Goal: Task Accomplishment & Management: Use online tool/utility

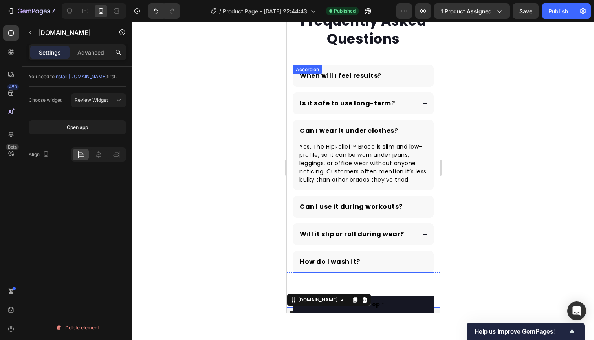
scroll to position [2100, 0]
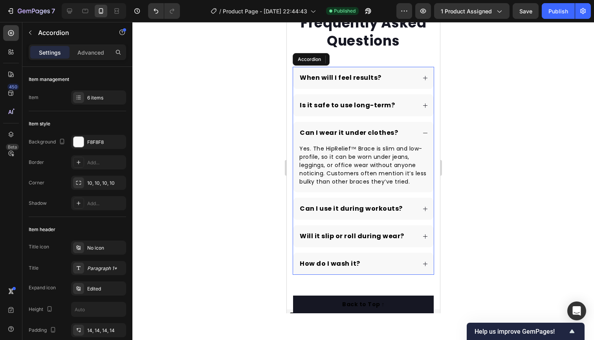
click at [419, 130] on div "Can I wear it under clothes?" at bounding box center [362, 133] width 141 height 22
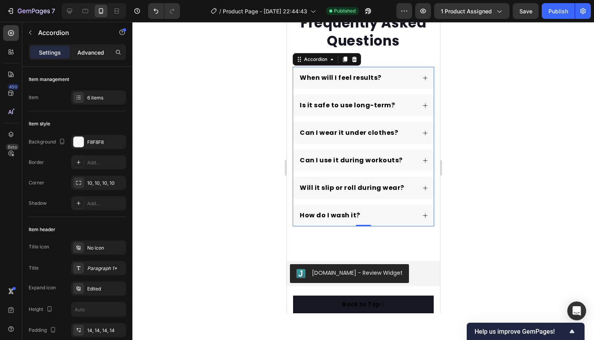
click at [91, 50] on p "Advanced" at bounding box center [90, 52] width 27 height 8
type input "100%"
type input "100"
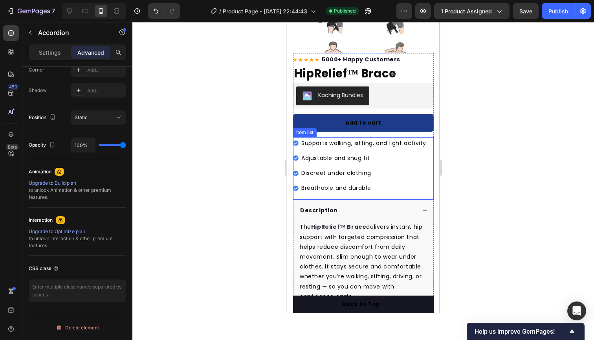
scroll to position [132, 0]
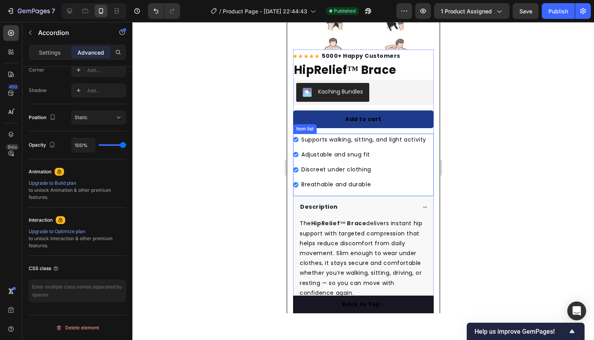
click at [298, 134] on div "Supports walking, sitting, and light activity" at bounding box center [359, 139] width 134 height 12
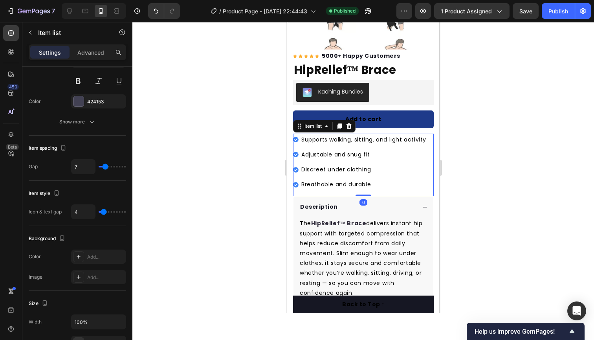
scroll to position [0, 0]
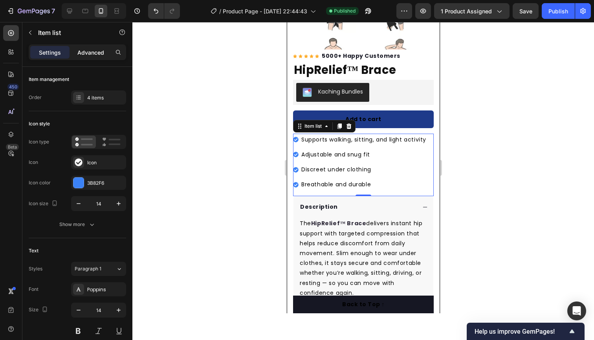
click at [106, 51] on div "Advanced" at bounding box center [90, 52] width 39 height 13
type input "100%"
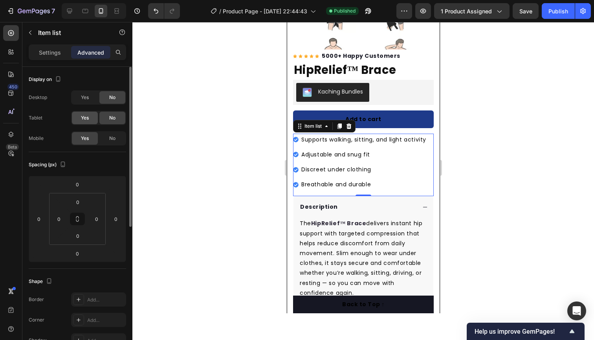
click at [82, 118] on span "Yes" at bounding box center [85, 117] width 8 height 7
click at [83, 97] on span "Yes" at bounding box center [85, 97] width 8 height 7
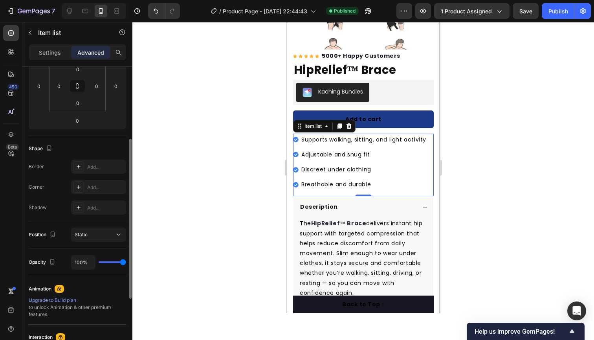
scroll to position [133, 0]
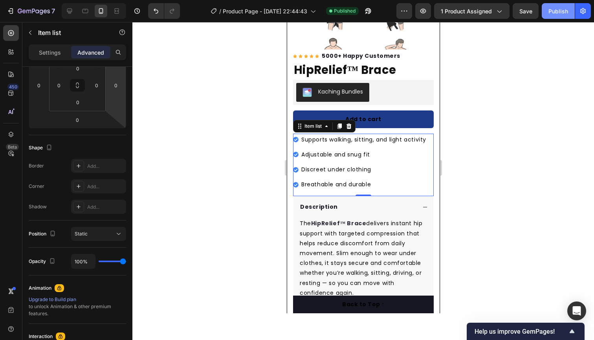
click at [552, 13] on div "Publish" at bounding box center [558, 11] width 20 height 8
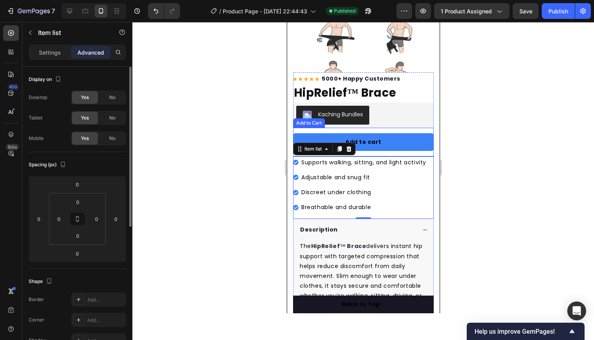
scroll to position [108, 0]
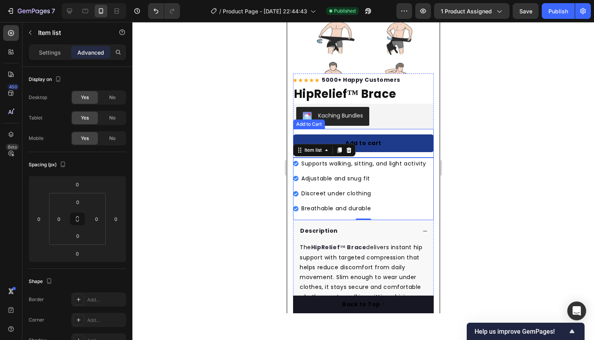
click at [301, 130] on div "Add to cart Add to Cart" at bounding box center [362, 143] width 141 height 29
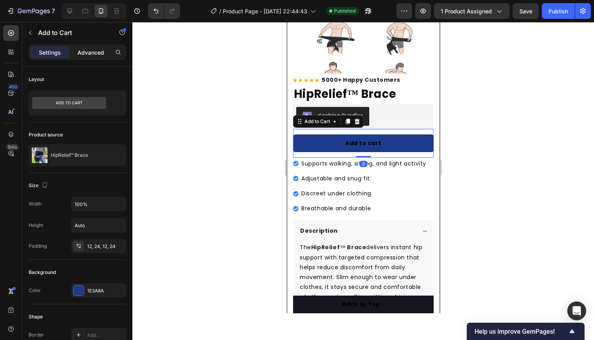
click at [88, 52] on p "Advanced" at bounding box center [90, 52] width 27 height 8
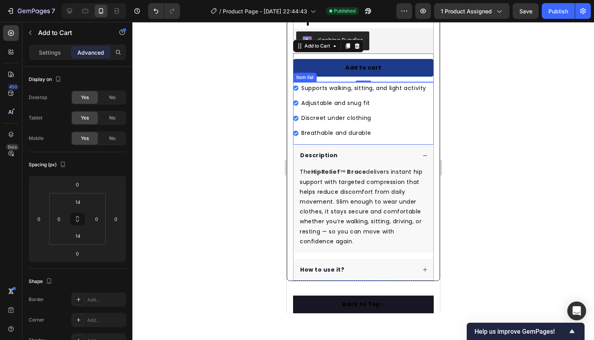
scroll to position [185, 0]
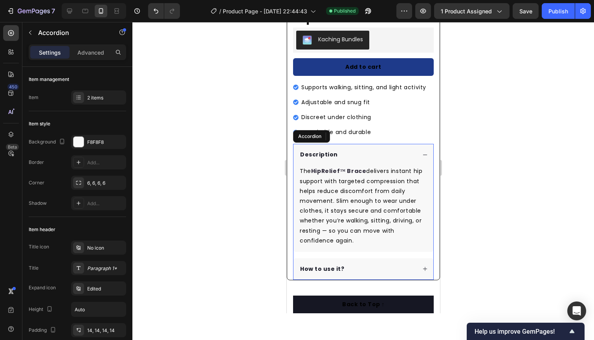
click at [411, 153] on div "Description" at bounding box center [356, 154] width 117 height 11
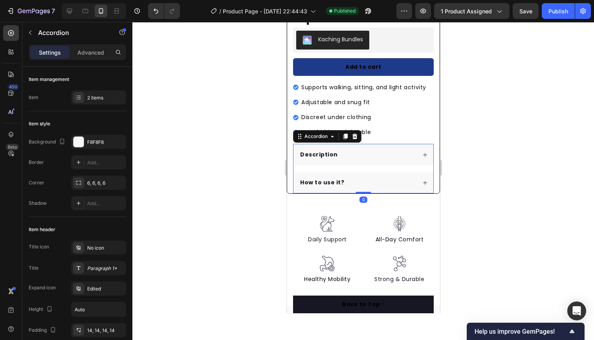
click at [299, 145] on div "Description" at bounding box center [363, 155] width 140 height 22
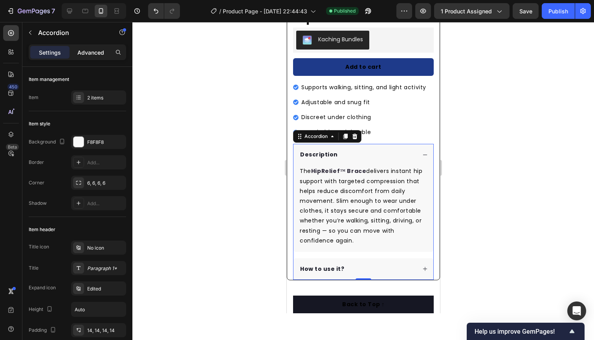
click at [79, 57] on div "Advanced" at bounding box center [90, 52] width 39 height 13
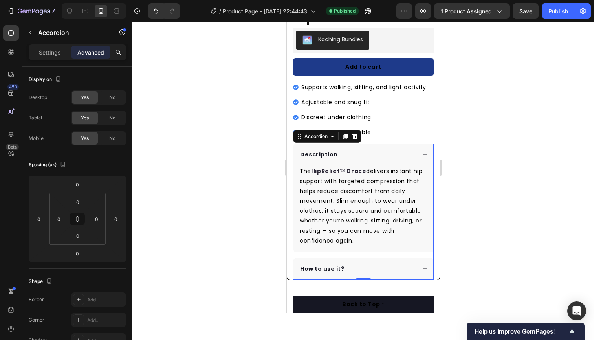
type input "100%"
type input "100"
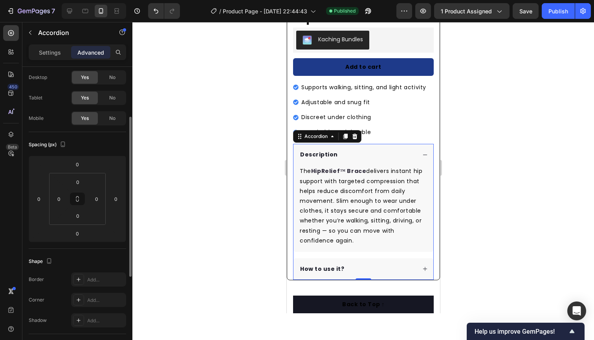
scroll to position [0, 0]
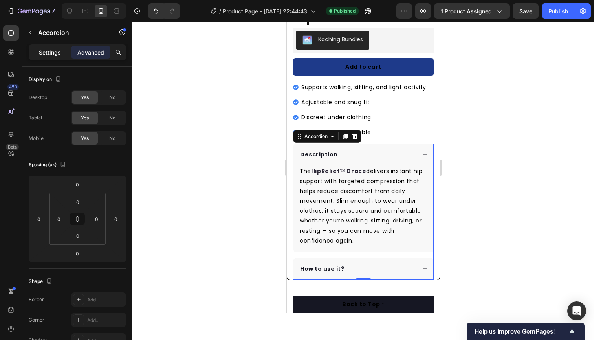
click at [49, 48] on div "Settings Advanced" at bounding box center [77, 52] width 97 height 16
click at [50, 50] on p "Settings" at bounding box center [50, 52] width 22 height 8
type input "16"
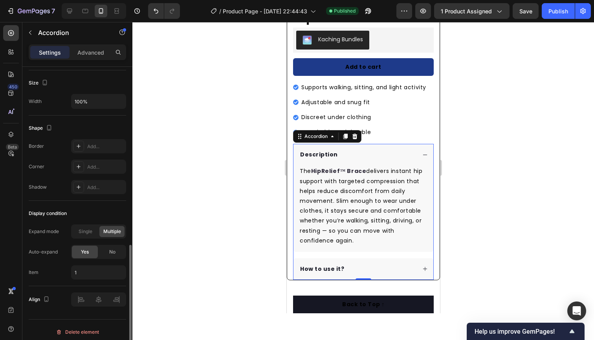
scroll to position [473, 0]
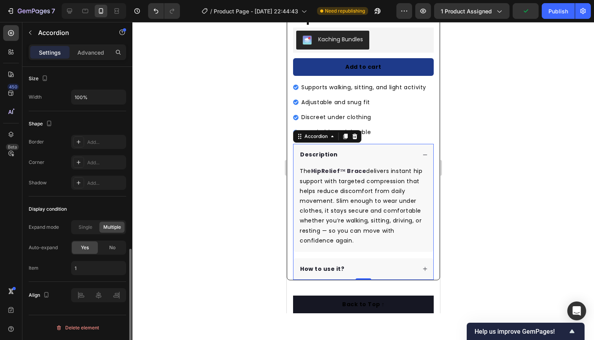
click at [106, 248] on div "No" at bounding box center [112, 247] width 26 height 13
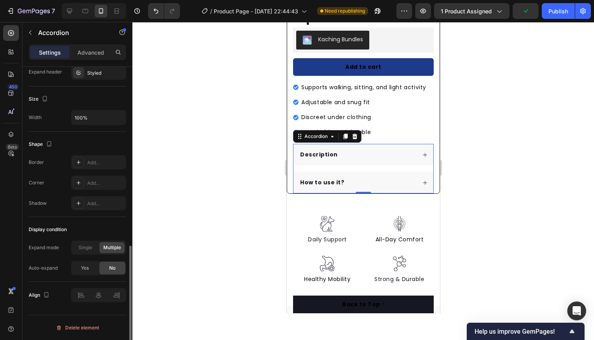
scroll to position [452, 0]
click at [555, 14] on div "Publish" at bounding box center [558, 11] width 20 height 8
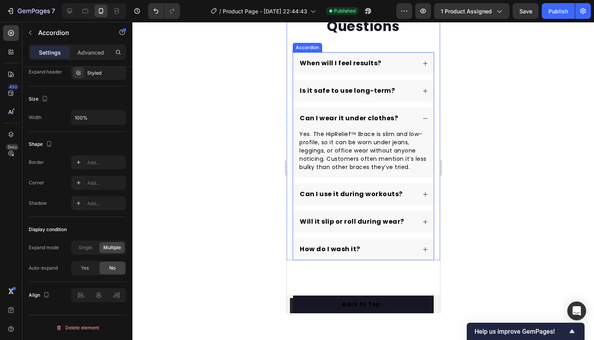
scroll to position [2028, 0]
click at [404, 116] on div "Can I wear it under clothes?" at bounding box center [356, 118] width 117 height 11
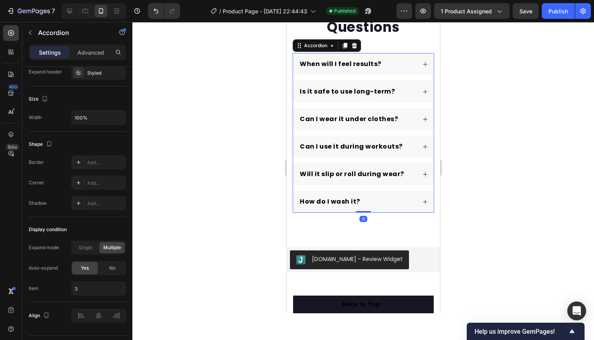
click at [404, 116] on div "Can I wear it under clothes?" at bounding box center [356, 118] width 117 height 11
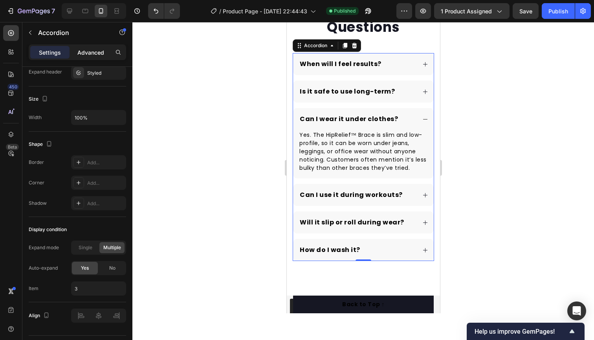
click at [84, 47] on div "Advanced" at bounding box center [90, 52] width 39 height 13
type input "100%"
type input "100"
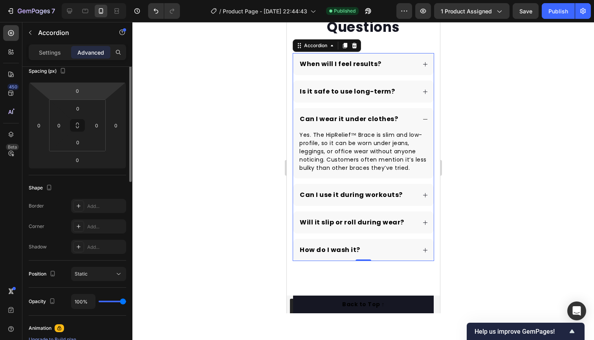
scroll to position [0, 0]
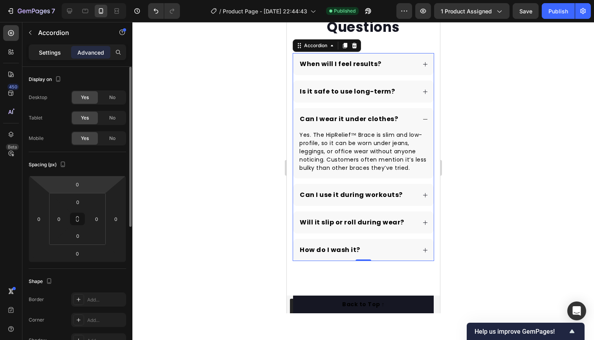
click at [50, 52] on p "Settings" at bounding box center [50, 52] width 22 height 8
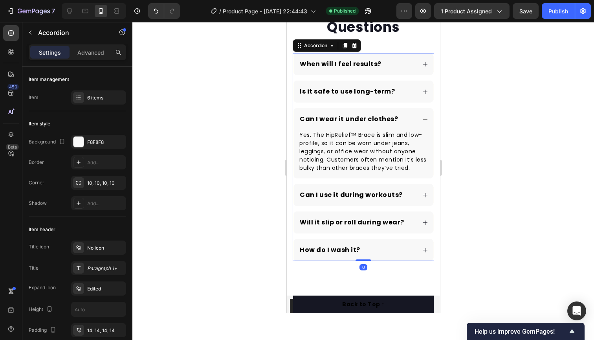
type input "14"
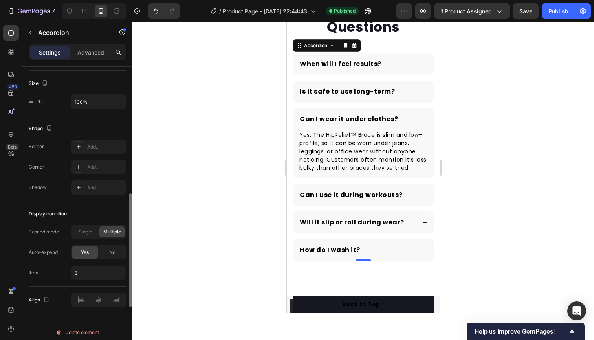
scroll to position [473, 0]
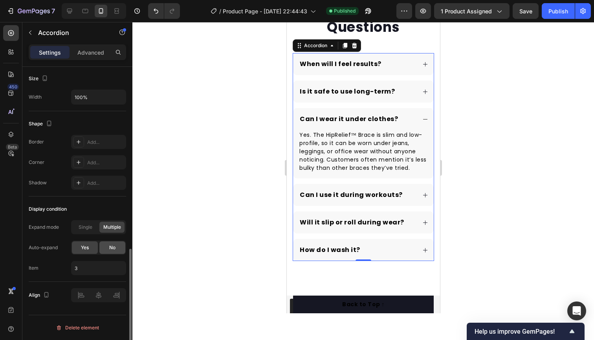
click at [106, 245] on div "No" at bounding box center [112, 247] width 26 height 13
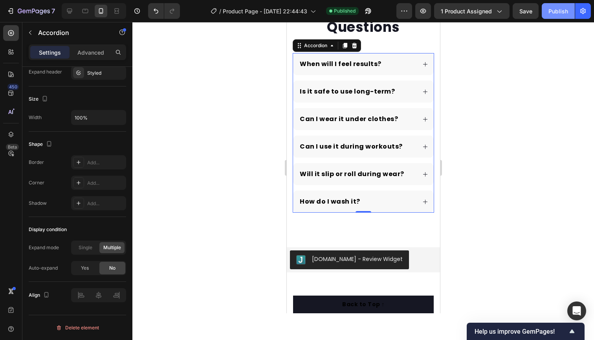
click at [556, 10] on div "Publish" at bounding box center [558, 11] width 20 height 8
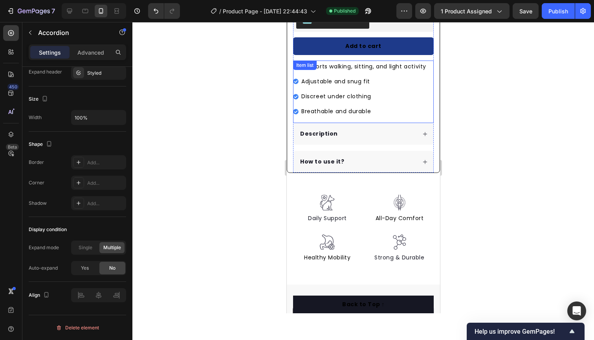
scroll to position [205, 0]
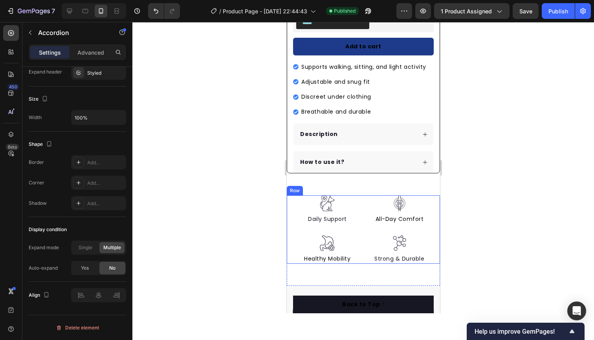
click at [288, 204] on div "Image Daily Support Text block Image Healthy Mobility Text block Image All-Day …" at bounding box center [362, 229] width 153 height 68
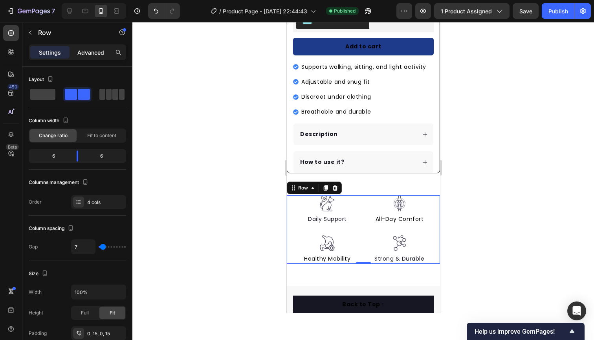
click at [96, 55] on p "Advanced" at bounding box center [90, 52] width 27 height 8
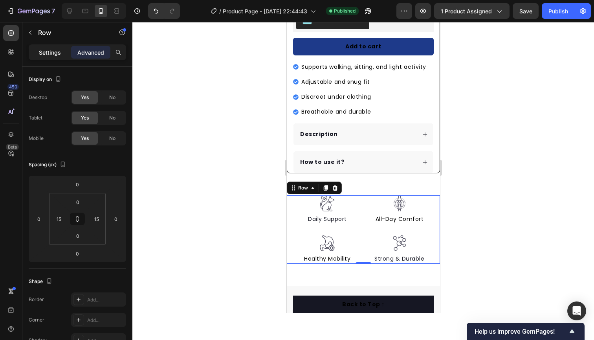
click at [58, 53] on p "Settings" at bounding box center [50, 52] width 22 height 8
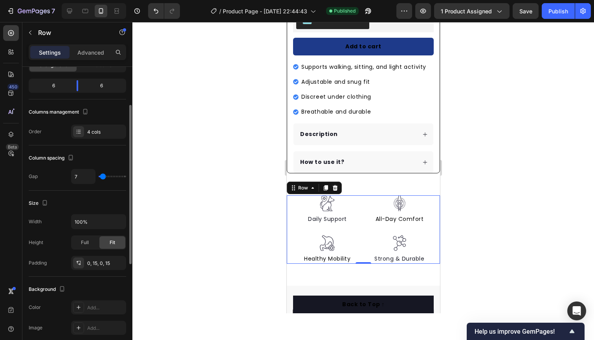
scroll to position [81, 0]
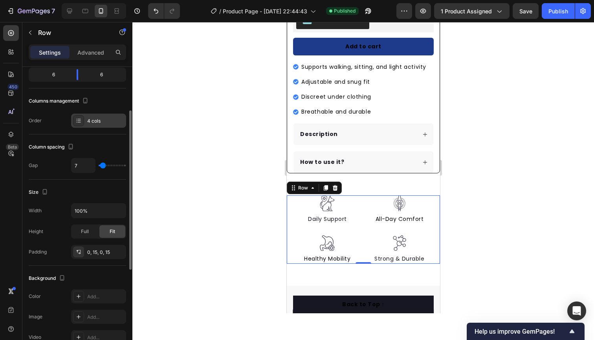
click at [101, 120] on div "4 cols" at bounding box center [105, 120] width 37 height 7
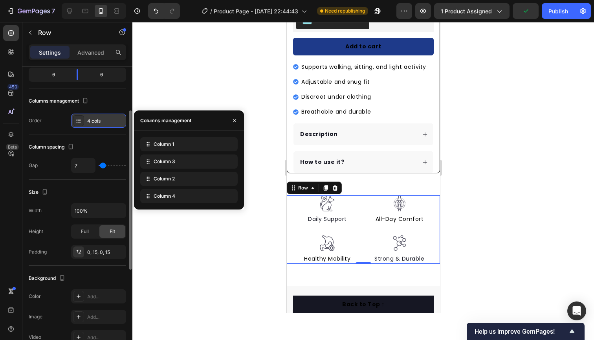
click at [101, 120] on div "4 cols" at bounding box center [105, 120] width 37 height 7
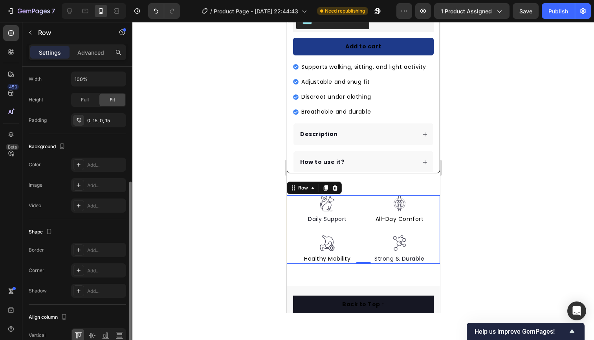
scroll to position [216, 0]
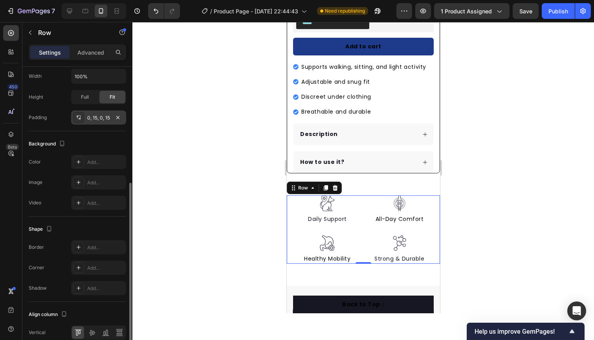
click at [96, 117] on div "0, 15, 0, 15" at bounding box center [98, 117] width 23 height 7
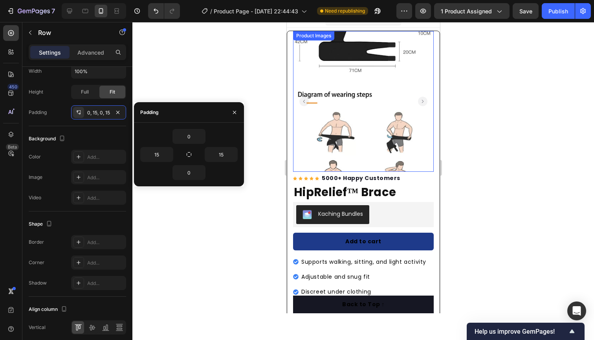
scroll to position [5, 0]
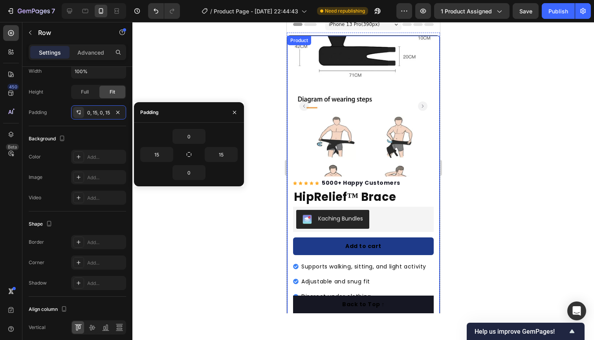
click at [290, 186] on div "Product Images "The transformation in my dog's overall health since switching t…" at bounding box center [362, 203] width 153 height 337
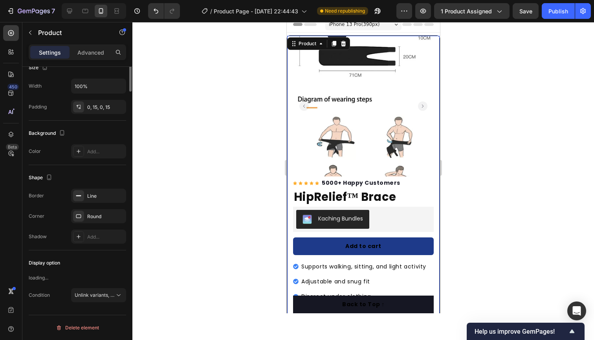
scroll to position [0, 0]
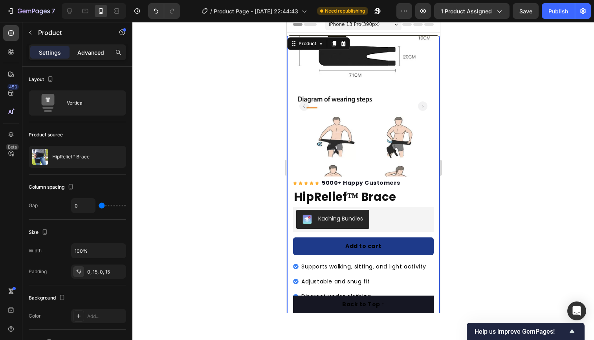
click at [84, 53] on p "Advanced" at bounding box center [90, 52] width 27 height 8
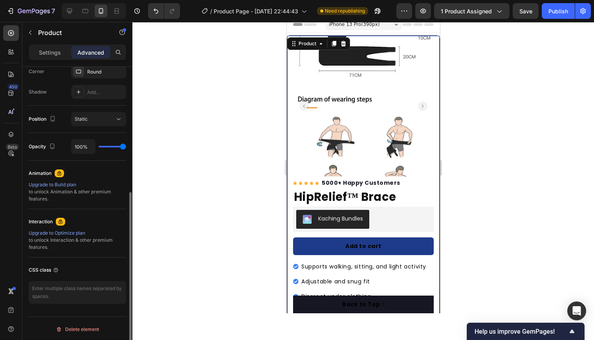
scroll to position [250, 0]
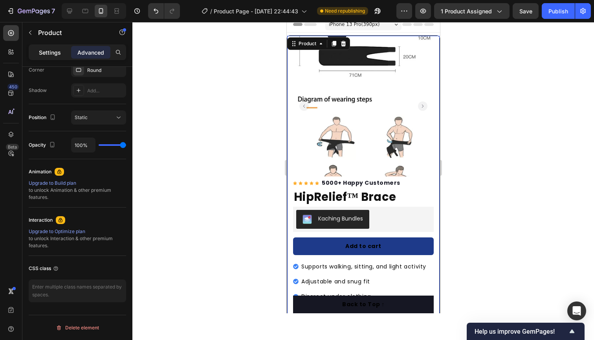
click at [46, 49] on p "Settings" at bounding box center [50, 52] width 22 height 8
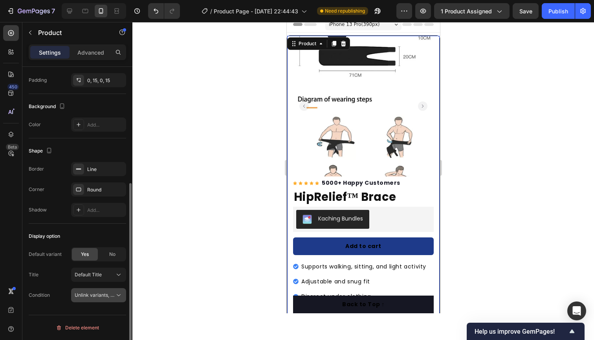
click at [103, 296] on span "Unlink variants, quantity <br> between same products" at bounding box center [135, 295] width 121 height 6
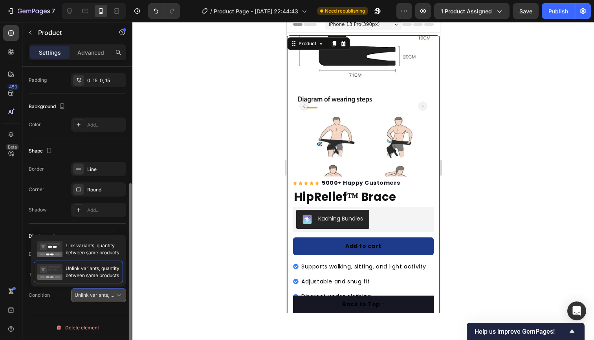
click at [103, 296] on span "Unlink variants, quantity <br> between same products" at bounding box center [135, 295] width 121 height 6
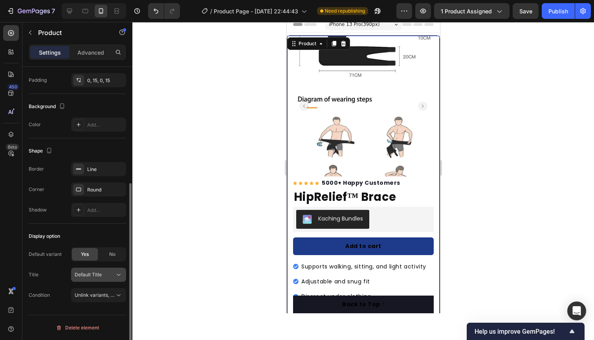
click at [99, 275] on span "Default Title" at bounding box center [88, 274] width 27 height 7
click at [105, 258] on div "No" at bounding box center [112, 254] width 26 height 13
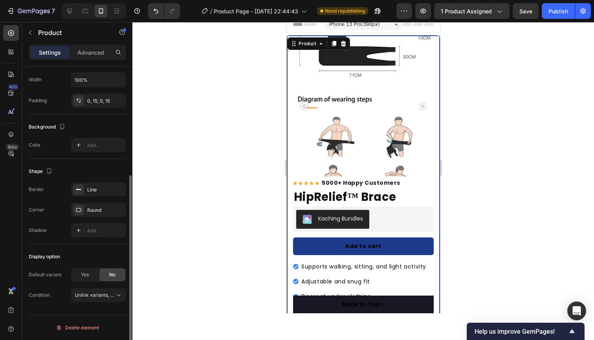
scroll to position [171, 0]
click at [559, 15] on div "Publish" at bounding box center [558, 11] width 20 height 8
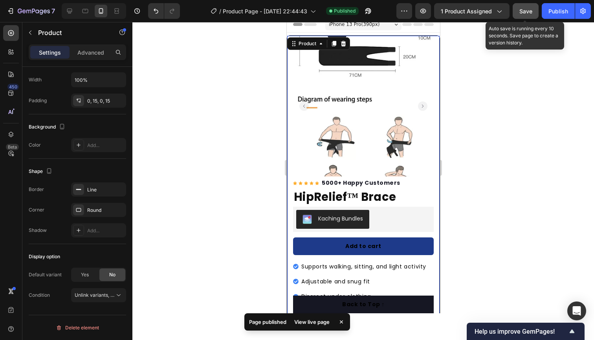
click at [531, 13] on span "Save" at bounding box center [525, 11] width 13 height 7
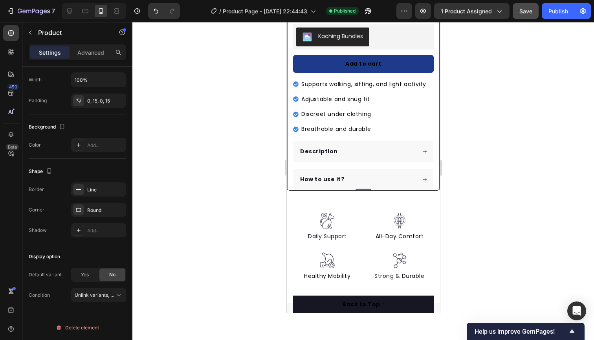
scroll to position [191, 0]
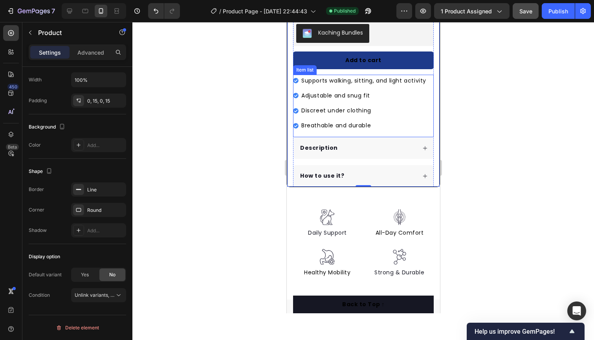
click at [294, 75] on div "Supports walking, sitting, and light activity" at bounding box center [359, 81] width 134 height 12
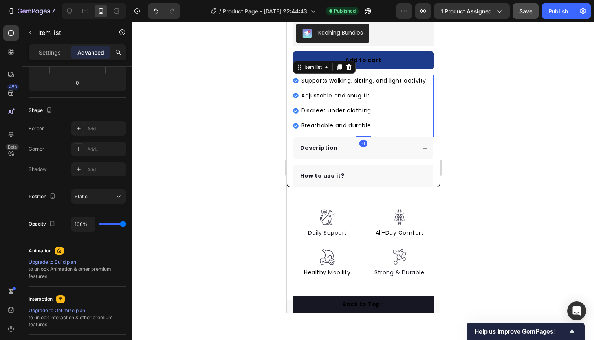
scroll to position [0, 0]
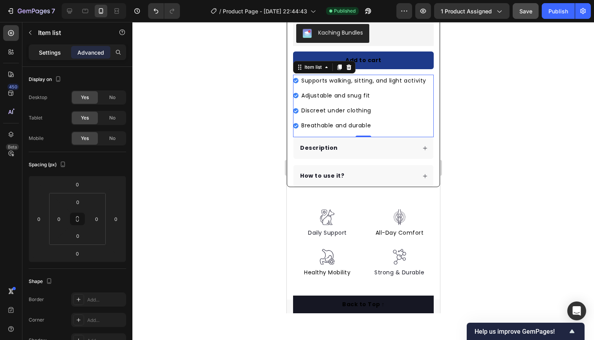
click at [44, 50] on p "Settings" at bounding box center [50, 52] width 22 height 8
type input "4"
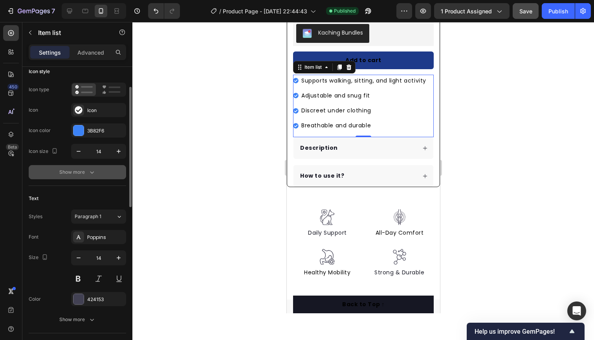
scroll to position [58, 0]
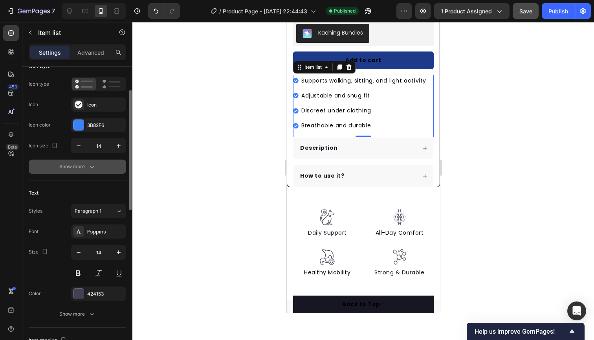
click at [85, 170] on div "Show more" at bounding box center [77, 167] width 37 height 8
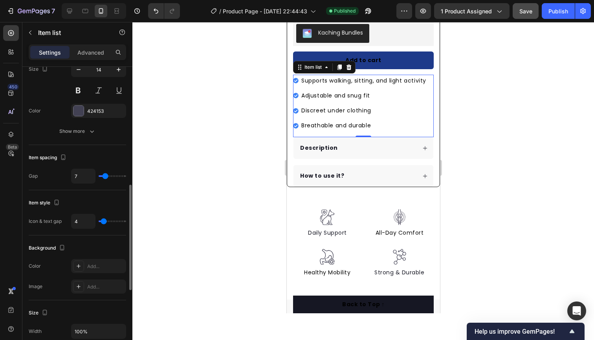
scroll to position [343, 0]
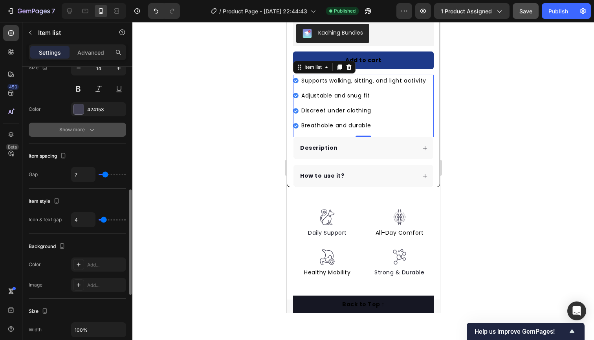
click at [87, 126] on div "Show more" at bounding box center [77, 130] width 37 height 8
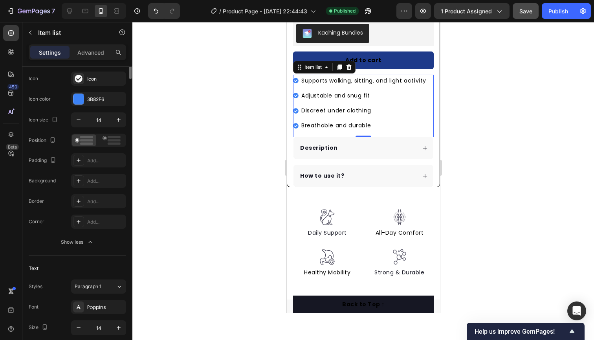
scroll to position [0, 0]
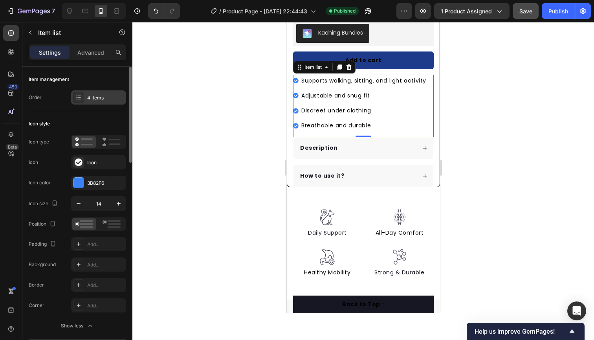
click at [91, 100] on div "4 items" at bounding box center [105, 97] width 37 height 7
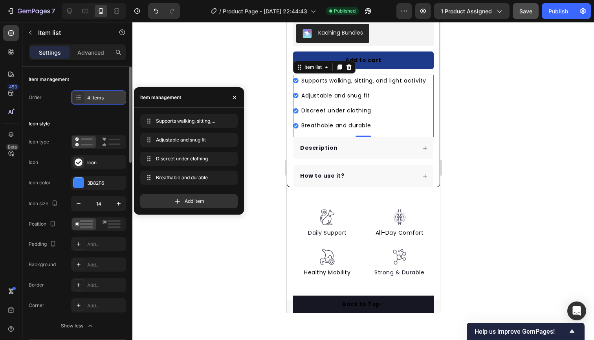
click at [91, 100] on div "4 items" at bounding box center [105, 97] width 37 height 7
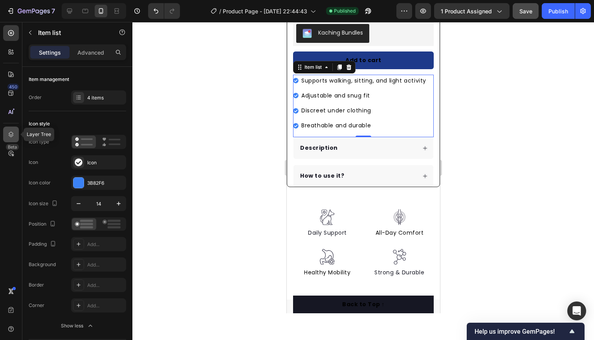
click at [12, 130] on icon at bounding box center [11, 134] width 8 height 8
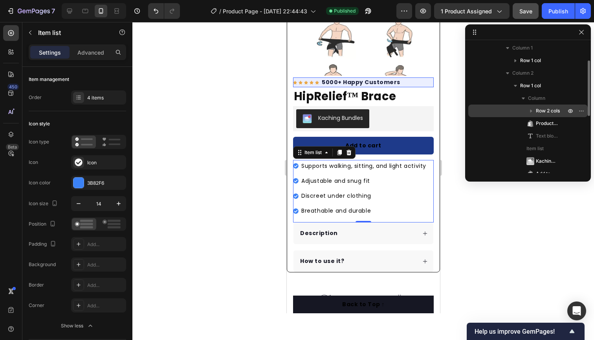
scroll to position [52, 0]
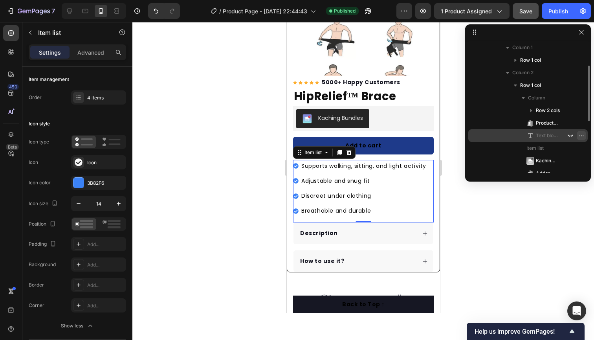
click at [579, 135] on icon "button" at bounding box center [581, 135] width 6 height 6
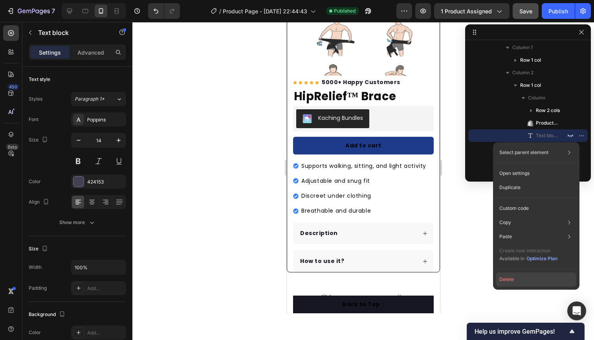
click at [503, 276] on button "Delete" at bounding box center [536, 279] width 80 height 14
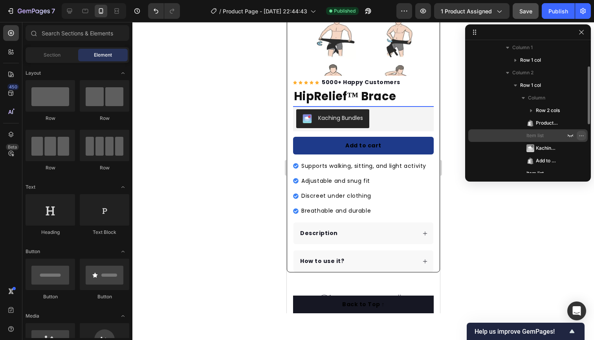
click at [583, 133] on icon "button" at bounding box center [581, 135] width 6 height 6
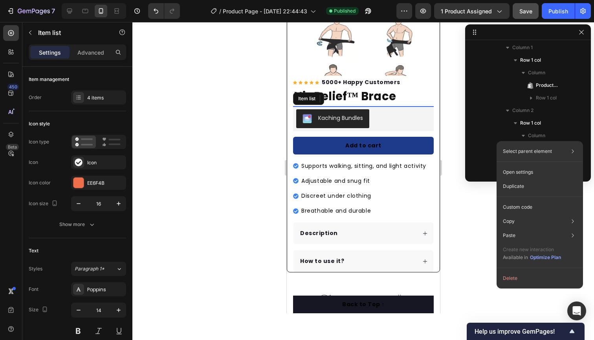
scroll to position [174, 0]
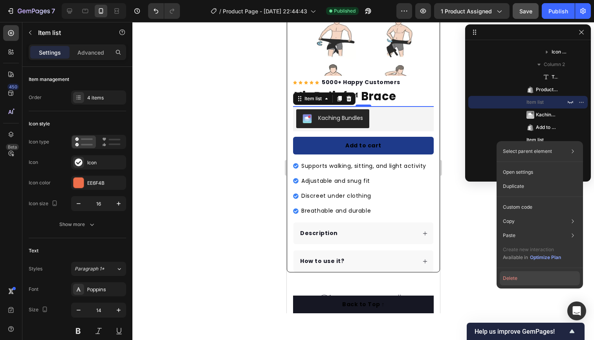
click at [522, 279] on button "Delete" at bounding box center [539, 278] width 80 height 14
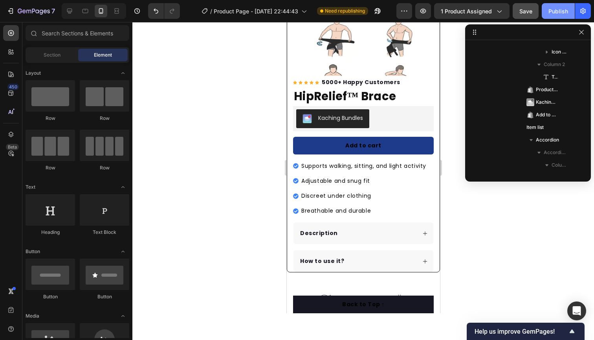
click at [551, 16] on button "Publish" at bounding box center [557, 11] width 33 height 16
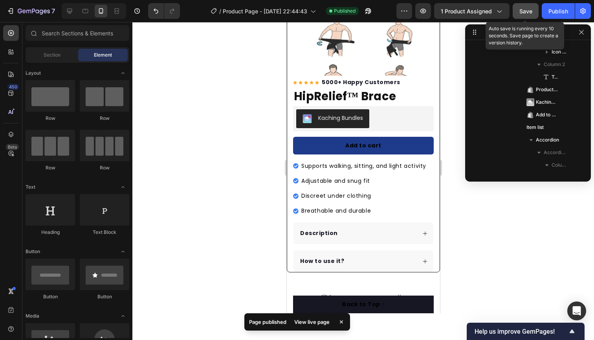
click at [528, 9] on span "Save" at bounding box center [525, 11] width 13 height 7
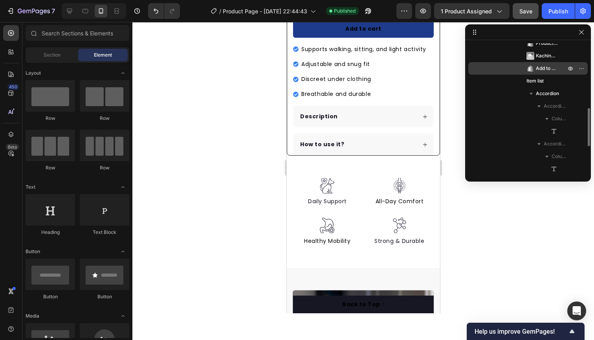
scroll to position [223, 0]
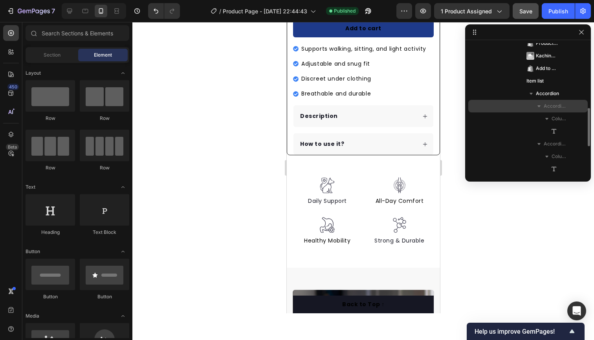
click at [553, 106] on span "Accordion Item" at bounding box center [555, 106] width 24 height 8
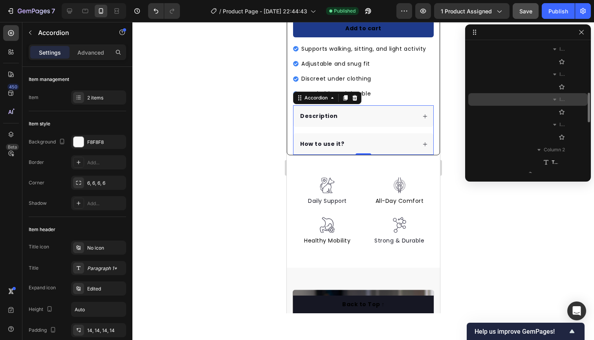
scroll to position [214, 0]
click at [564, 98] on span "Icon List Item" at bounding box center [563, 99] width 8 height 8
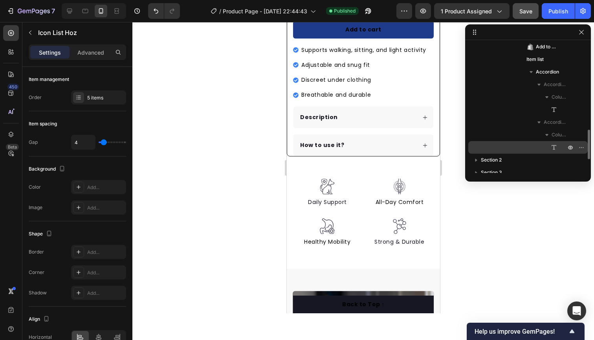
scroll to position [369, 0]
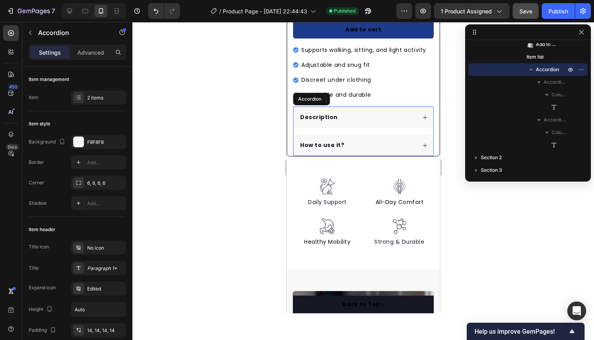
click at [389, 148] on div "How to use it?" at bounding box center [356, 145] width 117 height 11
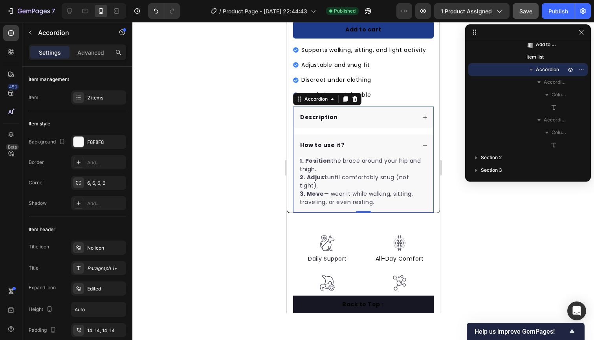
click at [355, 113] on div "Description" at bounding box center [356, 117] width 117 height 11
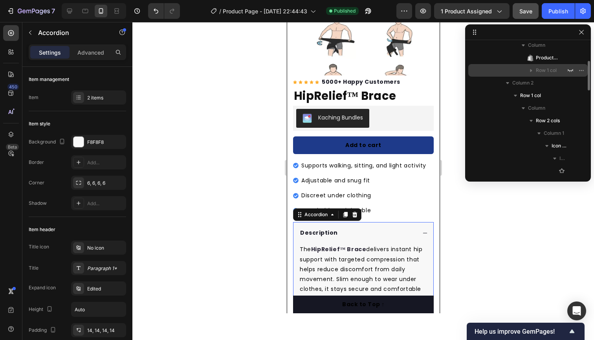
scroll to position [79, 0]
click at [569, 71] on icon "button" at bounding box center [570, 71] width 6 height 6
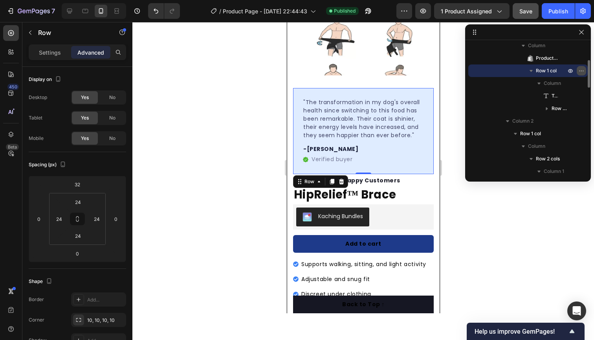
click at [580, 68] on icon "button" at bounding box center [581, 71] width 6 height 6
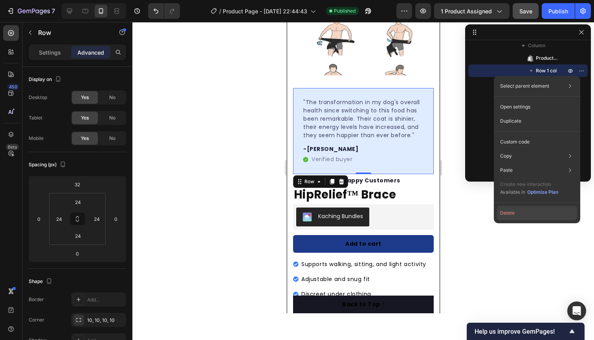
click at [552, 210] on button "Delete" at bounding box center [537, 213] width 80 height 14
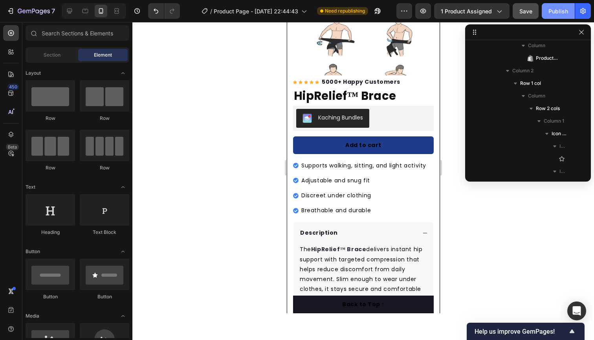
click at [548, 13] on button "Publish" at bounding box center [557, 11] width 33 height 16
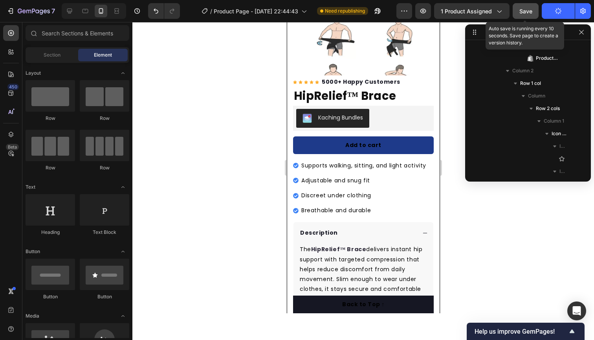
click at [532, 14] on span "Save" at bounding box center [525, 11] width 13 height 7
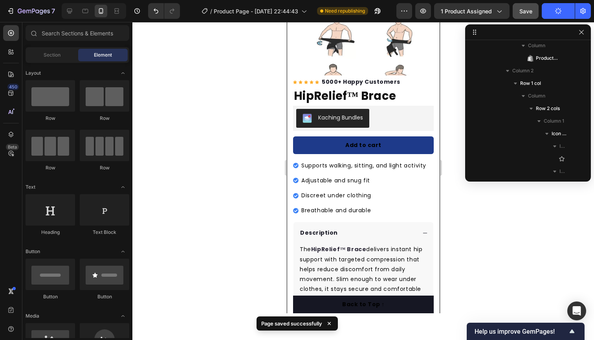
click at [551, 15] on button "Publish" at bounding box center [557, 11] width 33 height 16
click at [552, 11] on button "Publish" at bounding box center [557, 11] width 33 height 16
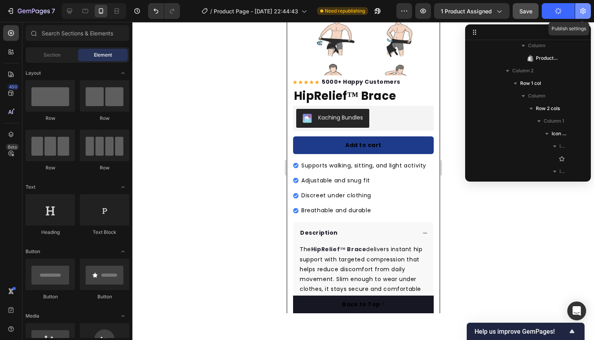
click at [588, 14] on button "button" at bounding box center [583, 11] width 16 height 16
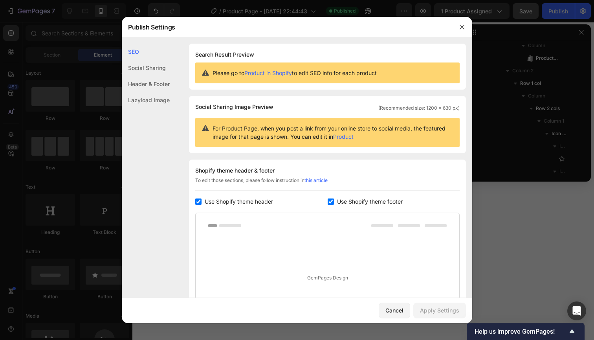
scroll to position [0, 0]
click at [462, 29] on icon "button" at bounding box center [462, 27] width 6 height 6
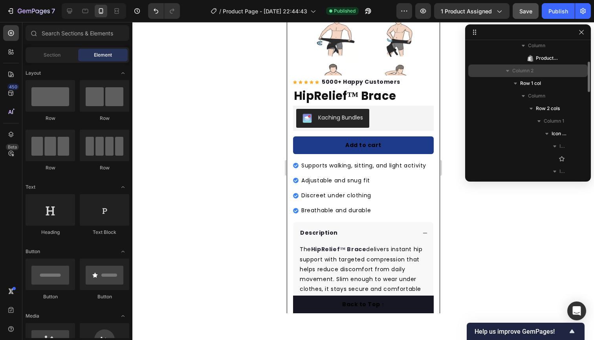
click at [518, 69] on span "Column 2" at bounding box center [522, 71] width 21 height 8
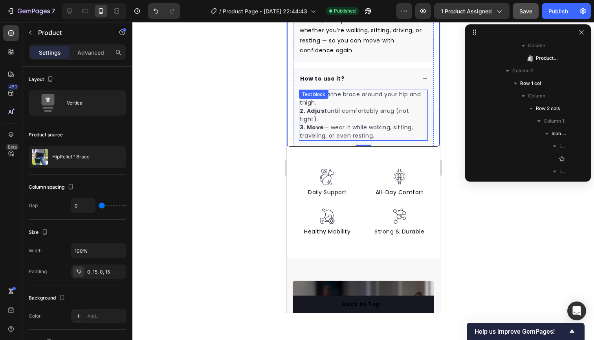
scroll to position [373, 0]
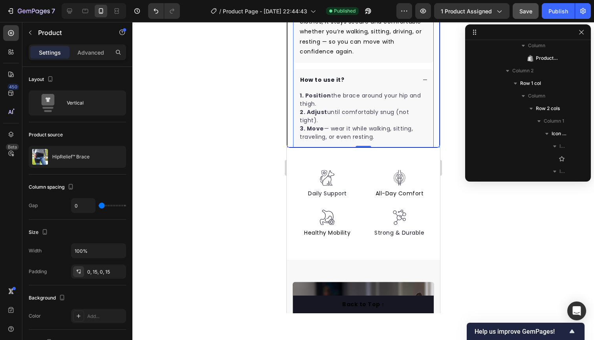
click at [415, 82] on div "How to use it?" at bounding box center [356, 80] width 117 height 11
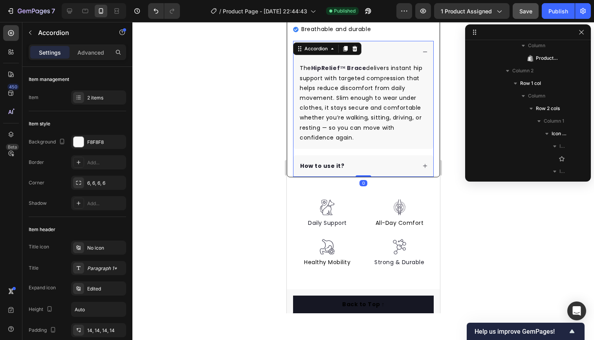
click at [418, 50] on div "Description" at bounding box center [363, 52] width 140 height 22
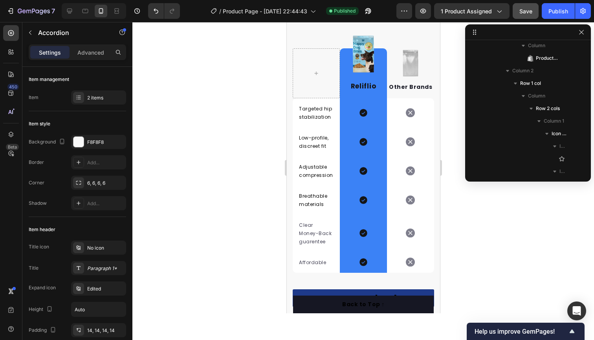
scroll to position [1651, 0]
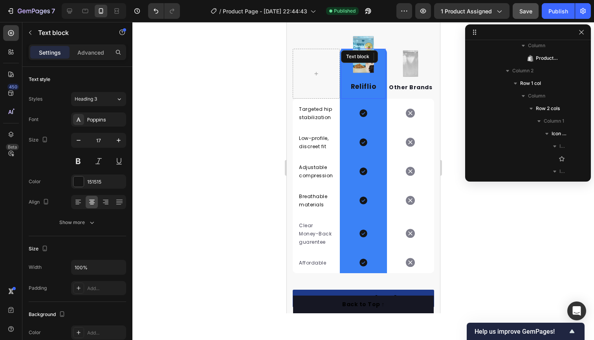
click at [347, 81] on div "Reliflio" at bounding box center [362, 86] width 45 height 11
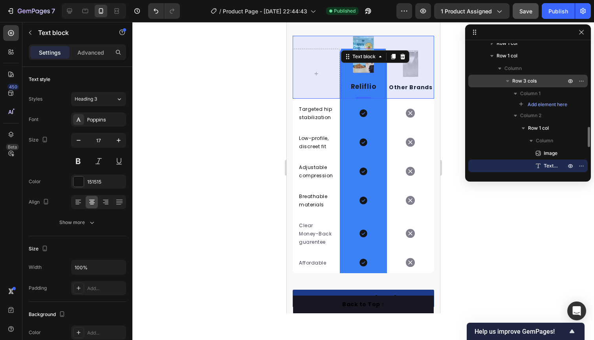
scroll to position [533, 0]
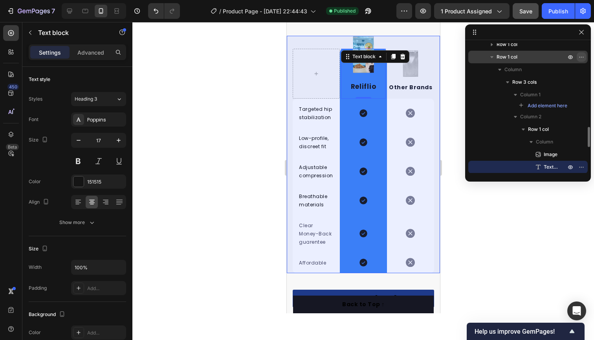
click at [583, 57] on icon "button" at bounding box center [581, 57] width 6 height 6
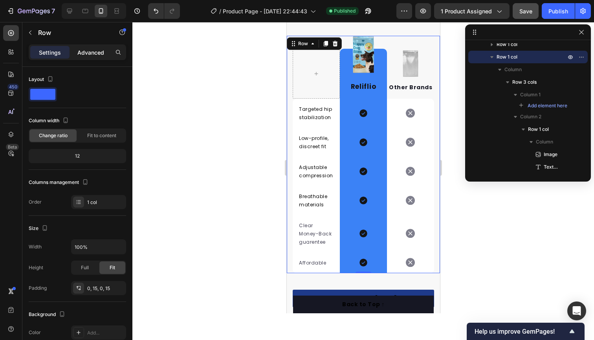
click at [95, 52] on p "Advanced" at bounding box center [90, 52] width 27 height 8
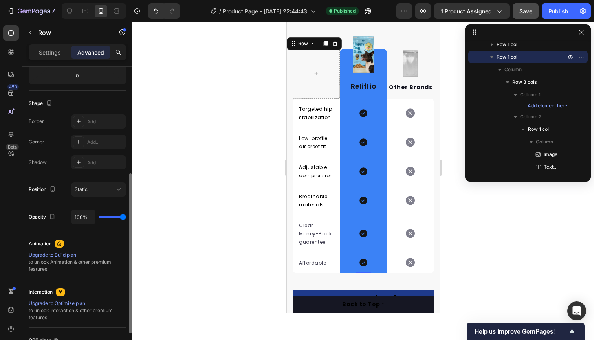
scroll to position [250, 0]
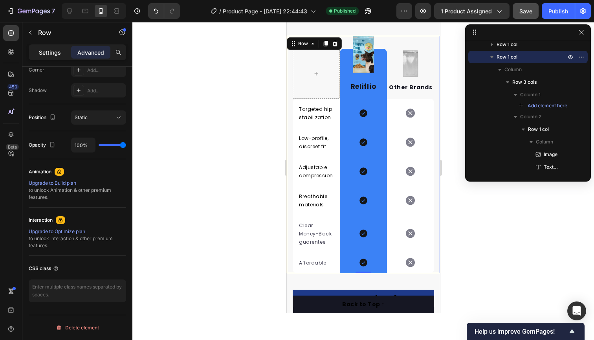
click at [48, 49] on p "Settings" at bounding box center [50, 52] width 22 height 8
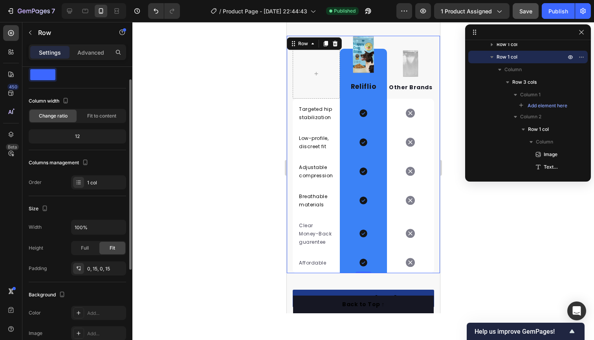
scroll to position [0, 0]
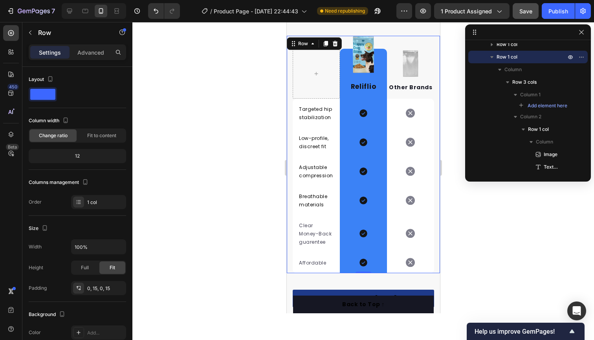
click at [289, 57] on div "Image Reliflio Text block Row Image Other Brands Text block Row Targeted hip st…" at bounding box center [362, 154] width 153 height 237
click at [541, 105] on span "Add element here" at bounding box center [547, 105] width 40 height 7
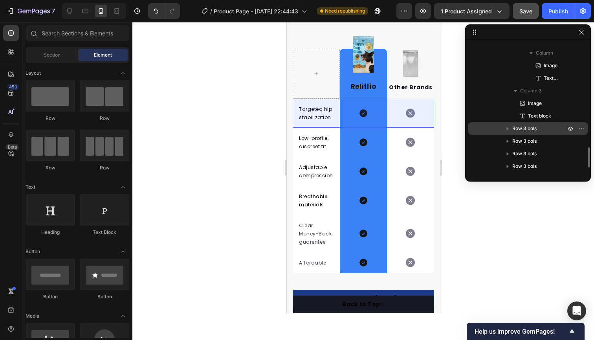
scroll to position [629, 0]
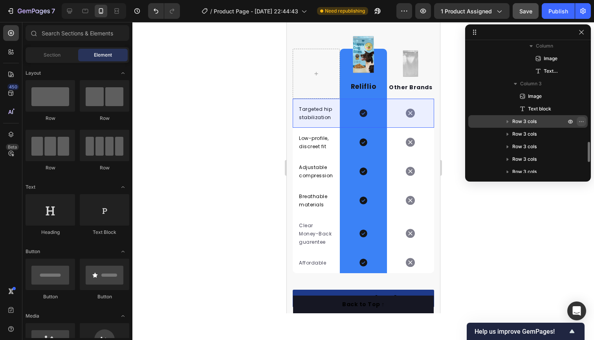
click at [578, 122] on icon "button" at bounding box center [581, 121] width 6 height 6
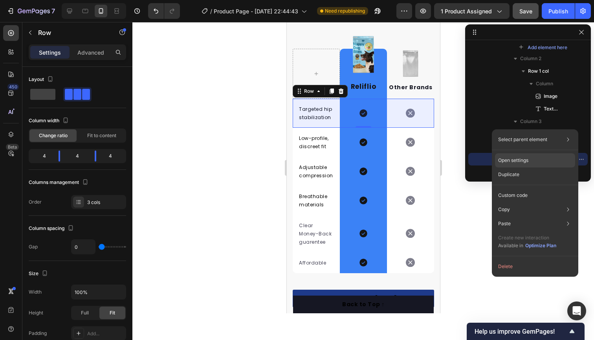
click at [510, 161] on p "Open settings" at bounding box center [513, 160] width 30 height 7
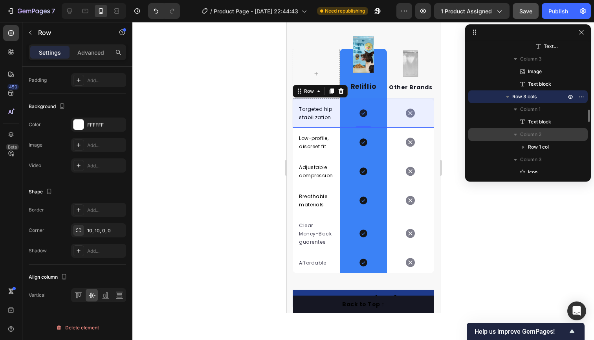
scroll to position [691, 0]
click at [557, 94] on p "Row 3 cols" at bounding box center [539, 96] width 55 height 8
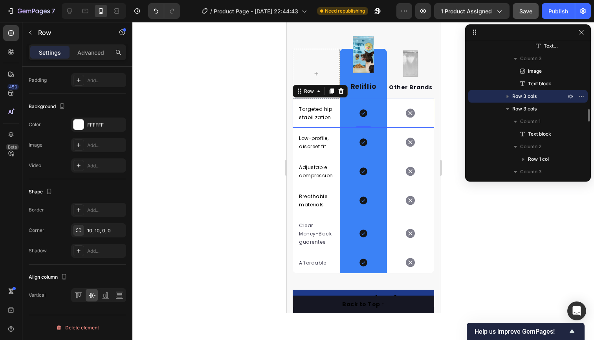
click at [557, 94] on p "Row 3 cols" at bounding box center [539, 96] width 55 height 8
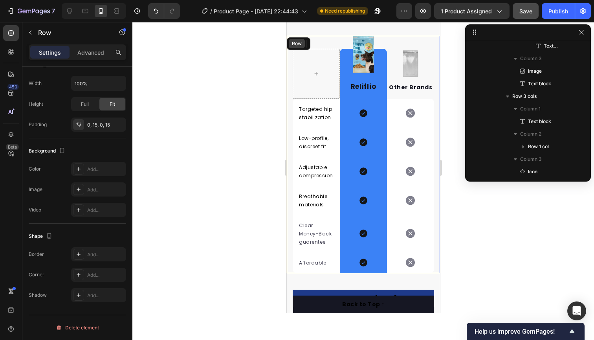
click at [288, 44] on div "Row" at bounding box center [298, 43] width 24 height 13
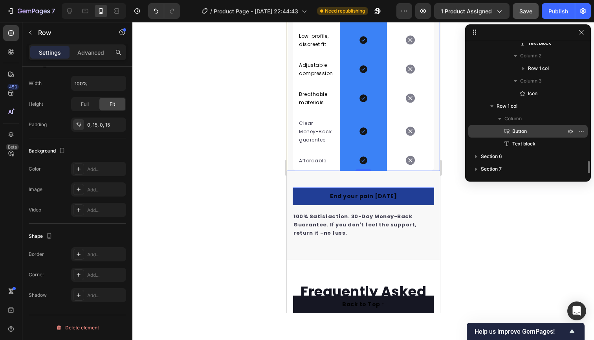
scroll to position [1211, 0]
click at [577, 128] on button "button" at bounding box center [580, 128] width 9 height 9
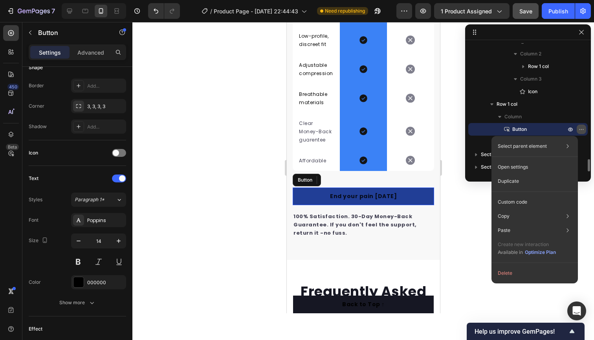
scroll to position [0, 0]
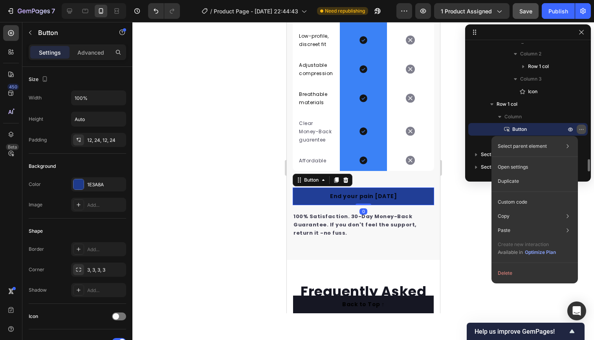
click at [577, 128] on button "button" at bounding box center [580, 128] width 9 height 9
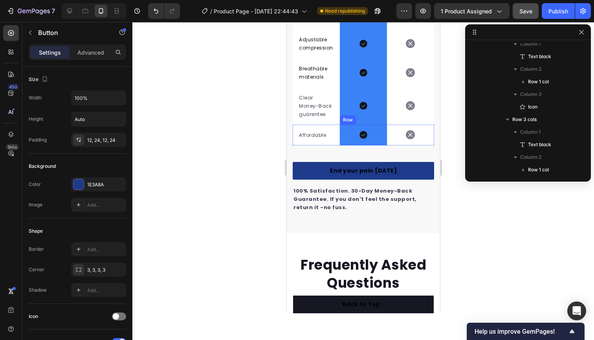
scroll to position [1779, 0]
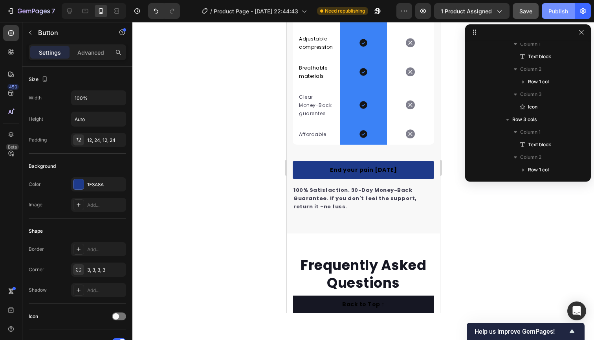
click at [552, 14] on div "Publish" at bounding box center [558, 11] width 20 height 8
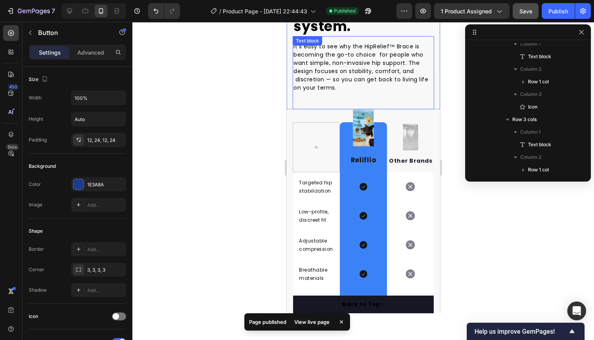
scroll to position [1571, 0]
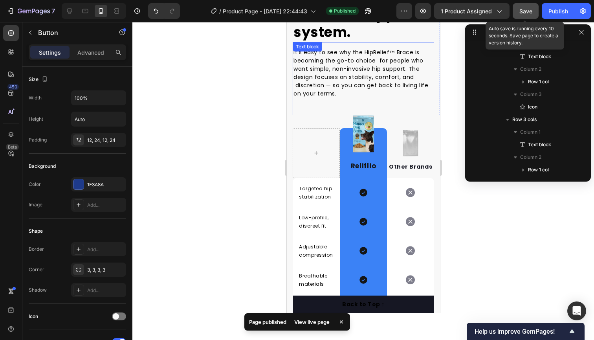
click at [524, 12] on span "Save" at bounding box center [525, 11] width 13 height 7
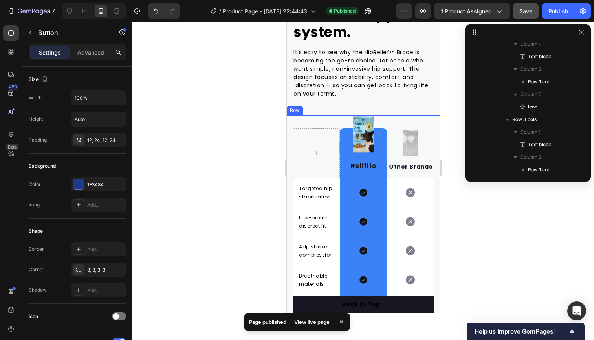
click at [289, 120] on div "Image Reliflio Text block Row Image Other Brands Text block Row Targeted hip st…" at bounding box center [362, 233] width 153 height 237
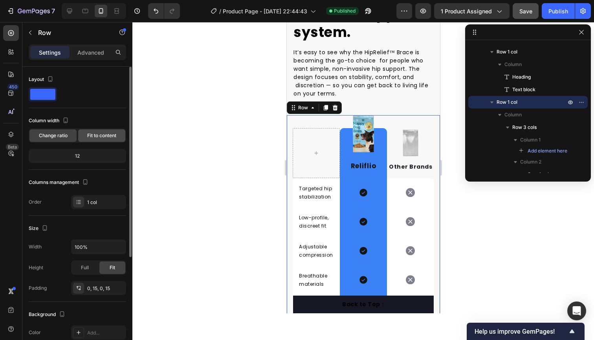
click at [83, 136] on div "Fit to content" at bounding box center [101, 135] width 47 height 13
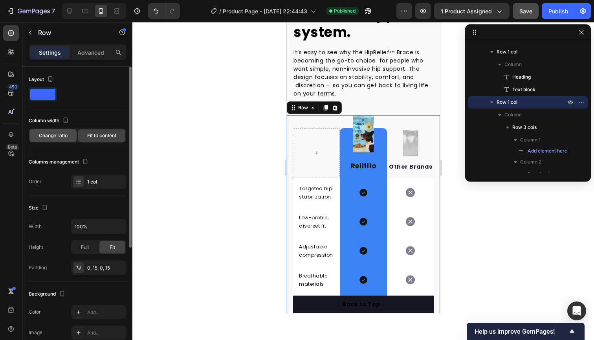
click at [67, 134] on span "Change ratio" at bounding box center [53, 135] width 29 height 7
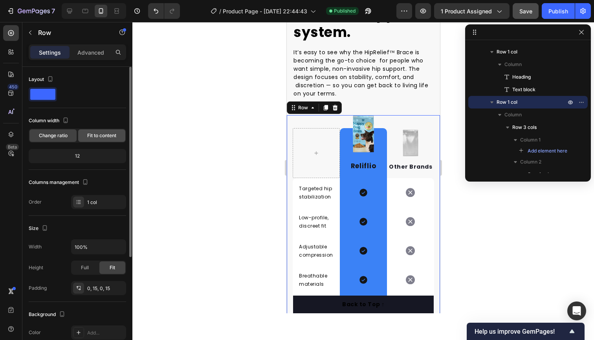
click at [85, 134] on div "Fit to content" at bounding box center [101, 135] width 47 height 13
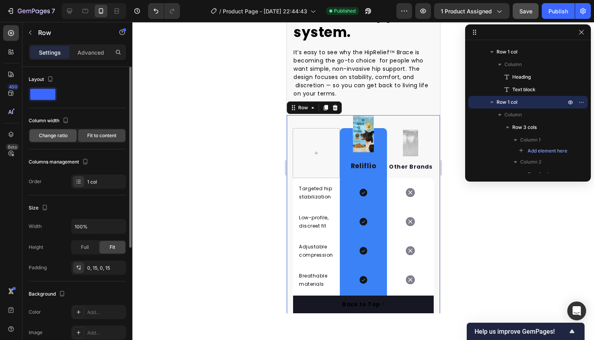
click at [50, 135] on span "Change ratio" at bounding box center [53, 135] width 29 height 7
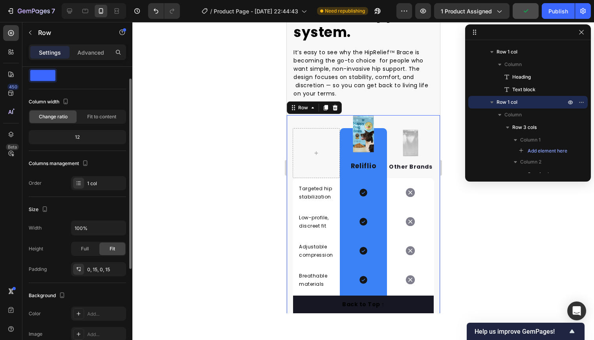
scroll to position [18, 0]
click at [89, 118] on span "Fit to content" at bounding box center [101, 117] width 29 height 7
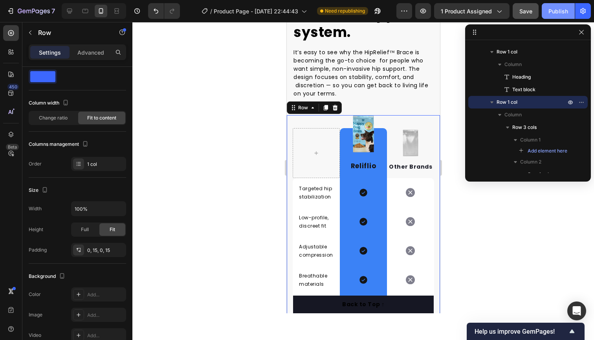
click at [559, 11] on div "Publish" at bounding box center [558, 11] width 20 height 8
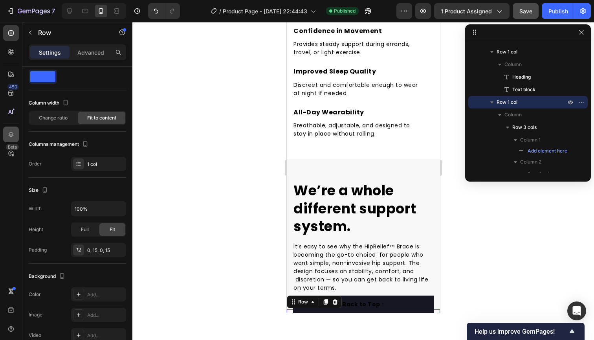
scroll to position [1377, 0]
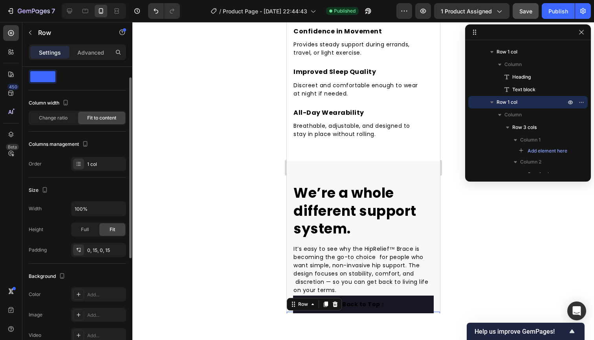
click at [46, 77] on span at bounding box center [42, 76] width 25 height 11
click at [45, 77] on span at bounding box center [42, 76] width 25 height 11
click at [82, 52] on p "Advanced" at bounding box center [90, 52] width 27 height 8
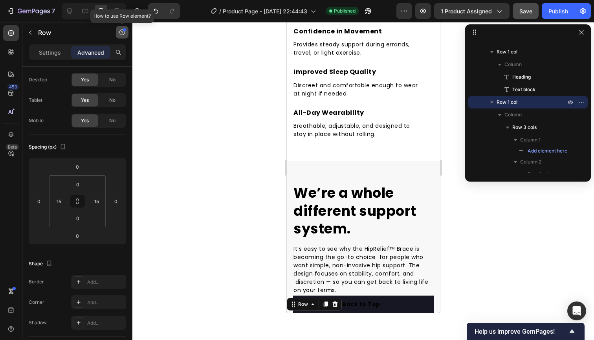
click at [123, 34] on icon "button" at bounding box center [122, 32] width 6 height 6
click at [122, 31] on icon "button" at bounding box center [122, 32] width 6 height 6
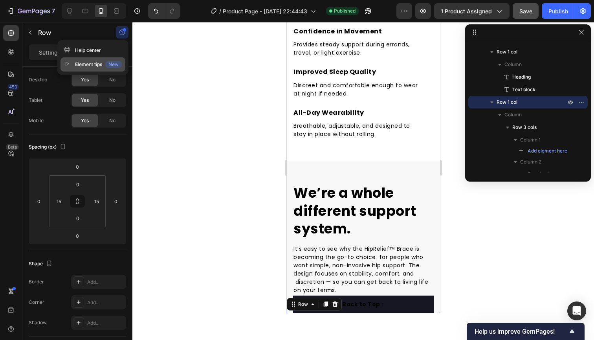
click at [91, 63] on div "Element tips New" at bounding box center [93, 64] width 58 height 8
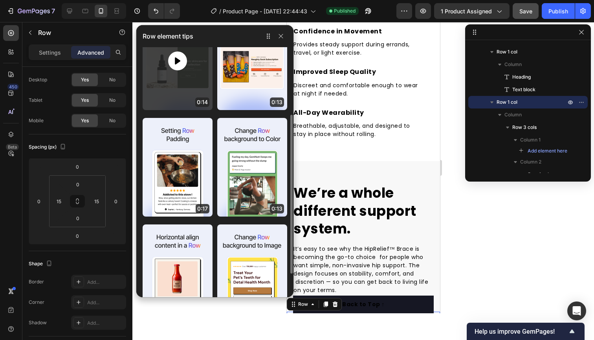
scroll to position [0, 0]
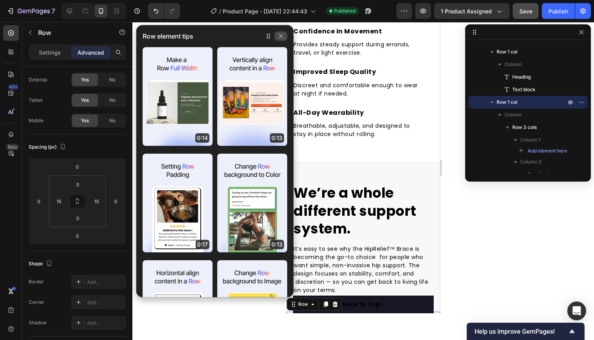
click at [282, 35] on icon "button" at bounding box center [281, 36] width 4 height 4
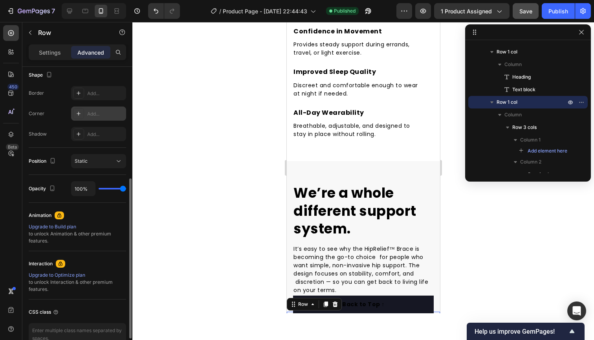
scroll to position [206, 0]
click at [102, 163] on div "Static" at bounding box center [95, 160] width 40 height 7
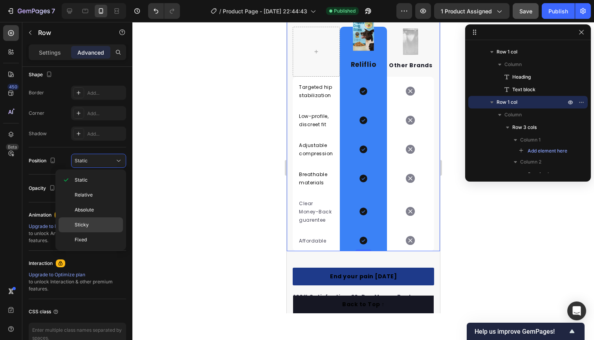
scroll to position [1673, 0]
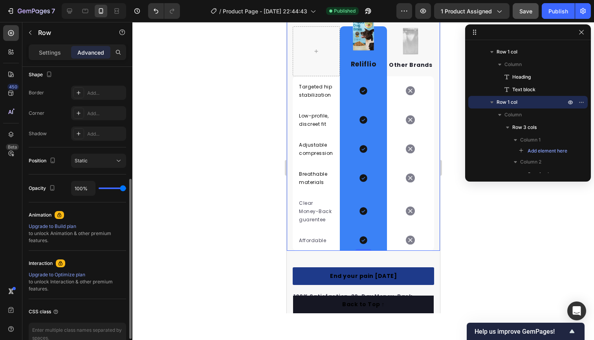
click at [37, 179] on div "Opacity 100%" at bounding box center [77, 188] width 97 height 28
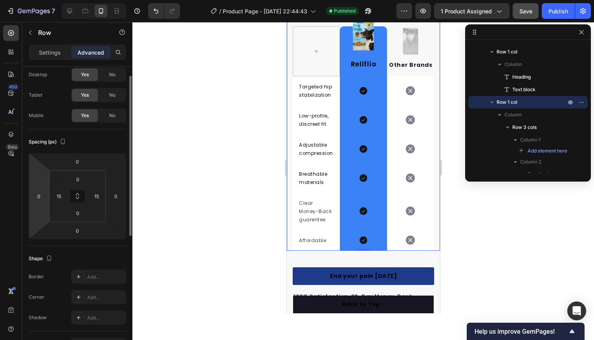
scroll to position [0, 0]
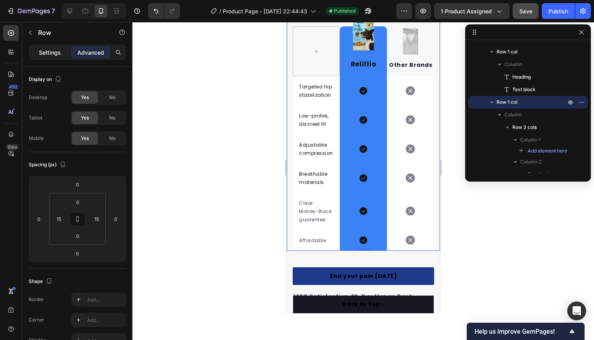
click at [57, 52] on p "Settings" at bounding box center [50, 52] width 22 height 8
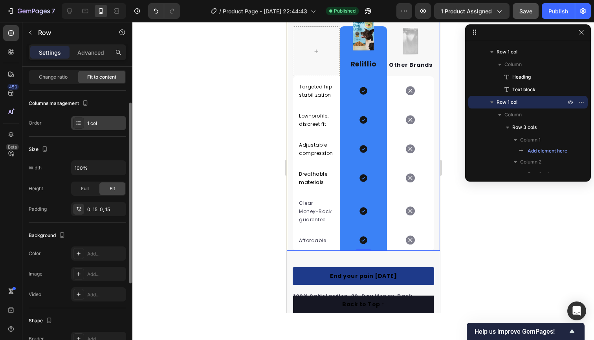
scroll to position [59, 0]
click at [104, 121] on div "1 col" at bounding box center [105, 122] width 37 height 7
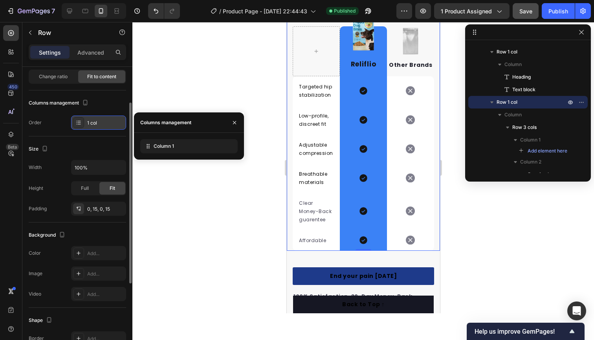
click at [104, 121] on div "1 col" at bounding box center [105, 122] width 37 height 7
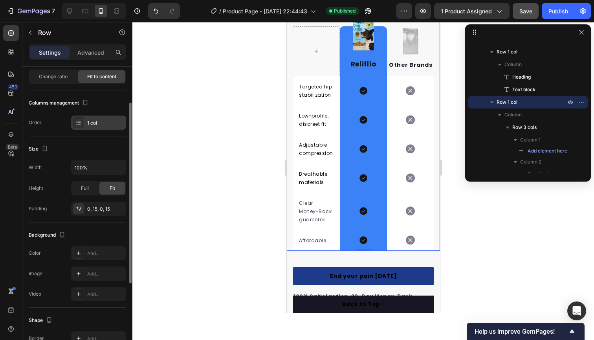
click at [104, 121] on div "1 col" at bounding box center [105, 122] width 37 height 7
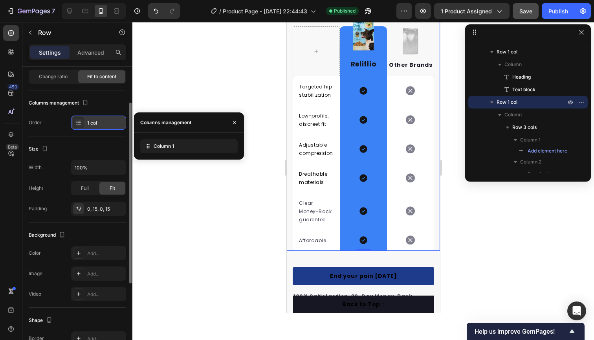
click at [104, 121] on div "1 col" at bounding box center [105, 122] width 37 height 7
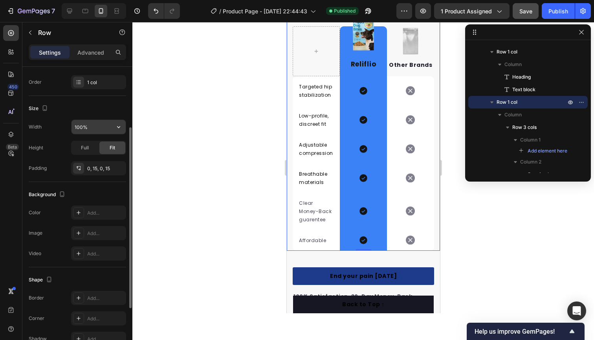
scroll to position [98, 0]
click at [85, 148] on span "Full" at bounding box center [85, 149] width 8 height 7
click at [108, 149] on div "Fit" at bounding box center [112, 149] width 26 height 13
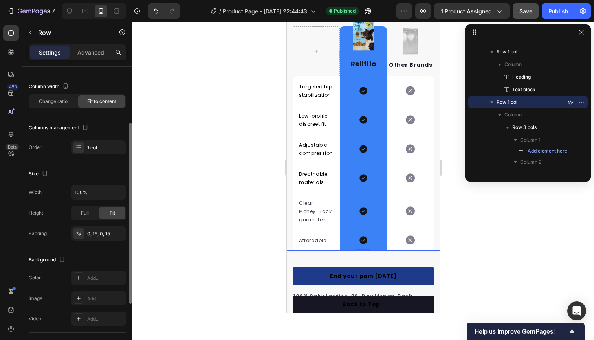
scroll to position [0, 0]
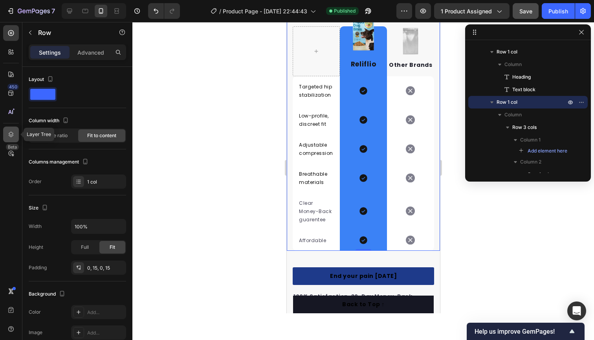
click at [15, 132] on icon at bounding box center [11, 134] width 8 height 8
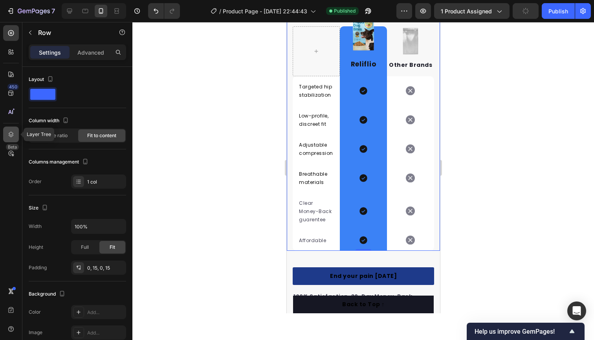
click at [9, 135] on icon at bounding box center [11, 134] width 8 height 8
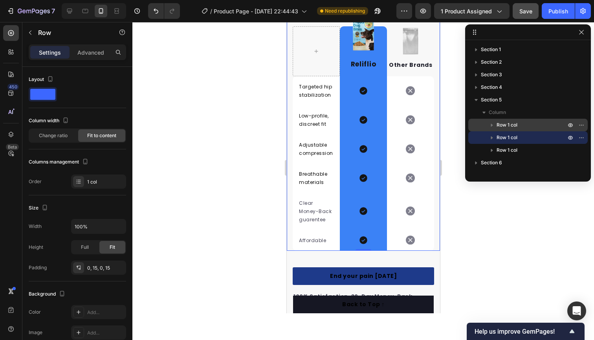
click at [497, 126] on span "Row 1 col" at bounding box center [506, 125] width 21 height 8
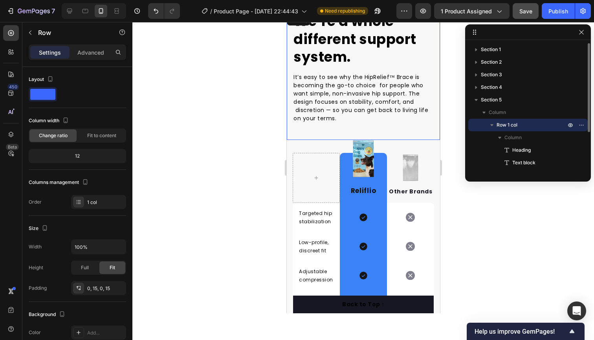
scroll to position [1509, 0]
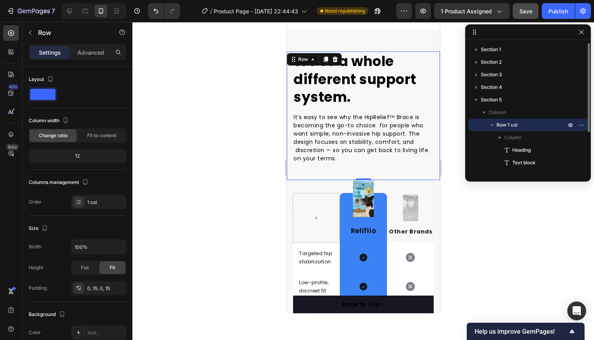
click at [498, 125] on span "Row 1 col" at bounding box center [506, 125] width 21 height 8
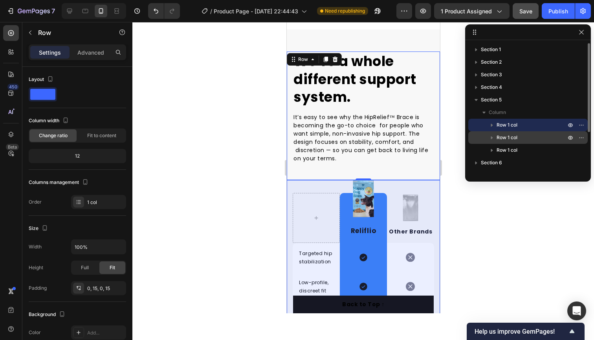
click at [494, 138] on icon "button" at bounding box center [492, 137] width 8 height 8
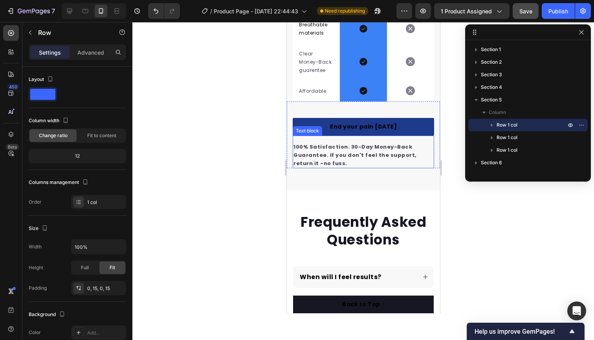
scroll to position [1821, 0]
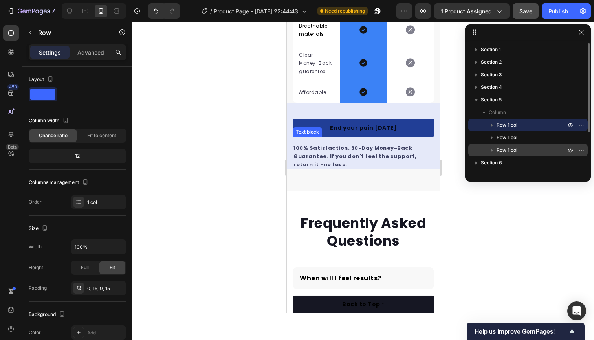
click at [506, 150] on span "Row 1 col" at bounding box center [506, 150] width 21 height 8
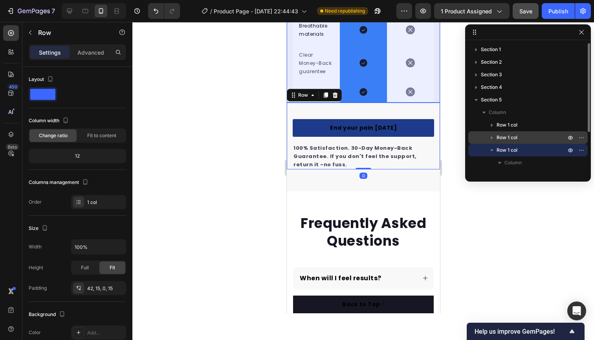
click at [506, 141] on div "Row 1 col" at bounding box center [527, 137] width 113 height 13
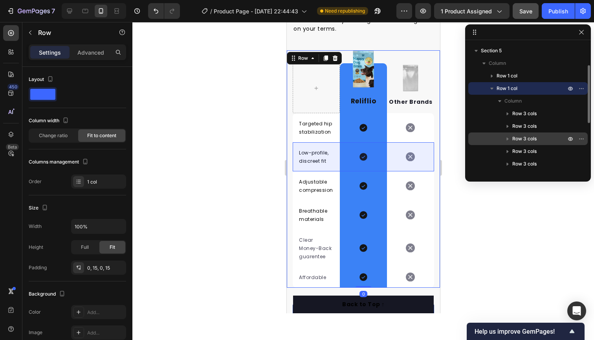
scroll to position [48, 0]
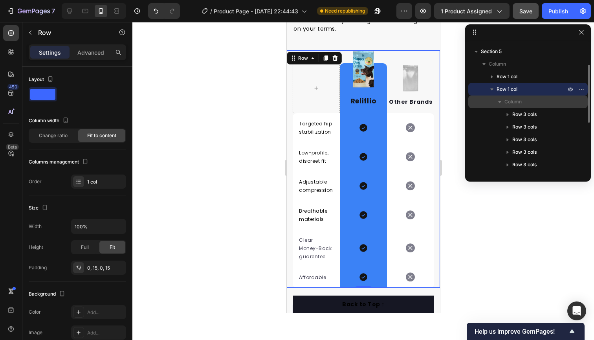
click at [504, 102] on span "Column" at bounding box center [512, 102] width 17 height 8
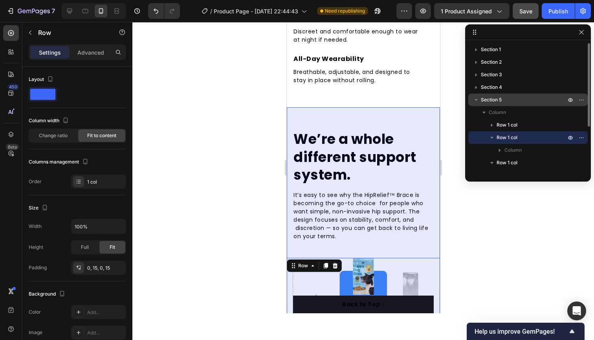
scroll to position [1431, 0]
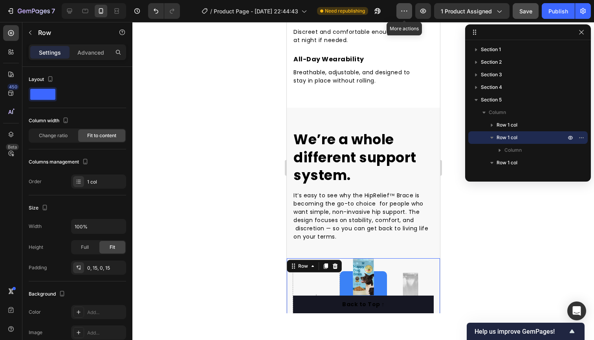
click at [406, 11] on icon "button" at bounding box center [404, 11] width 8 height 8
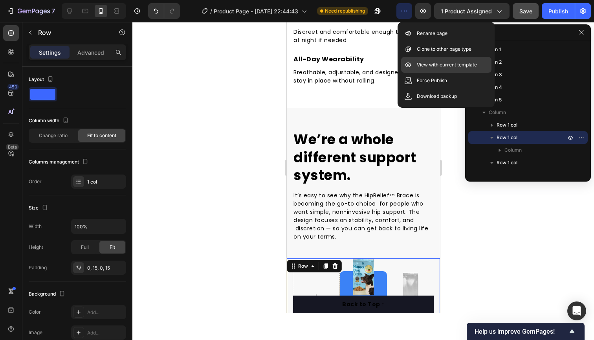
click at [441, 65] on p "View with current template" at bounding box center [447, 65] width 60 height 8
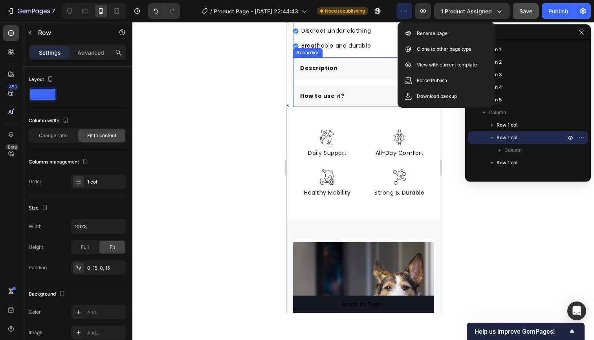
scroll to position [271, 0]
click at [393, 150] on span "All-Day Comfort" at bounding box center [399, 152] width 48 height 8
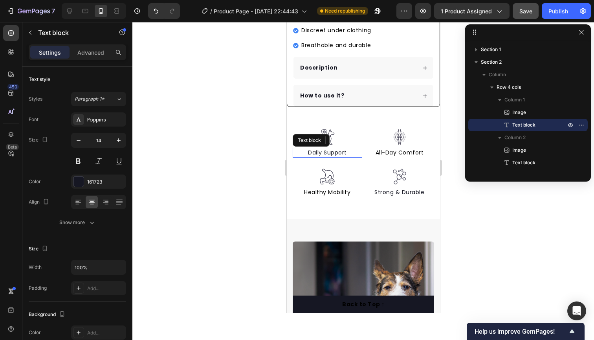
click at [336, 153] on p "Daily Support" at bounding box center [327, 152] width 68 height 8
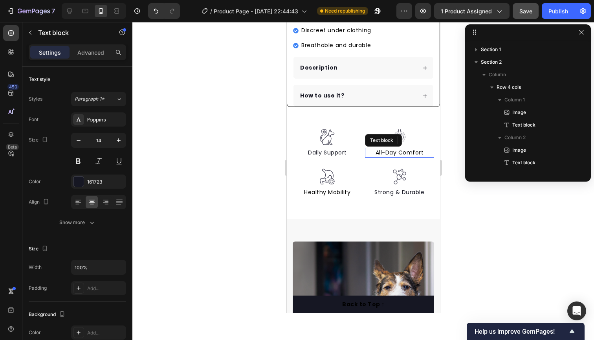
click at [389, 153] on span "All-Day Comfort" at bounding box center [399, 152] width 48 height 8
click at [92, 52] on p "Advanced" at bounding box center [90, 52] width 27 height 8
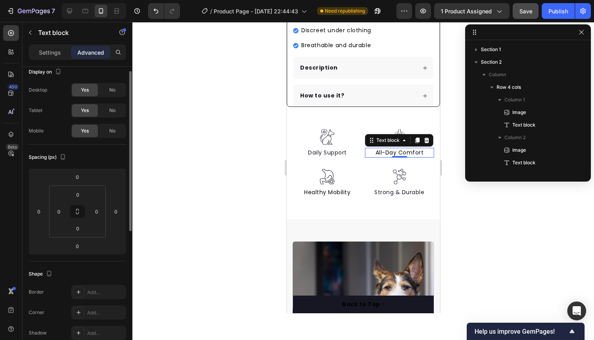
scroll to position [8, 0]
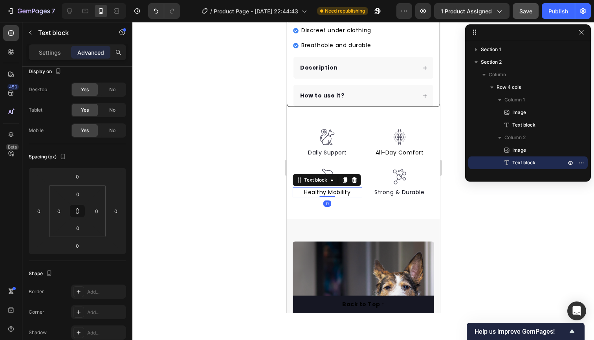
click at [322, 189] on span "Healthy Mobility" at bounding box center [326, 192] width 46 height 8
click at [60, 49] on p "Settings" at bounding box center [50, 52] width 22 height 8
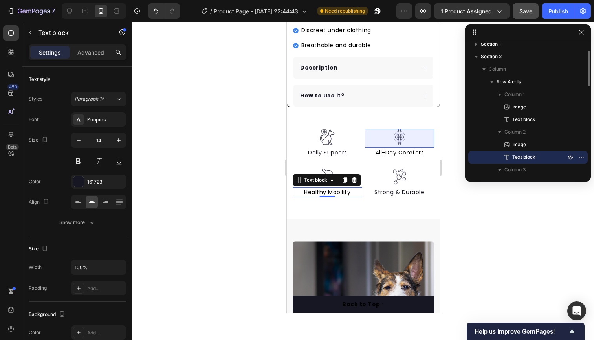
scroll to position [0, 0]
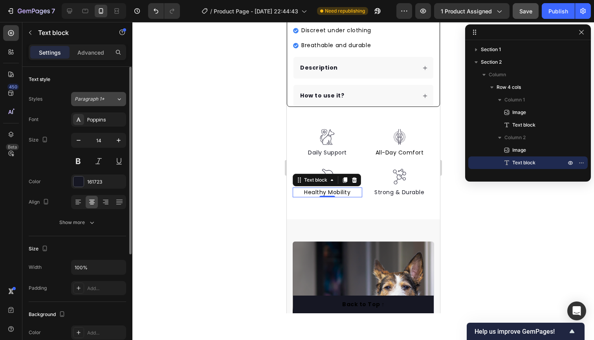
click at [103, 100] on span "Paragraph 1*" at bounding box center [90, 98] width 30 height 7
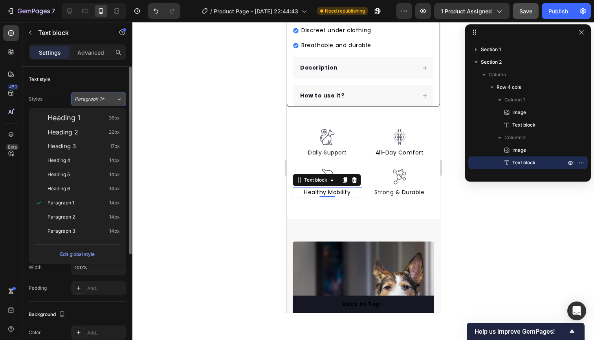
click at [103, 100] on span "Paragraph 1*" at bounding box center [90, 98] width 30 height 7
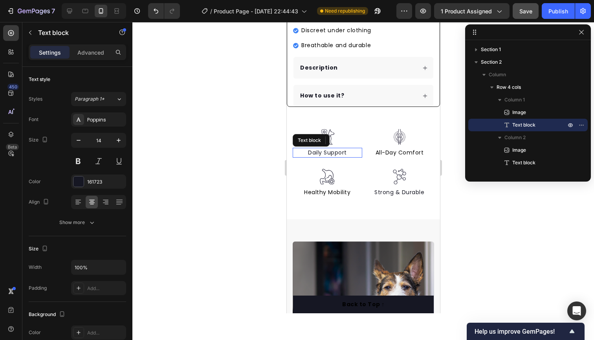
click at [337, 152] on p "Daily Support" at bounding box center [327, 152] width 68 height 8
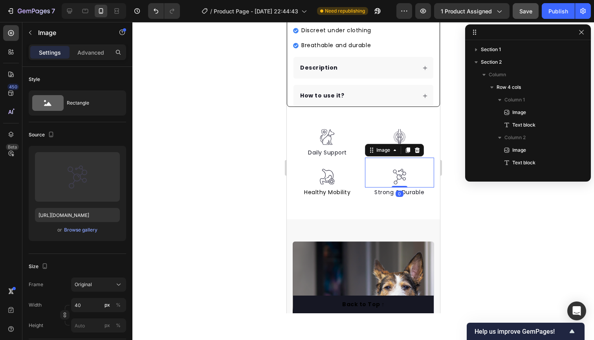
click at [412, 157] on div "Image 0" at bounding box center [398, 172] width 69 height 30
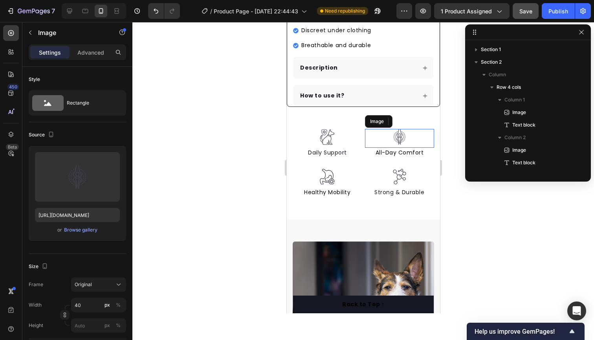
click at [426, 144] on div at bounding box center [398, 137] width 69 height 16
click at [414, 151] on span "All-Day Comfort" at bounding box center [399, 152] width 48 height 8
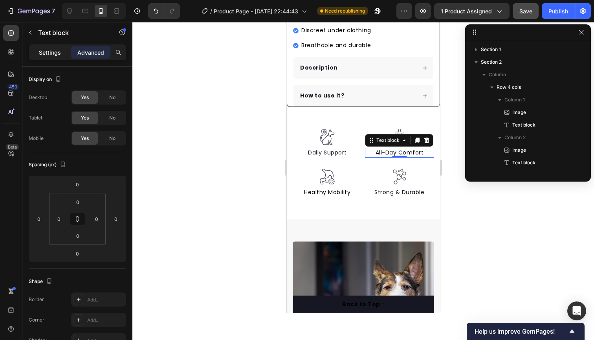
click at [58, 49] on p "Settings" at bounding box center [50, 52] width 22 height 8
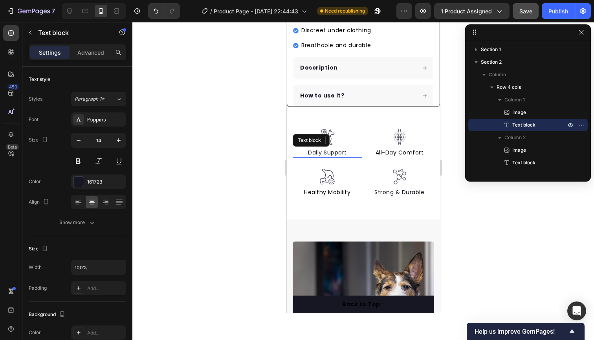
click at [340, 152] on p "Daily Support" at bounding box center [327, 152] width 68 height 8
click at [389, 153] on span "All-Day Comfort" at bounding box center [399, 152] width 48 height 8
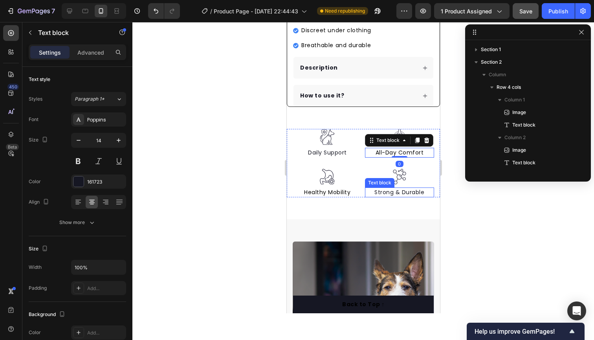
click at [383, 190] on p "Strong & Durable" at bounding box center [399, 192] width 68 height 8
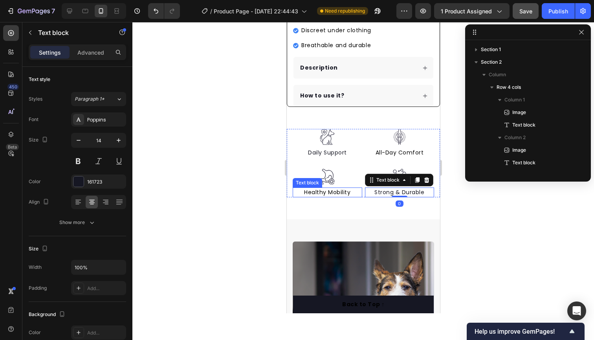
click at [331, 189] on span "Healthy Mobility" at bounding box center [326, 192] width 46 height 8
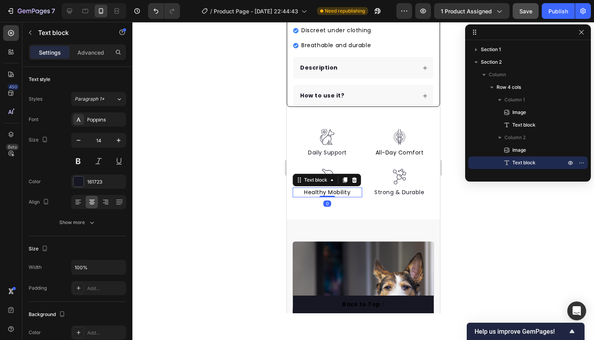
click at [351, 191] on p "Healthy Mobility" at bounding box center [327, 192] width 68 height 8
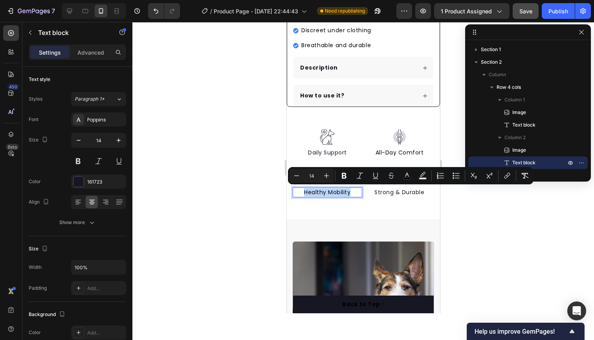
drag, startPoint x: 351, startPoint y: 191, endPoint x: 296, endPoint y: 190, distance: 55.4
click at [296, 190] on p "Healthy Mobility" at bounding box center [327, 192] width 68 height 8
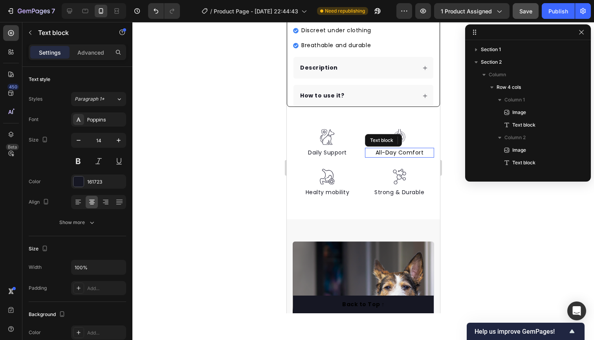
click at [428, 150] on p "All-Day Comfort" at bounding box center [399, 152] width 68 height 8
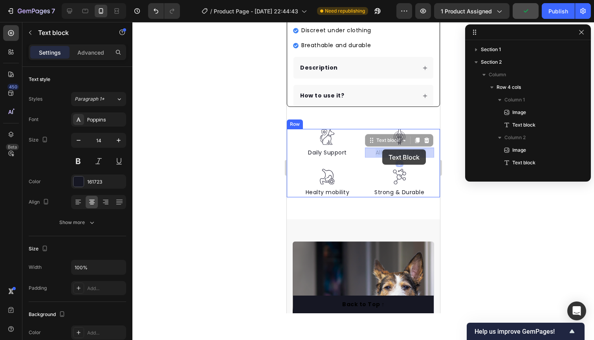
drag, startPoint x: 428, startPoint y: 150, endPoint x: 382, endPoint y: 149, distance: 46.3
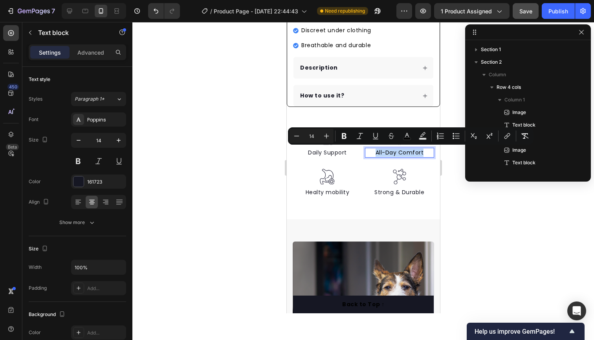
drag, startPoint x: 425, startPoint y: 153, endPoint x: 370, endPoint y: 150, distance: 55.4
click at [370, 150] on p "All-Day Comfort" at bounding box center [399, 152] width 68 height 8
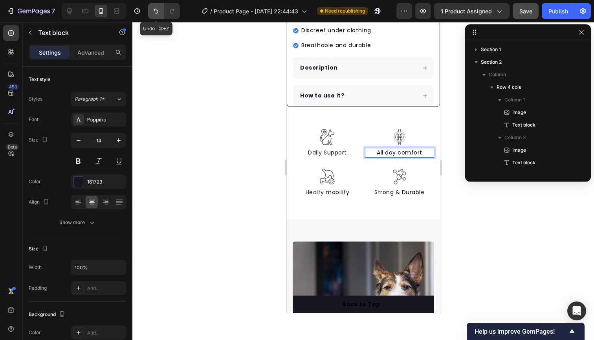
click at [158, 11] on icon "Undo/Redo" at bounding box center [156, 11] width 8 height 8
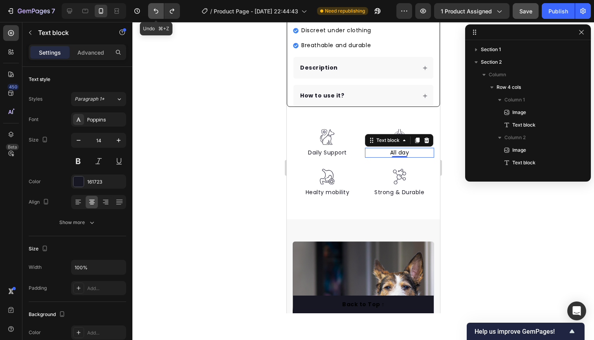
click at [158, 11] on icon "Undo/Redo" at bounding box center [156, 11] width 8 height 8
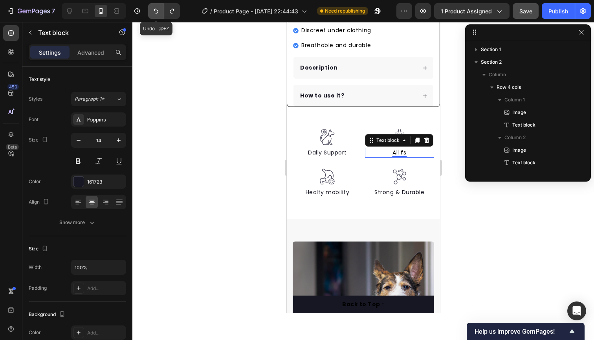
click at [158, 11] on icon "Undo/Redo" at bounding box center [156, 11] width 8 height 8
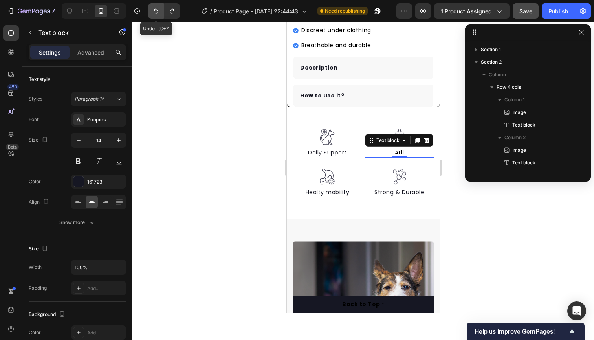
click at [158, 11] on icon "Undo/Redo" at bounding box center [156, 11] width 8 height 8
click at [170, 11] on icon "Undo/Redo" at bounding box center [172, 11] width 8 height 8
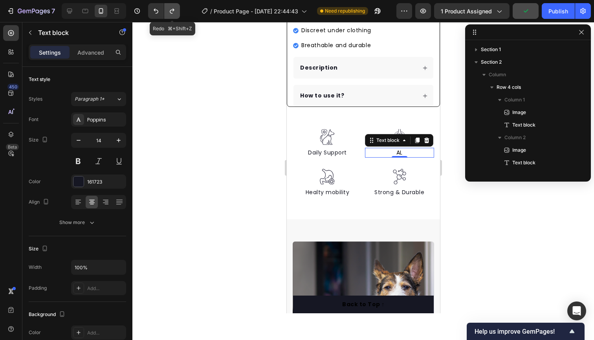
click at [170, 11] on icon "Undo/Redo" at bounding box center [172, 11] width 8 height 8
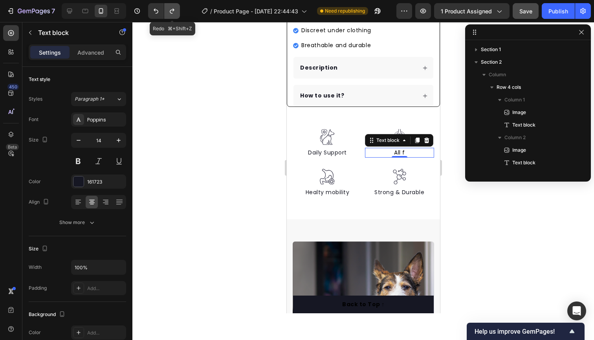
click at [170, 11] on icon "Undo/Redo" at bounding box center [172, 11] width 8 height 8
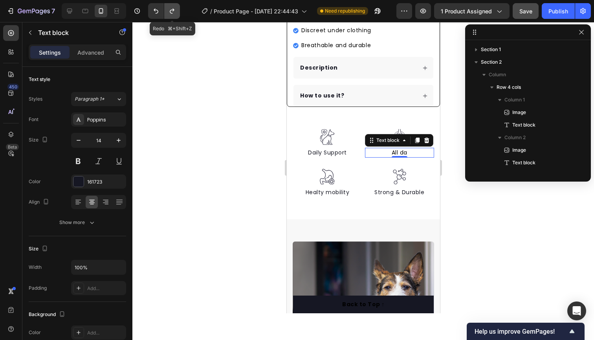
click at [170, 11] on icon "Undo/Redo" at bounding box center [172, 11] width 8 height 8
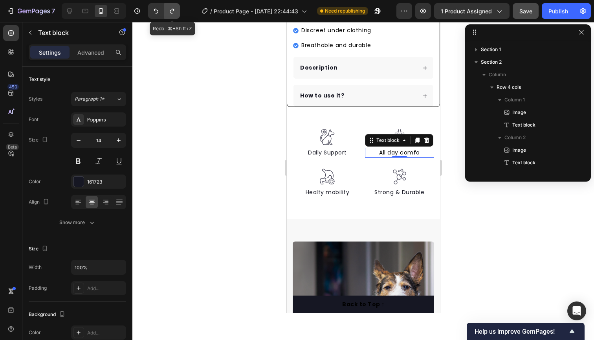
click at [170, 11] on icon "Undo/Redo" at bounding box center [172, 11] width 8 height 8
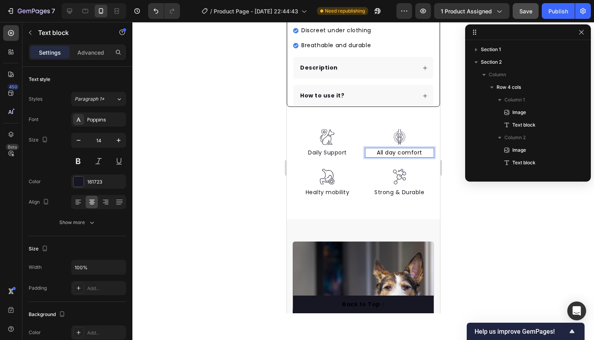
click at [385, 151] on span "All day comfort" at bounding box center [399, 152] width 46 height 8
click at [421, 152] on span "All-day comfort" at bounding box center [398, 152] width 47 height 8
click at [330, 150] on p "Daily Support" at bounding box center [327, 152] width 68 height 8
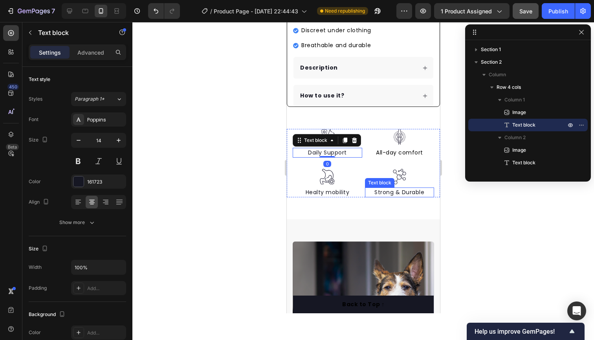
click at [396, 195] on p "Strong & Durable" at bounding box center [399, 192] width 68 height 8
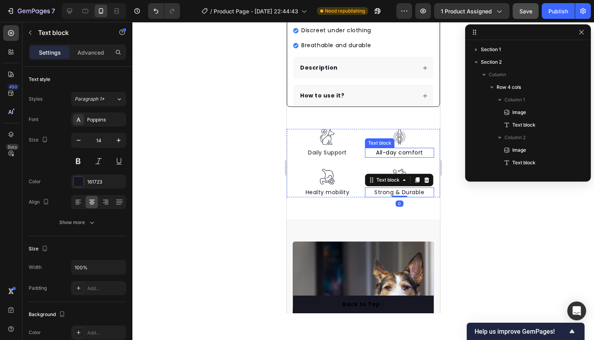
click at [396, 153] on span "All-day comfort" at bounding box center [398, 152] width 47 height 8
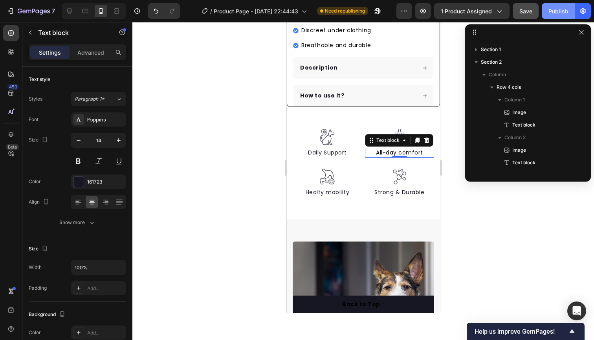
click at [559, 9] on div "Publish" at bounding box center [558, 11] width 20 height 8
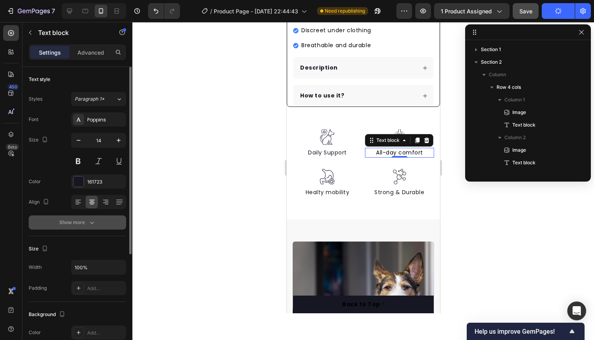
click at [81, 219] on div "Show more" at bounding box center [77, 222] width 37 height 8
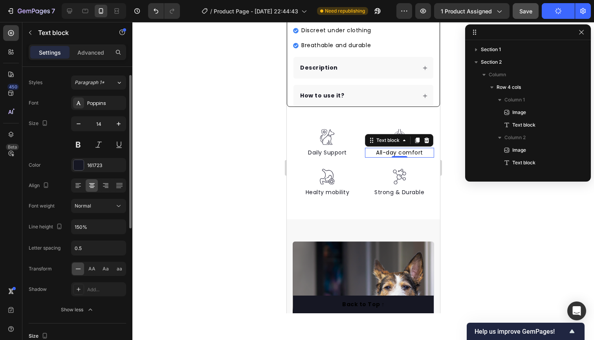
scroll to position [20, 0]
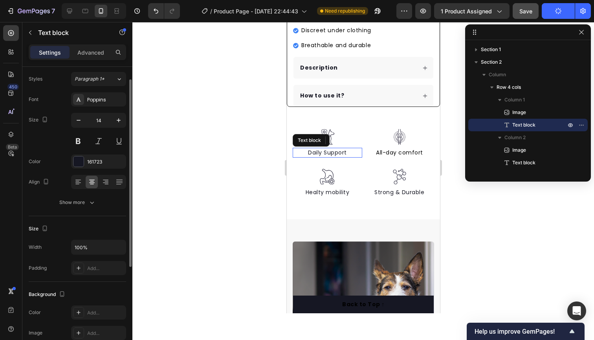
click at [342, 152] on p "Daily Support" at bounding box center [327, 152] width 68 height 8
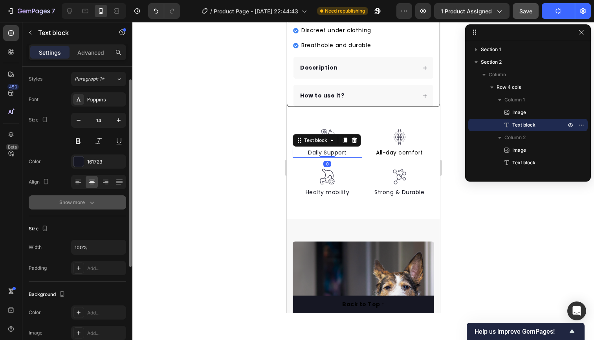
click at [94, 199] on icon "button" at bounding box center [92, 202] width 8 height 8
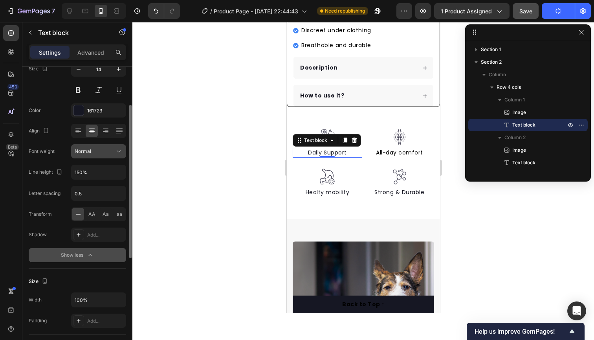
scroll to position [72, 0]
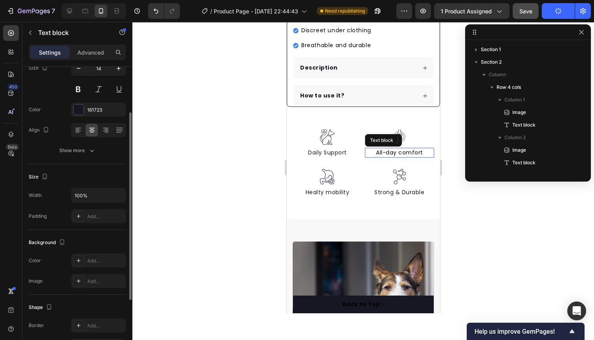
click at [400, 150] on span "All-day comfort" at bounding box center [398, 152] width 47 height 8
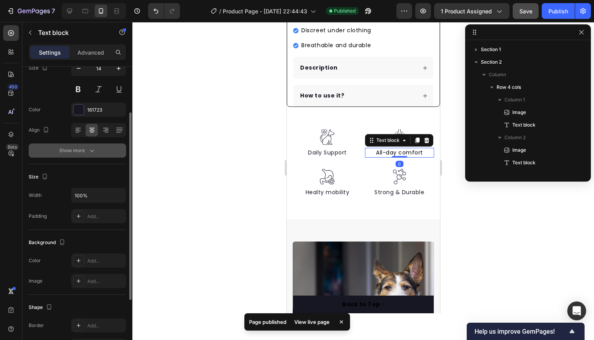
click at [88, 150] on icon "button" at bounding box center [92, 150] width 8 height 8
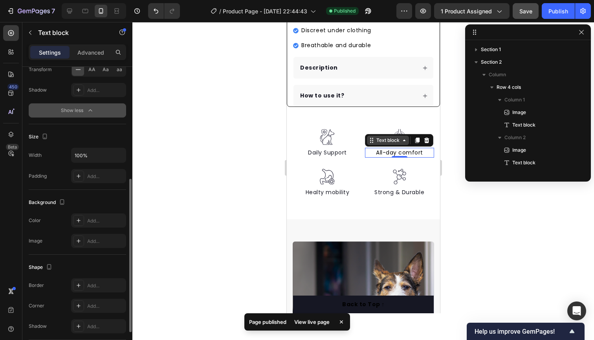
scroll to position [216, 0]
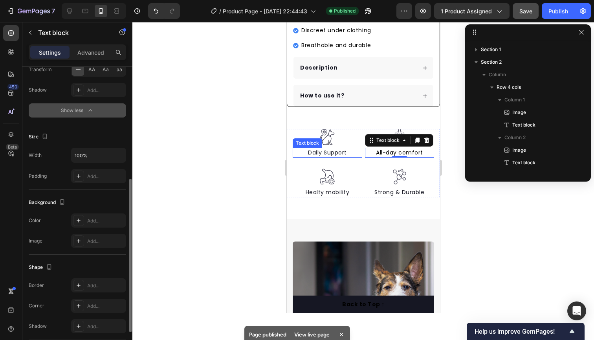
click at [332, 153] on p "Daily Support" at bounding box center [327, 152] width 68 height 8
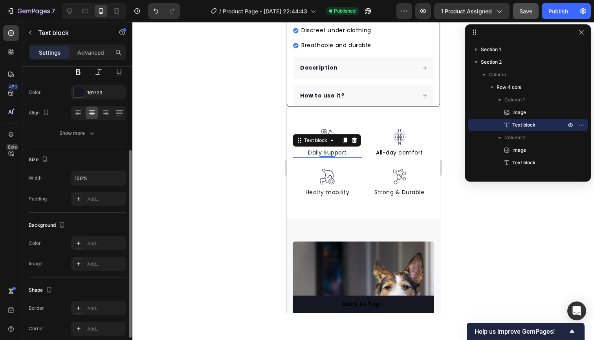
scroll to position [0, 0]
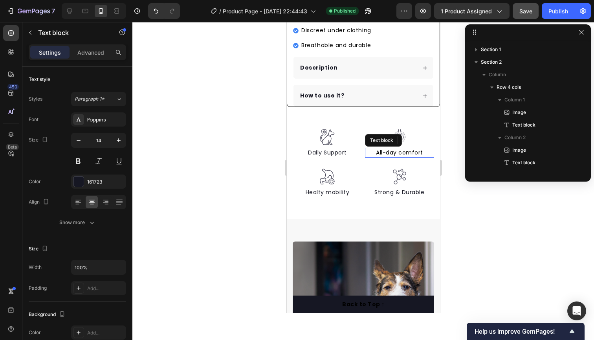
click at [420, 152] on span "All-day comfort" at bounding box center [398, 152] width 47 height 8
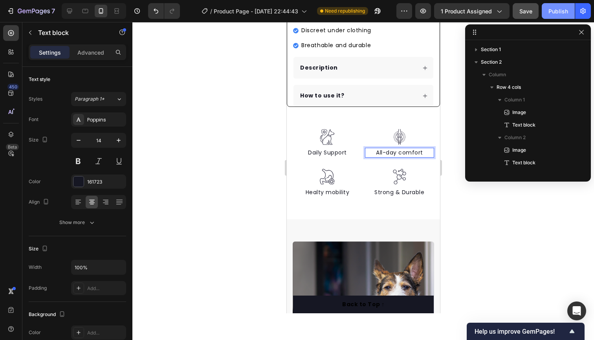
click at [561, 10] on div "Publish" at bounding box center [558, 11] width 20 height 8
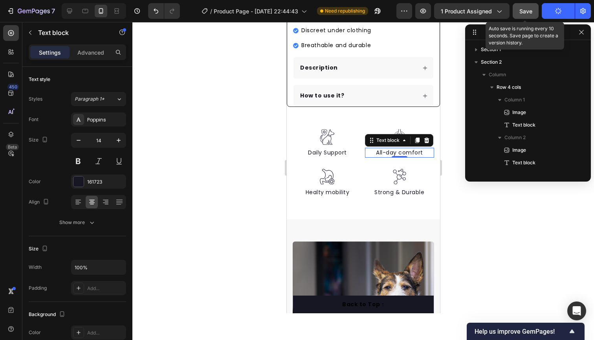
click at [526, 10] on span "Save" at bounding box center [525, 11] width 13 height 7
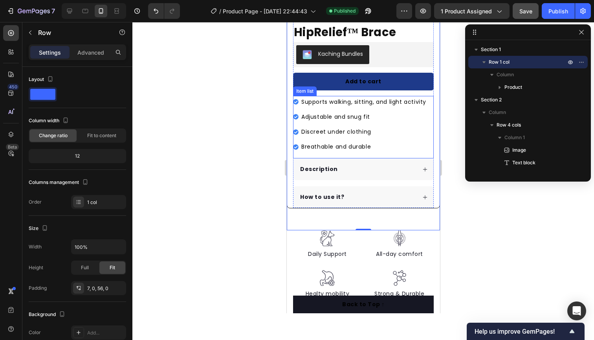
scroll to position [177, 0]
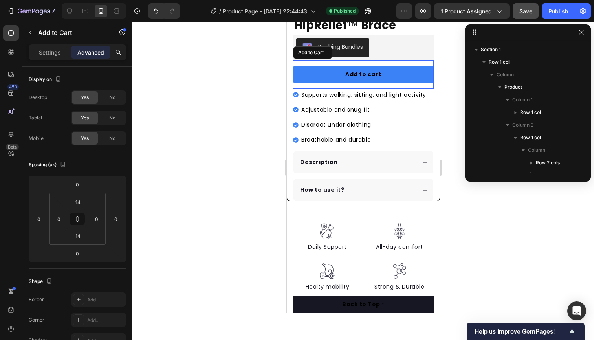
click at [301, 77] on button "Add to cart" at bounding box center [362, 75] width 141 height 18
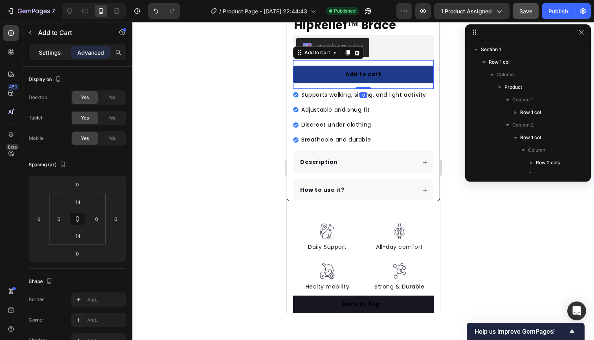
click at [46, 51] on p "Settings" at bounding box center [50, 52] width 22 height 8
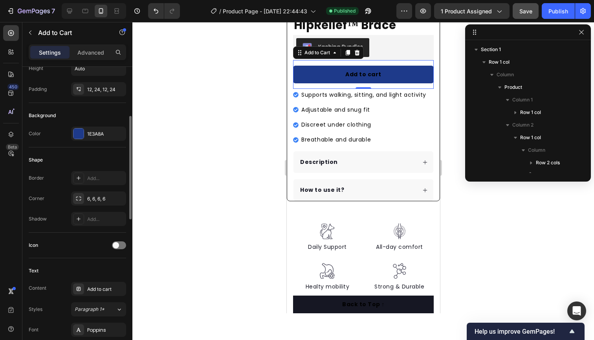
scroll to position [157, 0]
click at [100, 126] on div "1E3A8A" at bounding box center [98, 133] width 55 height 14
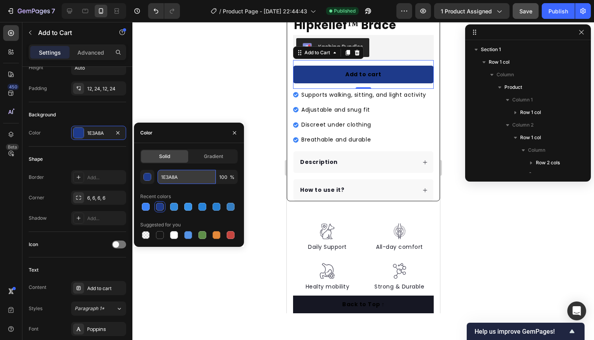
click at [179, 174] on input "1E3A8A" at bounding box center [186, 177] width 58 height 14
paste input "3DA9FC"
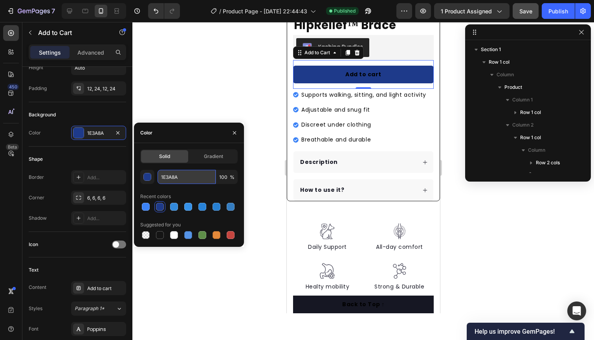
type input "3DA9FC"
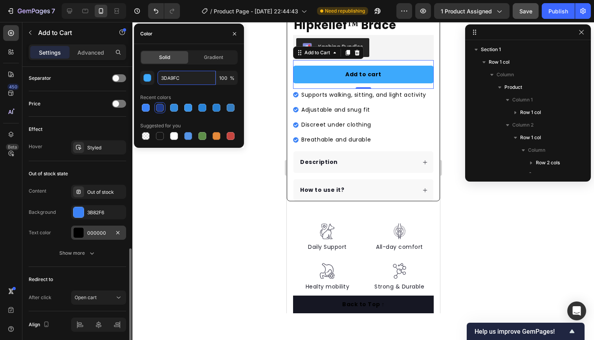
scroll to position [518, 0]
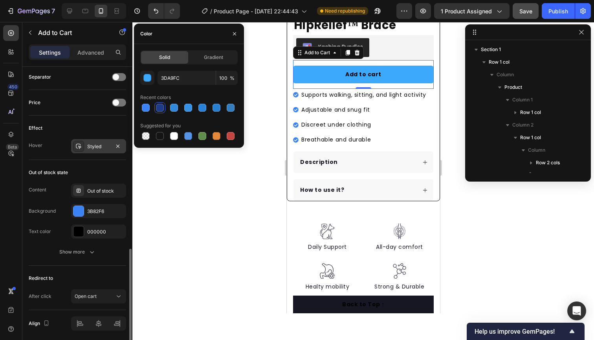
click at [98, 148] on div "Styled" at bounding box center [98, 146] width 23 height 7
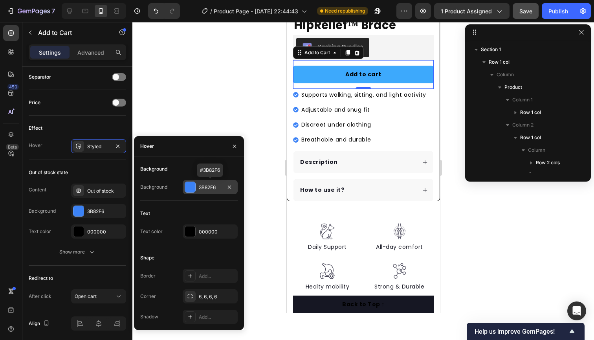
click at [216, 187] on div "3B82F6" at bounding box center [210, 187] width 23 height 7
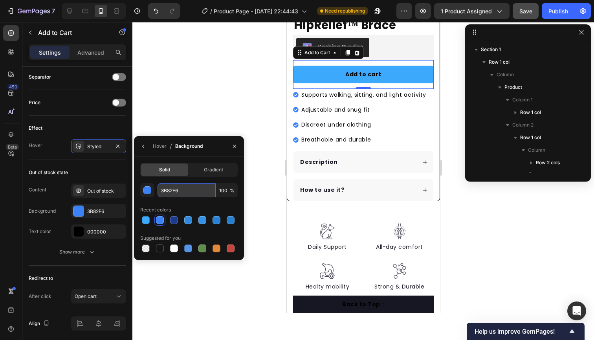
click at [190, 188] on input "3B82F6" at bounding box center [186, 190] width 58 height 14
paste input "9BE7D5"
type input "9BE7D5"
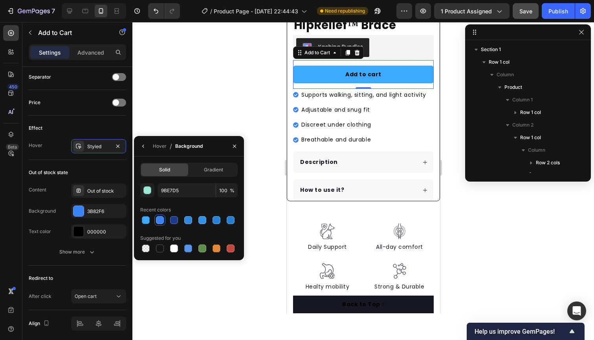
drag, startPoint x: 693, startPoint y: 122, endPoint x: 406, endPoint y: 102, distance: 286.9
click at [406, 102] on div "Supports walking, sitting, and light activity Adjustable and snug fit Discreet …" at bounding box center [359, 117] width 134 height 57
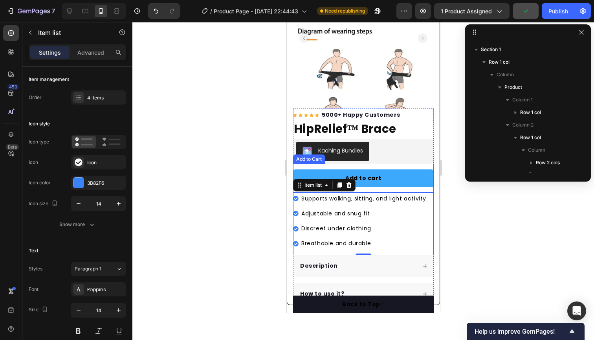
scroll to position [86, 0]
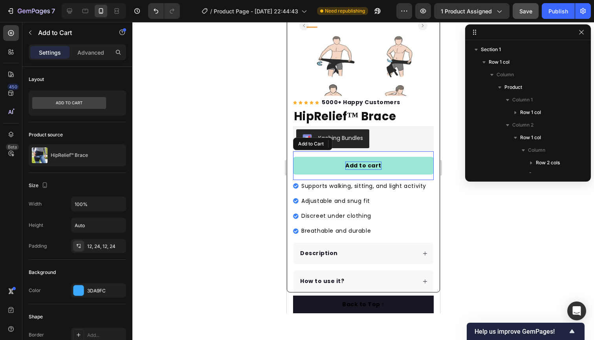
click at [373, 163] on div "Add to cart" at bounding box center [363, 165] width 36 height 8
click at [378, 164] on p "Add to cart" at bounding box center [363, 165] width 36 height 8
drag, startPoint x: 379, startPoint y: 165, endPoint x: 348, endPoint y: 166, distance: 31.4
click at [348, 166] on p "Add to cart" at bounding box center [363, 165] width 36 height 8
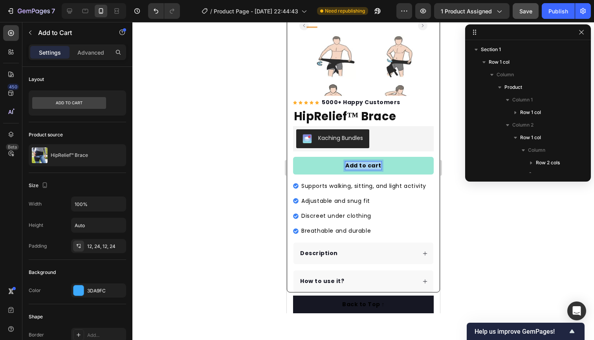
click at [357, 164] on p "Add to cart" at bounding box center [363, 165] width 36 height 8
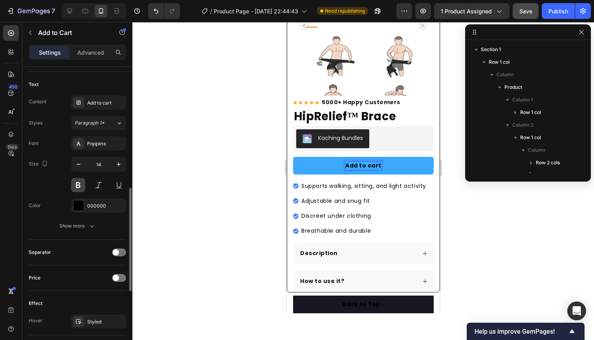
scroll to position [343, 0]
click at [77, 184] on button at bounding box center [78, 184] width 14 height 14
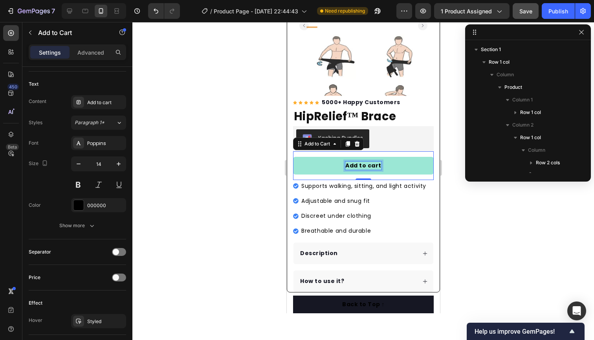
click at [372, 164] on p "Add to cart" at bounding box center [363, 165] width 36 height 8
drag, startPoint x: 379, startPoint y: 164, endPoint x: 348, endPoint y: 165, distance: 30.6
click at [348, 165] on p "Add to cart" at bounding box center [363, 165] width 36 height 8
click at [376, 164] on p "Add to cart" at bounding box center [363, 165] width 36 height 8
drag, startPoint x: 378, startPoint y: 164, endPoint x: 372, endPoint y: 166, distance: 5.7
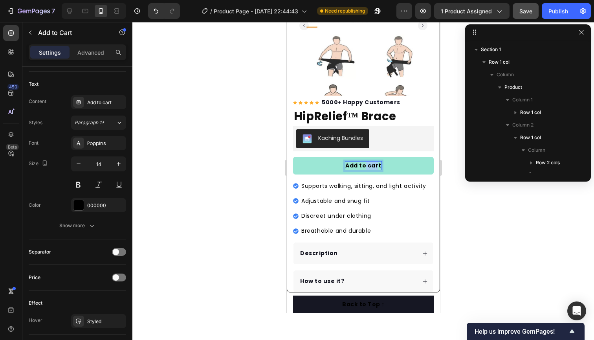
click at [371, 165] on p "Add to cart" at bounding box center [363, 165] width 36 height 8
click at [380, 164] on button "Add to cart" at bounding box center [362, 166] width 141 height 18
click at [378, 164] on p "Add to cart" at bounding box center [363, 165] width 36 height 8
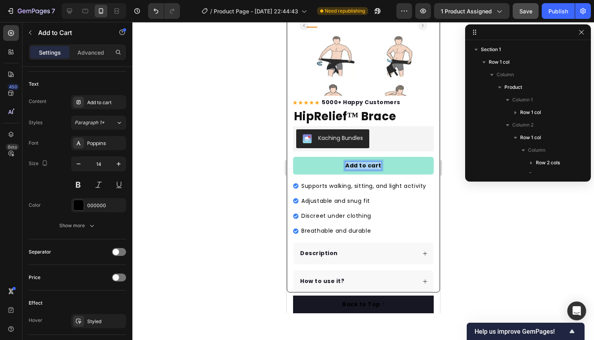
drag, startPoint x: 379, startPoint y: 164, endPoint x: 559, endPoint y: 193, distance: 182.0
click at [339, 167] on button "Add to cart" at bounding box center [362, 166] width 141 height 18
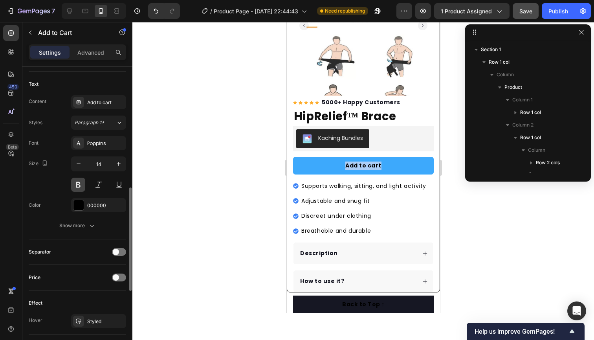
click at [79, 187] on button at bounding box center [78, 184] width 14 height 14
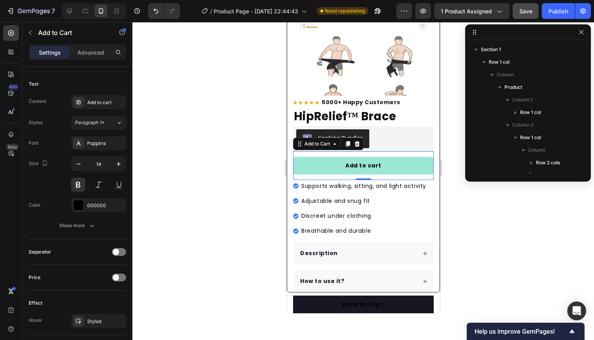
click at [316, 164] on button "Add to cart" at bounding box center [362, 166] width 141 height 18
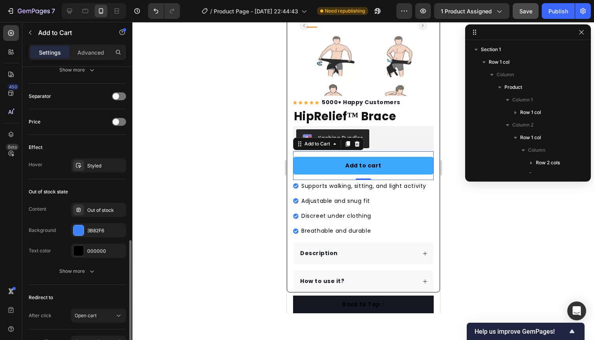
scroll to position [502, 0]
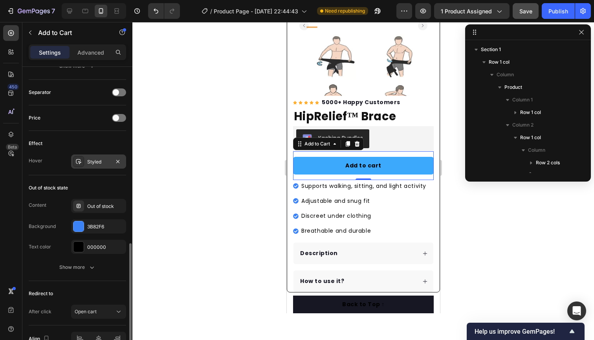
click at [101, 163] on div "Styled" at bounding box center [98, 161] width 23 height 7
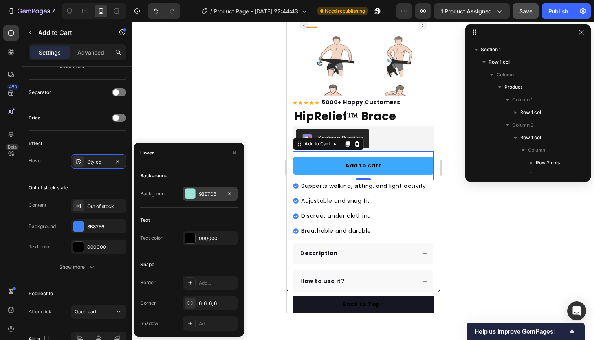
click at [219, 192] on div "9BE7D5" at bounding box center [210, 193] width 23 height 7
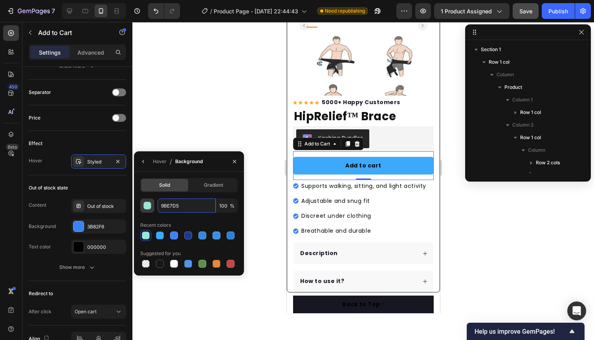
drag, startPoint x: 184, startPoint y: 207, endPoint x: 141, endPoint y: 203, distance: 42.6
click at [141, 203] on div "9BE7D5 100 %" at bounding box center [188, 205] width 97 height 14
paste input "1D8BF0"
type input "1D8BF0"
click at [393, 194] on div "Supports walking, sitting, and light activity Adjustable and snug fit Discreet …" at bounding box center [359, 208] width 134 height 57
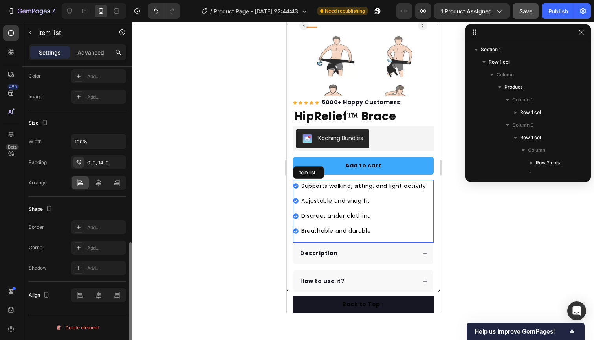
scroll to position [0, 0]
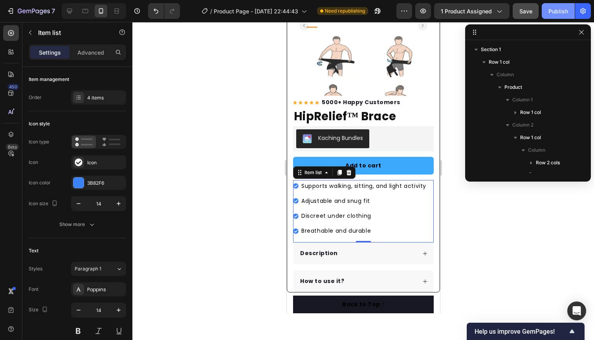
click at [557, 11] on div "Publish" at bounding box center [558, 11] width 20 height 8
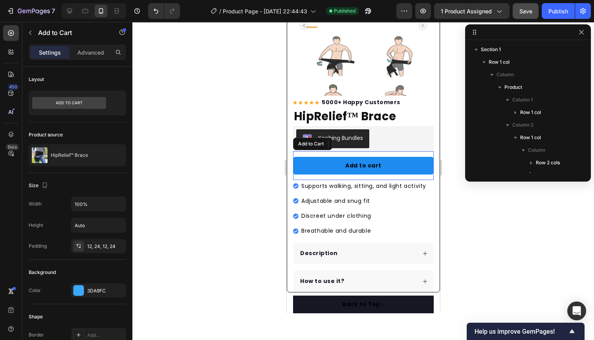
click at [305, 161] on button "Add to cart" at bounding box center [362, 166] width 141 height 18
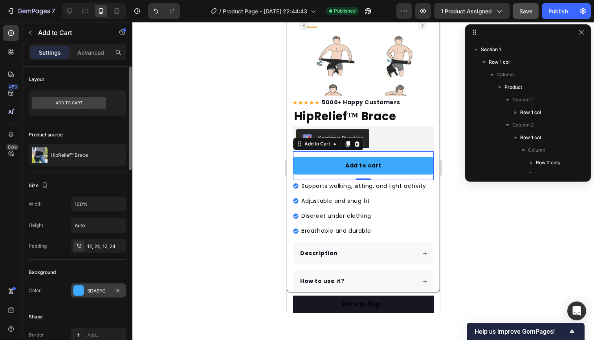
click at [103, 287] on div "3DA9FC" at bounding box center [98, 290] width 23 height 7
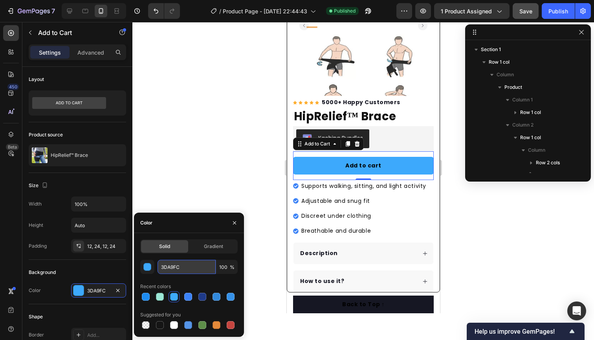
drag, startPoint x: 183, startPoint y: 264, endPoint x: 159, endPoint y: 266, distance: 23.6
click at [159, 266] on input "3DA9FC" at bounding box center [186, 266] width 58 height 14
paste input "4CC9F0"
type input "4CC9F0"
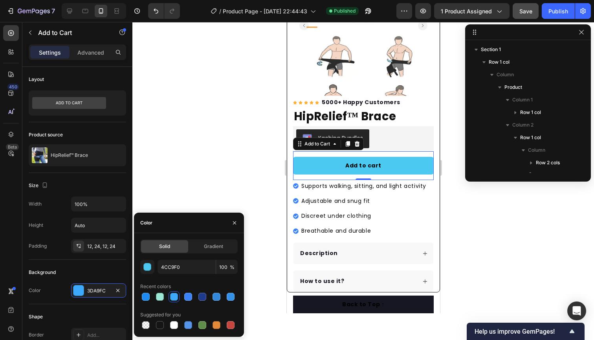
click at [409, 202] on p "Adjustable and snug fit" at bounding box center [363, 201] width 125 height 10
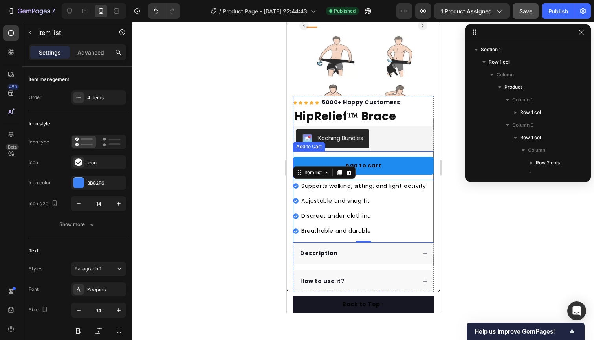
click at [316, 159] on button "Add to cart" at bounding box center [362, 166] width 141 height 18
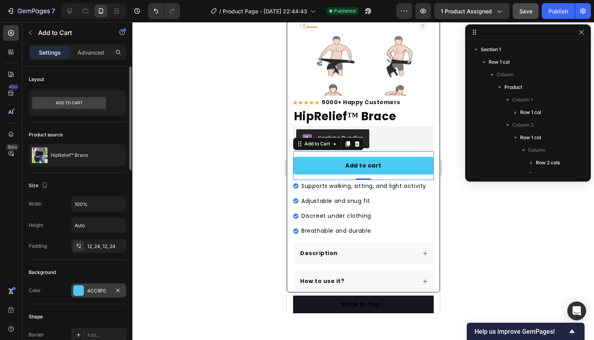
click at [109, 287] on div "4CC9F0" at bounding box center [98, 290] width 23 height 7
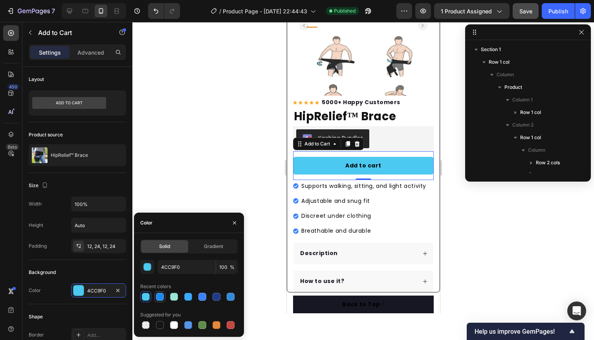
click at [158, 294] on div at bounding box center [160, 296] width 8 height 8
type input "1D8BF0"
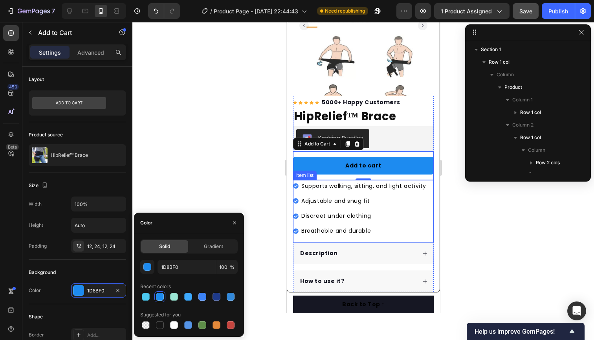
click at [409, 219] on p "Discreet under clothing" at bounding box center [363, 216] width 125 height 10
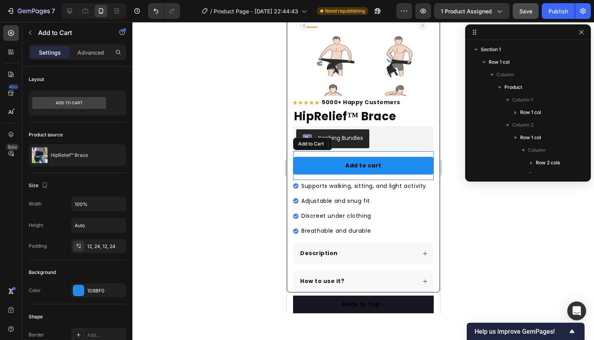
click at [304, 161] on button "Add to cart" at bounding box center [362, 166] width 141 height 18
click at [314, 165] on button "Add to cart" at bounding box center [362, 166] width 141 height 18
click at [92, 286] on div "1D8BF0" at bounding box center [98, 290] width 55 height 14
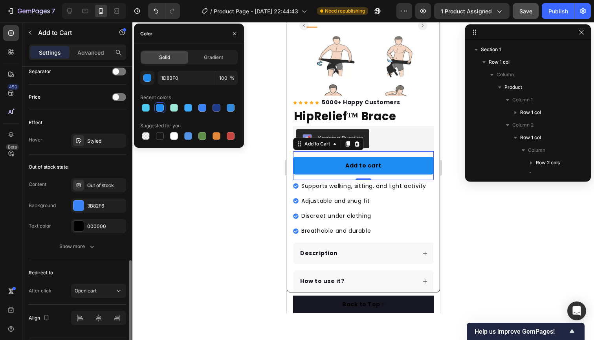
scroll to position [546, 0]
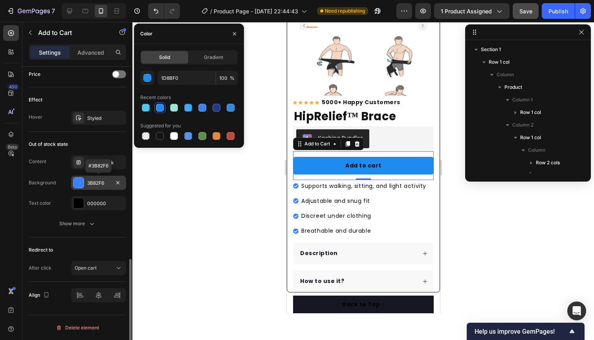
click at [101, 186] on div "3B82F6" at bounding box center [98, 182] width 23 height 7
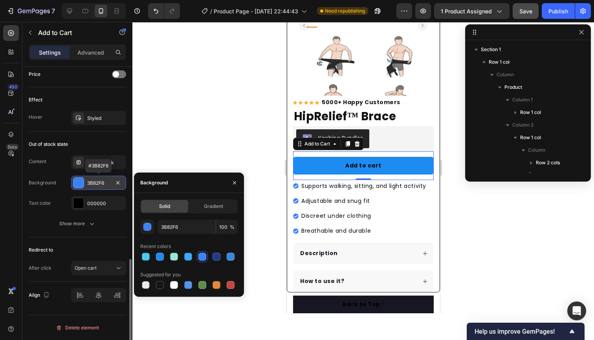
click at [101, 186] on div "3B82F6" at bounding box center [98, 182] width 23 height 7
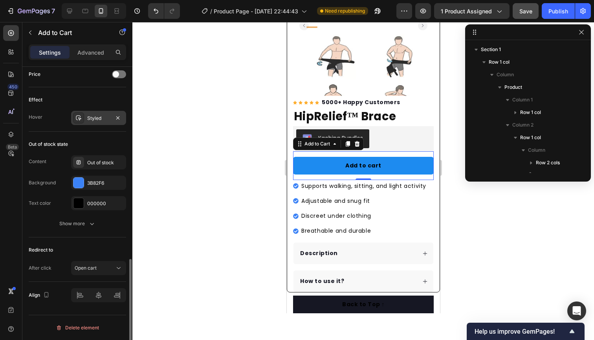
click at [100, 118] on div "Styled" at bounding box center [98, 118] width 23 height 7
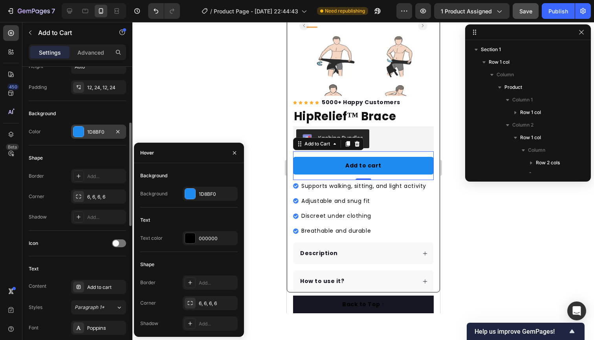
scroll to position [161, 0]
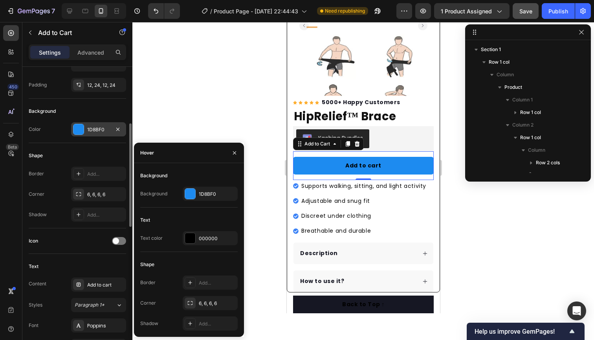
click at [96, 129] on div "1D8BF0" at bounding box center [98, 129] width 23 height 7
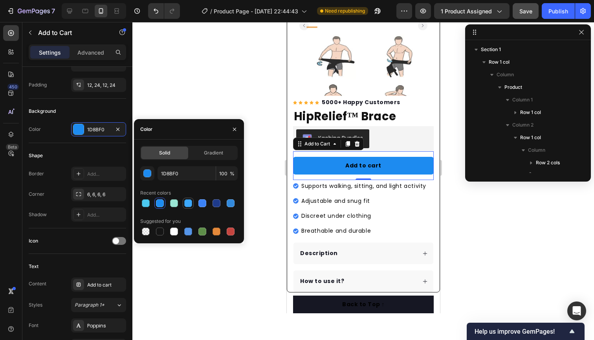
click at [189, 203] on div at bounding box center [188, 203] width 8 height 8
type input "3DA9FC"
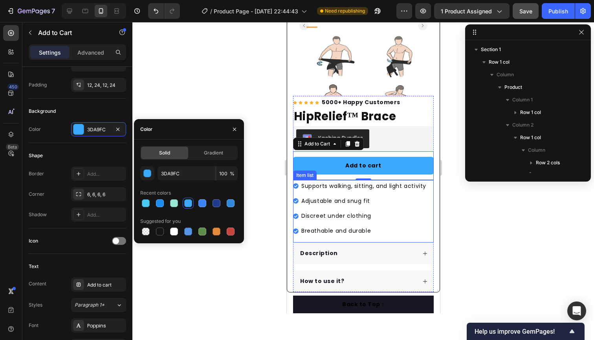
click at [294, 186] on icon at bounding box center [294, 185] width 5 height 5
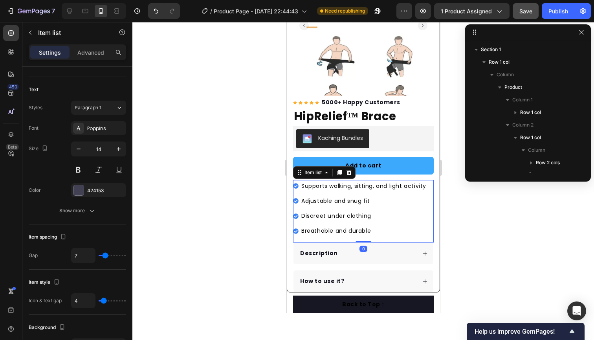
scroll to position [0, 0]
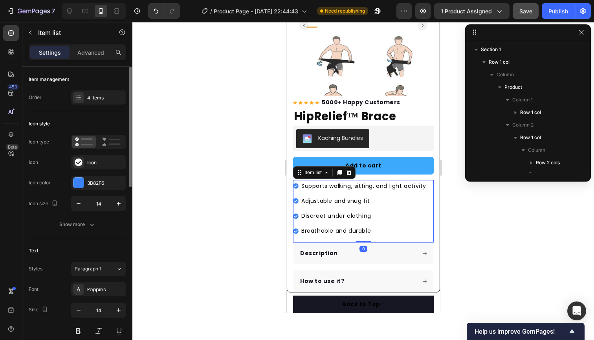
click at [294, 185] on icon at bounding box center [294, 185] width 5 height 5
click at [102, 180] on div "3B82F6" at bounding box center [98, 182] width 23 height 7
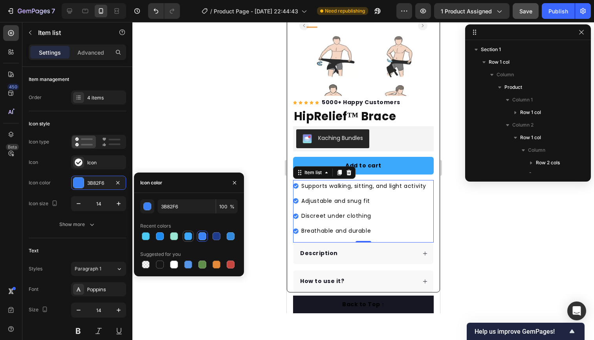
click at [186, 238] on div at bounding box center [188, 236] width 8 height 8
click at [159, 236] on div at bounding box center [160, 236] width 8 height 8
click at [187, 236] on div at bounding box center [188, 236] width 8 height 8
type input "3DA9FC"
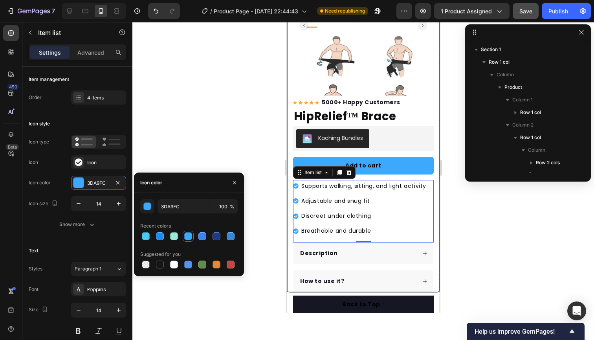
click at [434, 183] on div "Product Images Row Icon Icon Icon Icon Icon Icon List Hoz 5000+ Happy Customers…" at bounding box center [362, 123] width 153 height 337
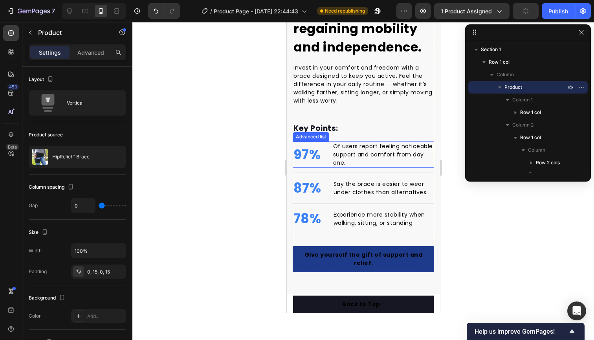
scroll to position [682, 0]
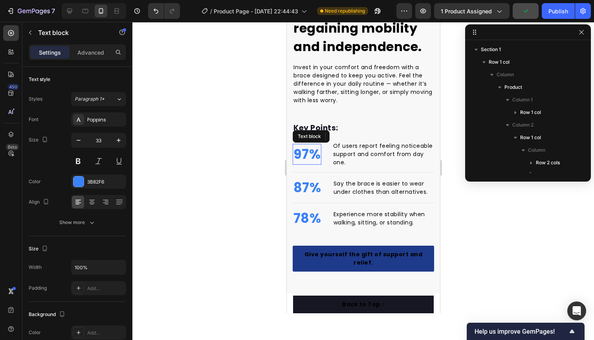
click at [303, 152] on p "97%" at bounding box center [306, 154] width 27 height 20
click at [105, 178] on div "3B82F6" at bounding box center [98, 181] width 23 height 7
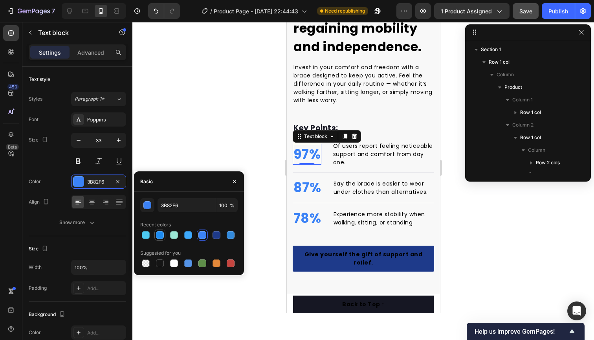
click at [160, 235] on div at bounding box center [160, 235] width 8 height 8
type input "1D8BF0"
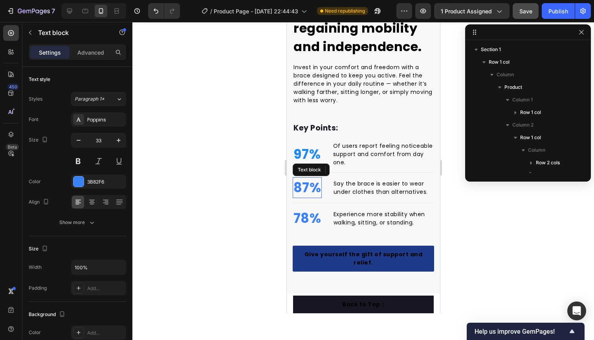
click at [303, 189] on p "87%" at bounding box center [306, 188] width 27 height 20
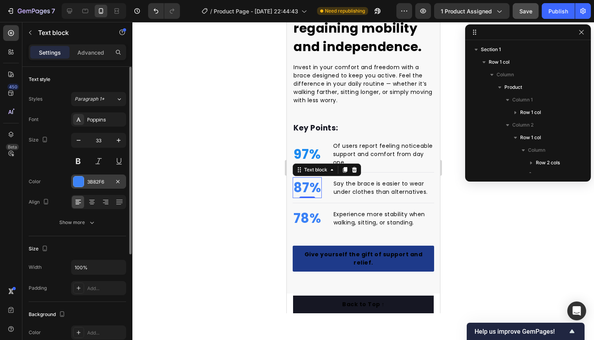
click at [102, 184] on div "3B82F6" at bounding box center [98, 181] width 23 height 7
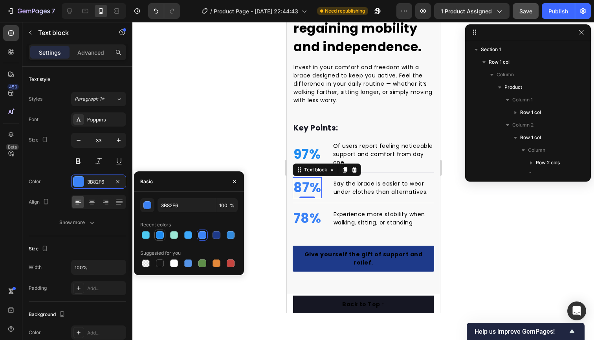
click at [162, 232] on div at bounding box center [160, 235] width 8 height 8
type input "1D8BF0"
click at [313, 220] on p "78%" at bounding box center [306, 218] width 27 height 20
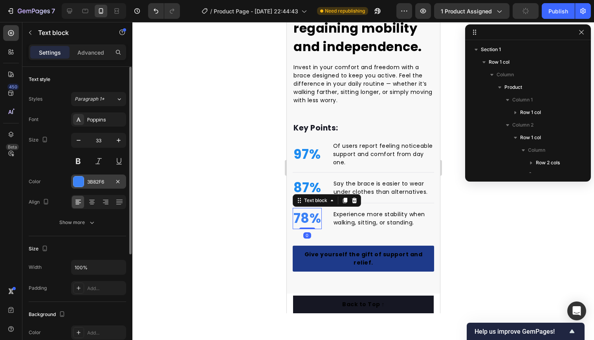
click at [103, 181] on div "3B82F6" at bounding box center [98, 181] width 23 height 7
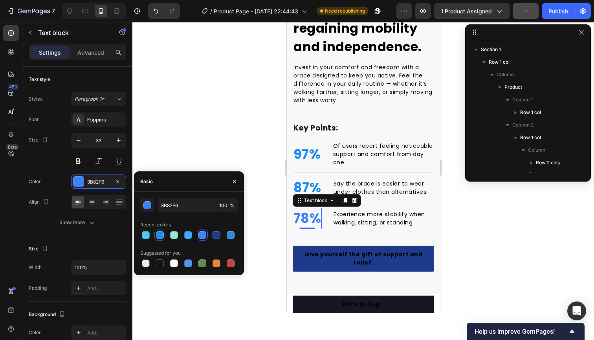
click at [156, 235] on div at bounding box center [160, 235] width 8 height 8
type input "1D8BF0"
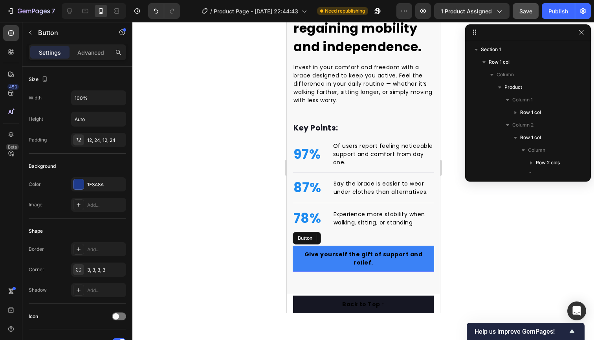
click at [296, 256] on link "Give yourself the gift of support and relief." at bounding box center [362, 258] width 141 height 26
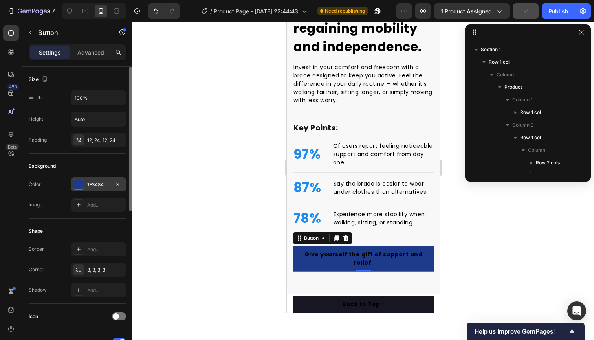
click at [94, 183] on div "1E3A8A" at bounding box center [98, 184] width 23 height 7
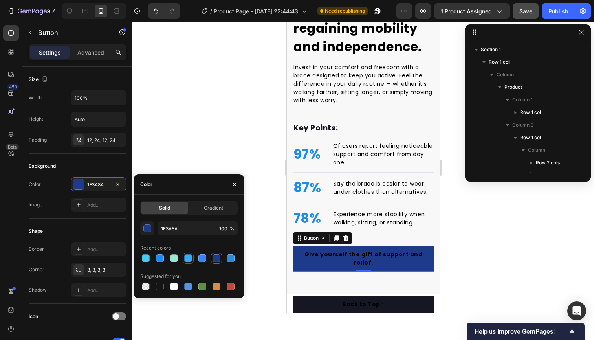
click at [190, 258] on div at bounding box center [188, 258] width 8 height 8
type input "3DA9FC"
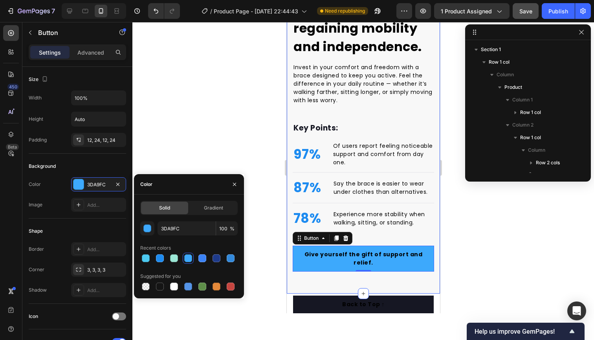
click at [338, 281] on div "Hip support, the foundation for regaining mobility and independence. Heading In…" at bounding box center [362, 50] width 153 height 486
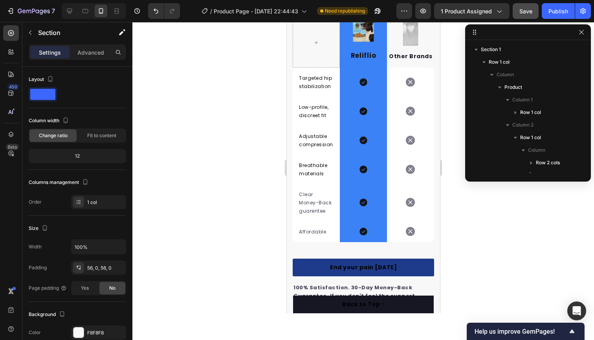
scroll to position [1683, 0]
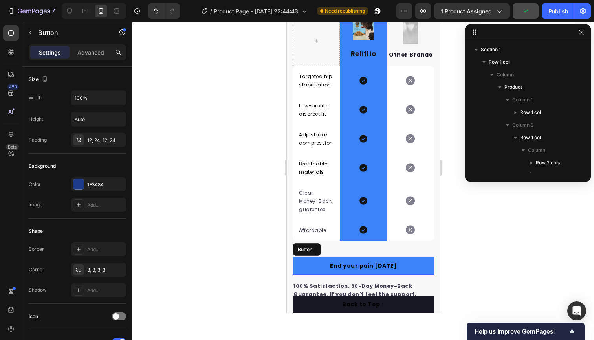
click at [315, 262] on link "End your pain [DATE]" at bounding box center [362, 266] width 141 height 18
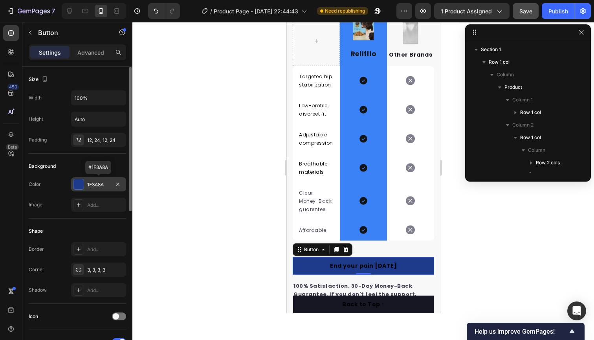
click at [100, 184] on div "1E3A8A" at bounding box center [98, 184] width 23 height 7
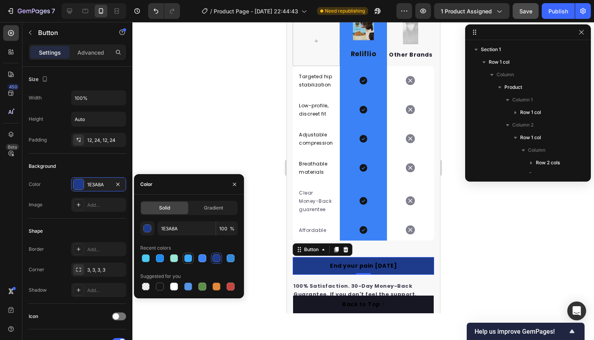
click at [189, 259] on div at bounding box center [188, 258] width 8 height 8
type input "3DA9FC"
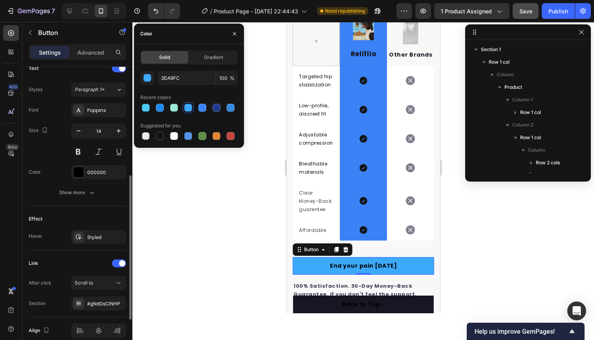
scroll to position [276, 0]
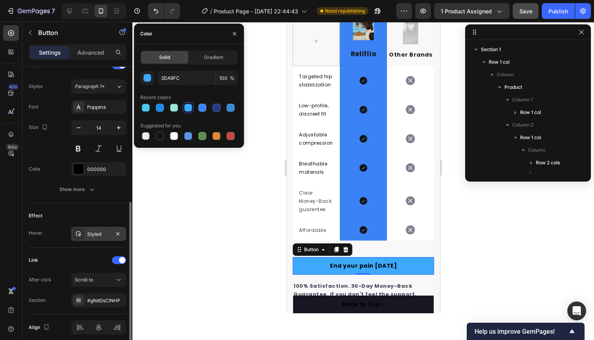
click at [106, 229] on div "Styled" at bounding box center [98, 234] width 55 height 14
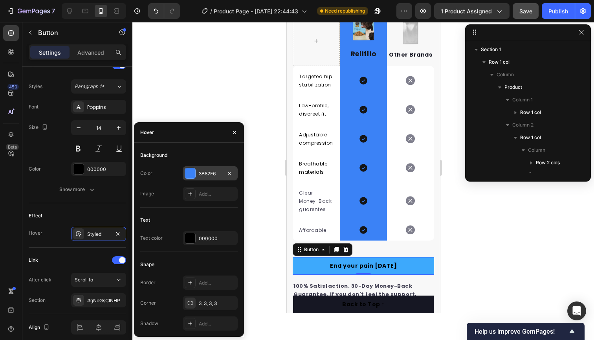
click at [215, 177] on div "3B82F6" at bounding box center [210, 173] width 55 height 14
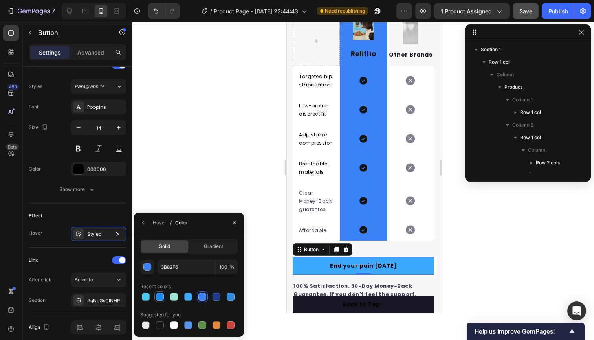
click at [162, 296] on div at bounding box center [160, 296] width 8 height 8
type input "1D8BF0"
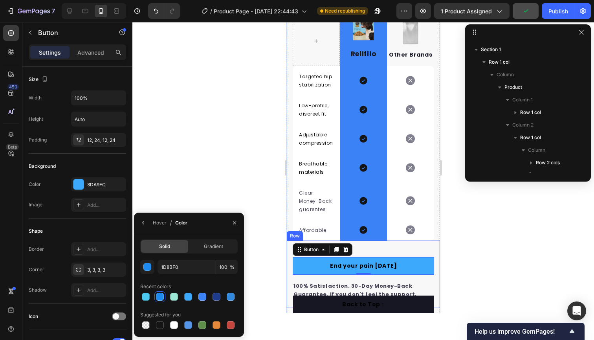
click at [398, 244] on div "End your pain [DATE] Button 0 100% Satisfaction. 30-Day Money-Back Guarantee. I…" at bounding box center [362, 273] width 153 height 67
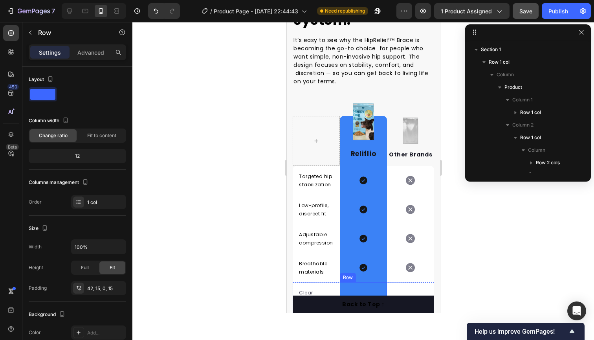
scroll to position [1584, 0]
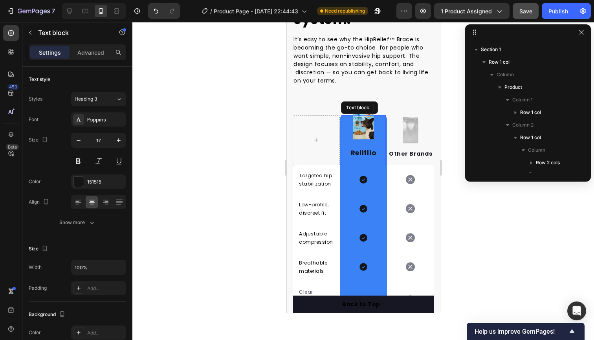
click at [344, 148] on div "Reliflio" at bounding box center [362, 153] width 45 height 11
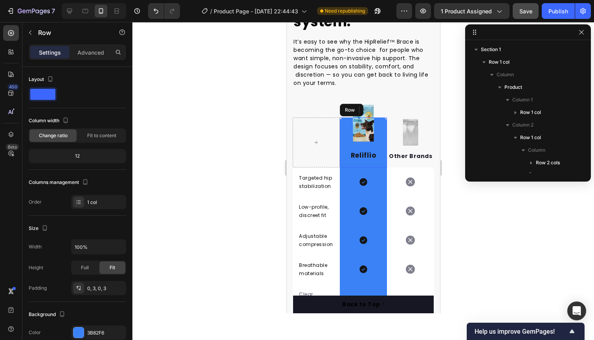
click at [339, 132] on div "Image Reliflio Text block 0 Row" at bounding box center [362, 142] width 47 height 50
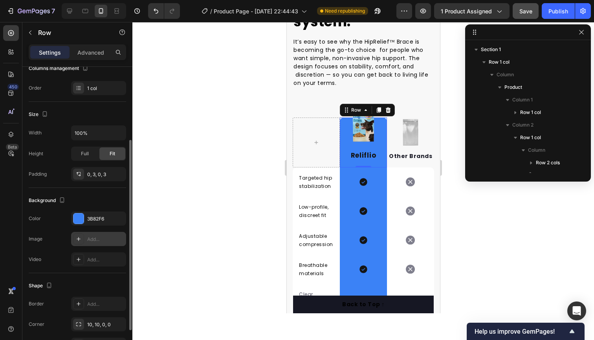
scroll to position [163, 0]
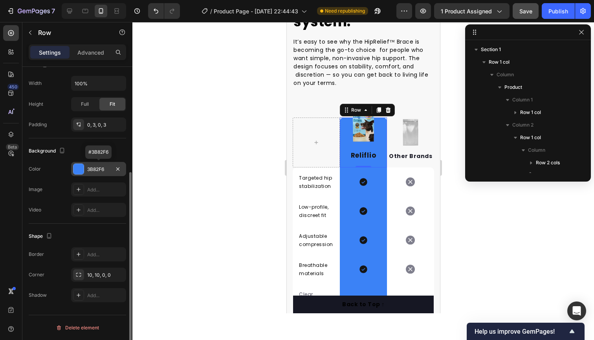
click at [100, 168] on div "3B82F6" at bounding box center [98, 169] width 23 height 7
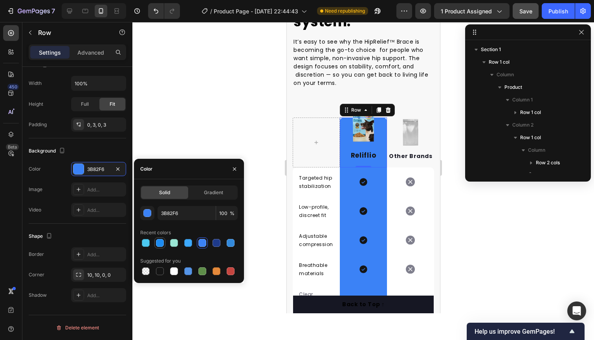
click at [161, 241] on div at bounding box center [160, 243] width 8 height 8
type input "1D8BF0"
click at [348, 181] on div "Icon Row" at bounding box center [362, 181] width 47 height 29
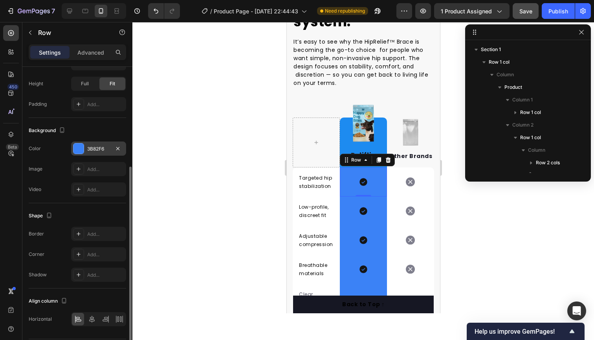
click at [99, 152] on div "3B82F6" at bounding box center [98, 148] width 23 height 7
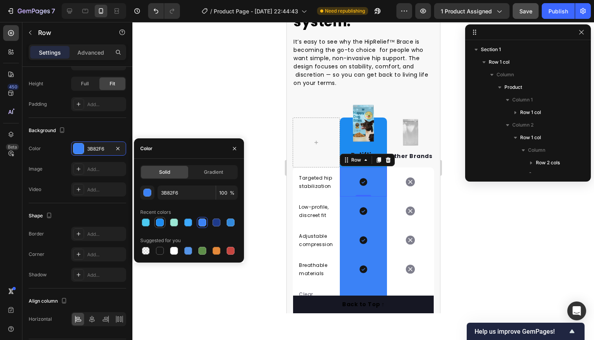
click at [164, 221] on div at bounding box center [159, 221] width 9 height 9
type input "1D8BF0"
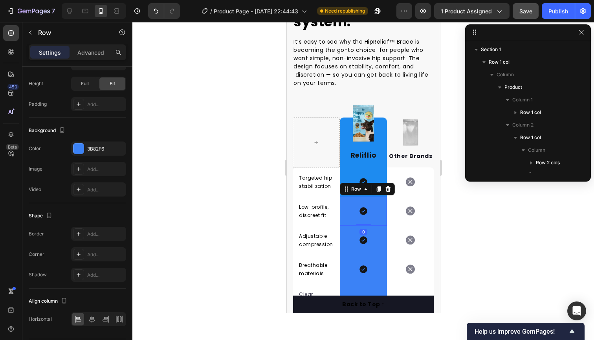
click at [354, 201] on div "Icon Row 0" at bounding box center [362, 210] width 47 height 29
click at [95, 151] on div "3B82F6" at bounding box center [98, 148] width 23 height 7
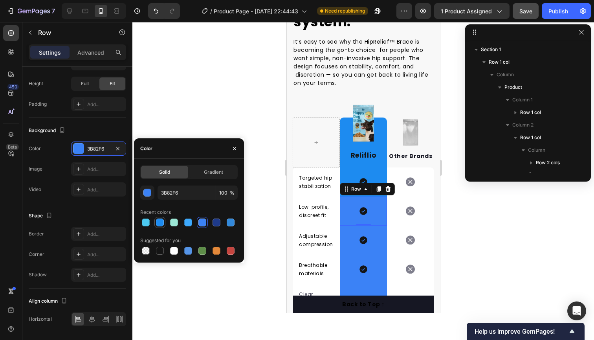
click at [160, 219] on div at bounding box center [160, 222] width 8 height 8
type input "1D8BF0"
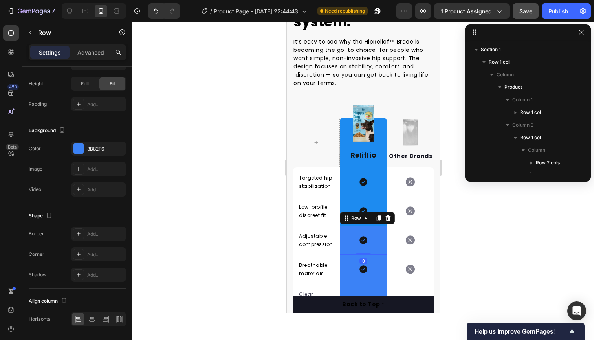
click at [353, 238] on div "Icon Row 0" at bounding box center [362, 239] width 47 height 29
click at [95, 149] on div "3B82F6" at bounding box center [98, 148] width 23 height 7
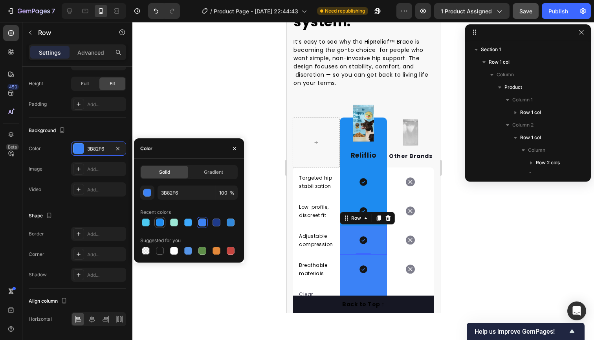
click at [159, 222] on div at bounding box center [160, 222] width 8 height 8
type input "1D8BF0"
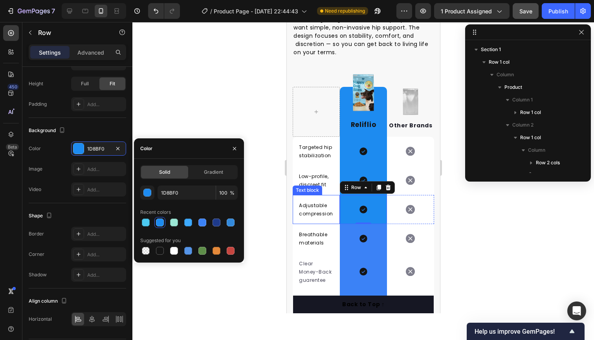
scroll to position [1625, 0]
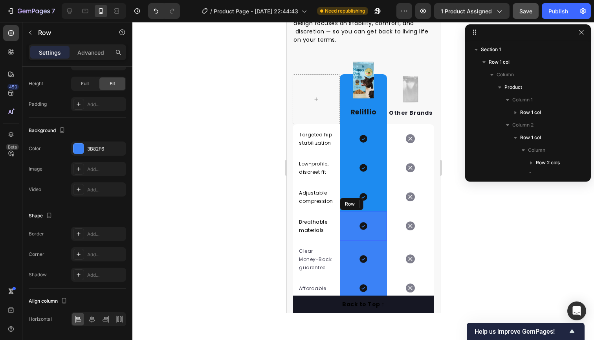
drag, startPoint x: 349, startPoint y: 225, endPoint x: 548, endPoint y: 243, distance: 200.2
click at [349, 225] on div "Icon Row" at bounding box center [362, 225] width 47 height 29
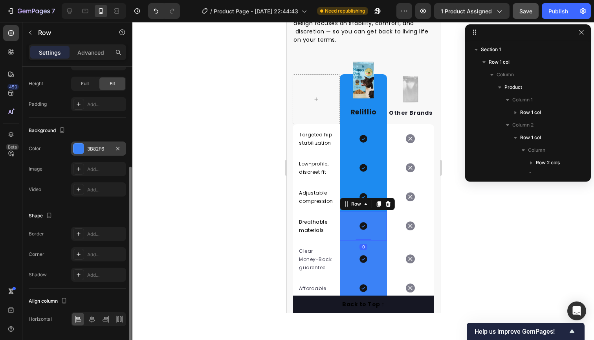
click at [100, 144] on div "3B82F6" at bounding box center [98, 148] width 55 height 14
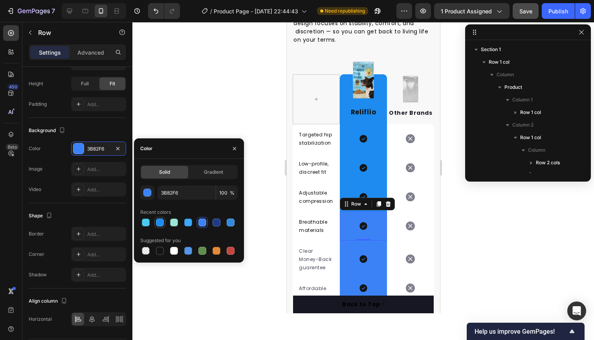
click at [159, 220] on div at bounding box center [160, 222] width 8 height 8
type input "1D8BF0"
click at [348, 252] on div "Icon Row" at bounding box center [362, 258] width 47 height 37
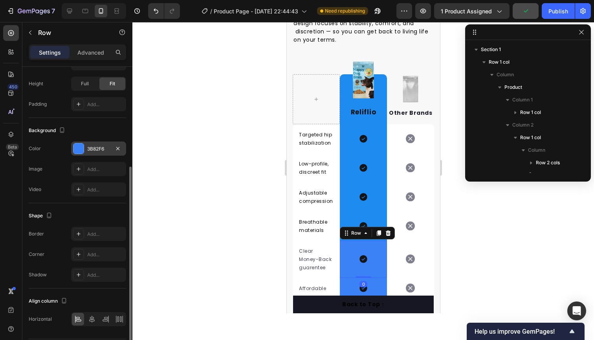
click at [96, 152] on div "3B82F6" at bounding box center [98, 148] width 23 height 7
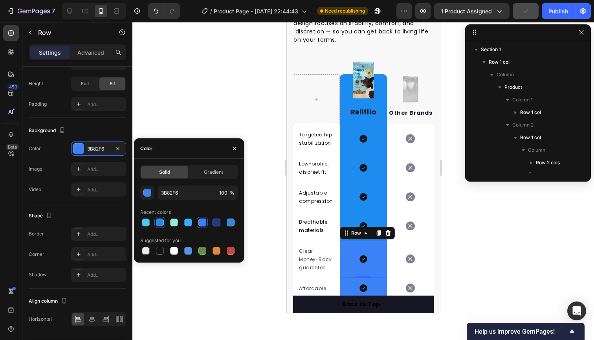
click at [159, 223] on div at bounding box center [160, 222] width 8 height 8
type input "1D8BF0"
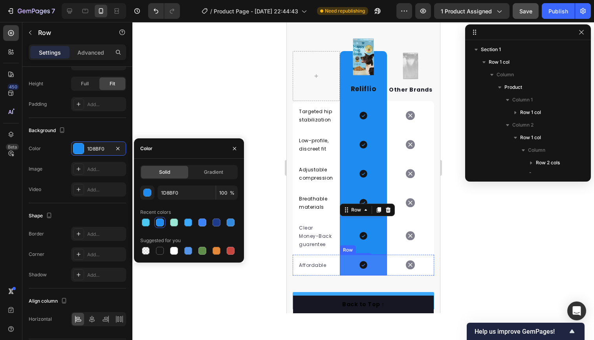
scroll to position [1649, 0]
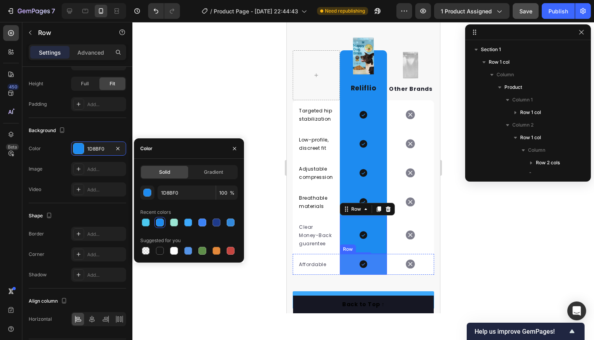
click at [354, 259] on div "Icon Row" at bounding box center [362, 264] width 47 height 21
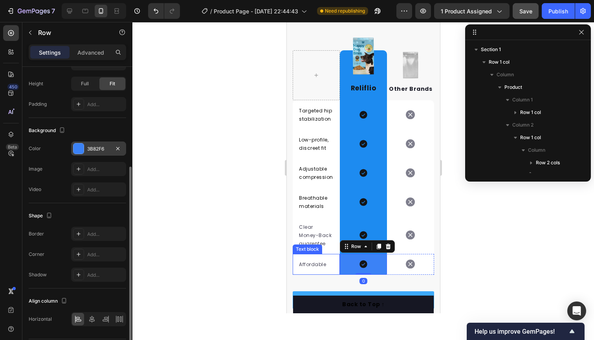
scroll to position [1648, 0]
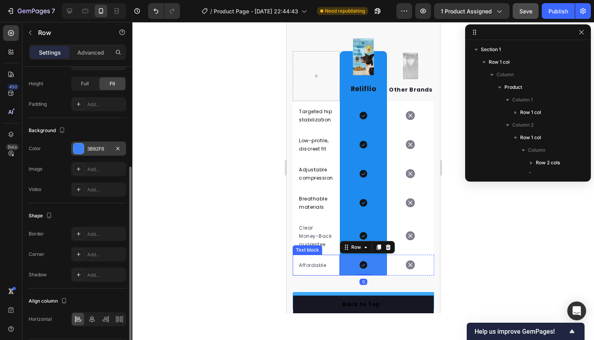
click at [102, 150] on div "3B82F6" at bounding box center [98, 148] width 23 height 7
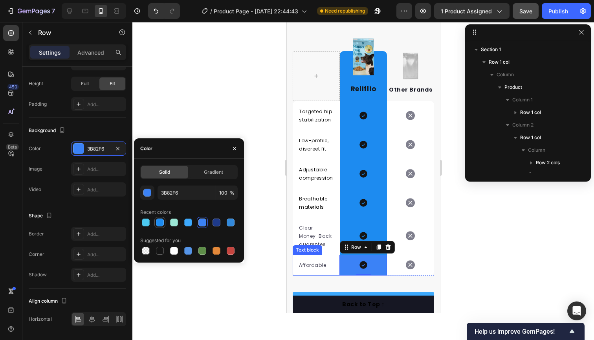
scroll to position [1650, 0]
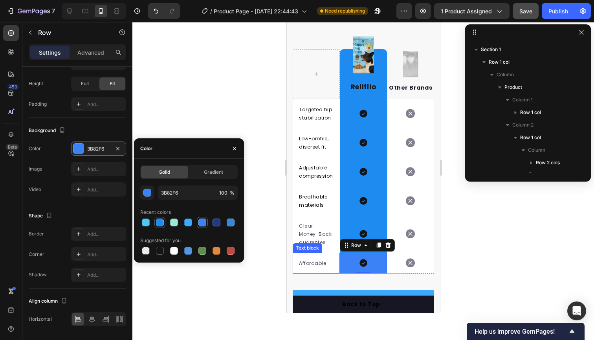
click at [162, 221] on div at bounding box center [160, 222] width 8 height 8
type input "1D8BF0"
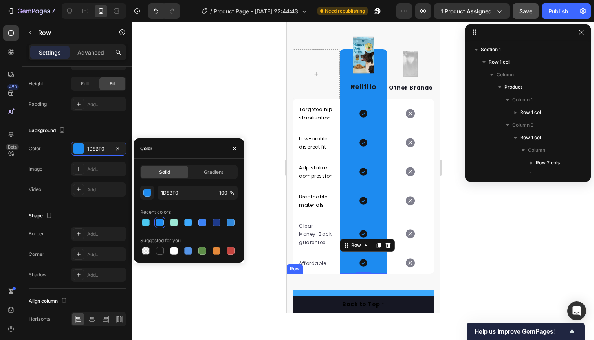
click at [330, 279] on div "End your pain [DATE] Button 100% Satisfaction. 30-Day Money-Back Guarantee. If …" at bounding box center [362, 306] width 153 height 67
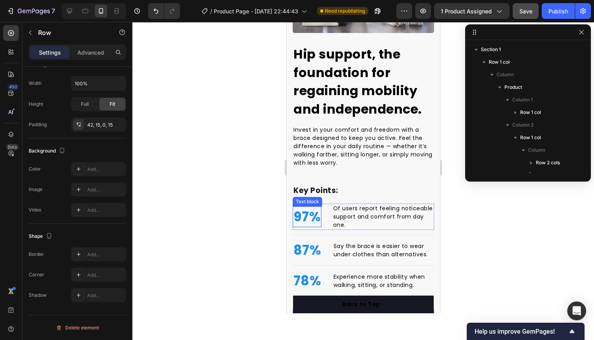
scroll to position [619, 0]
click at [564, 13] on div "Publish" at bounding box center [558, 11] width 20 height 8
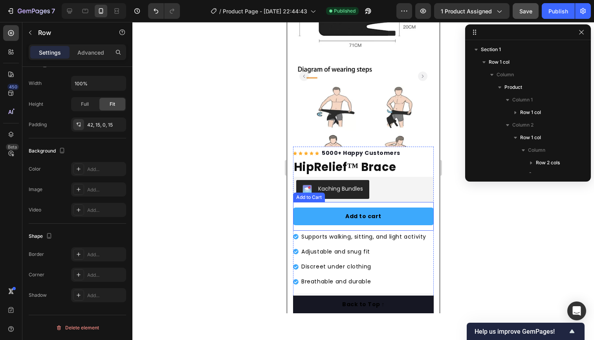
scroll to position [45, 0]
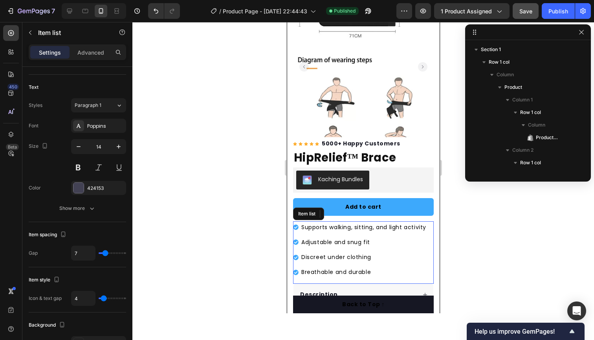
click at [295, 221] on div "Supports walking, sitting, and light activity" at bounding box center [359, 227] width 134 height 12
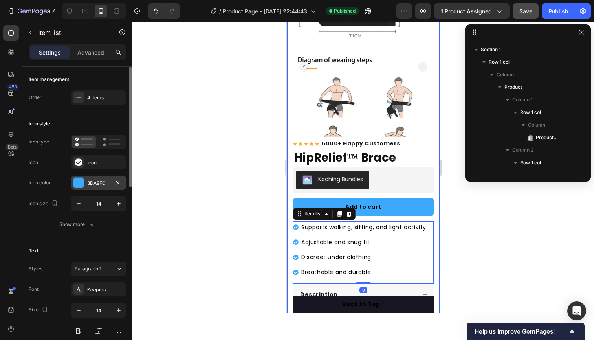
click at [110, 182] on div "3DA9FC" at bounding box center [98, 182] width 55 height 14
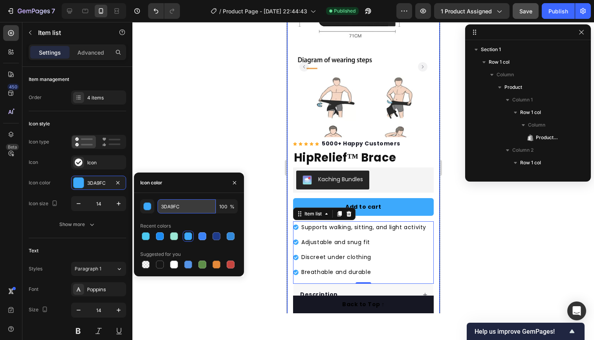
drag, startPoint x: 183, startPoint y: 208, endPoint x: 177, endPoint y: 209, distance: 6.1
click at [183, 208] on input "3DA9FC" at bounding box center [186, 206] width 58 height 14
drag, startPoint x: 179, startPoint y: 206, endPoint x: 161, endPoint y: 206, distance: 17.7
click at [161, 206] on input "3DA9FC" at bounding box center [186, 206] width 58 height 14
paste input "F0F9FF"
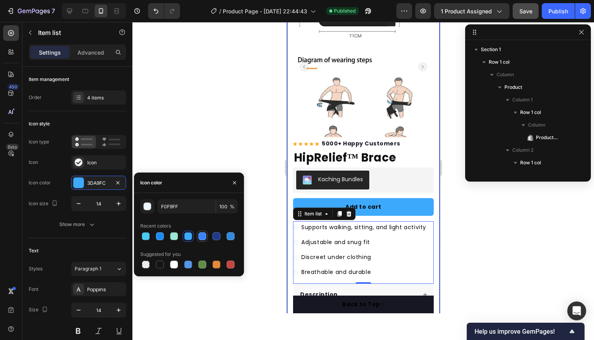
click at [205, 236] on div at bounding box center [188, 235] width 97 height 11
click at [199, 239] on div at bounding box center [202, 236] width 8 height 8
click at [175, 234] on div at bounding box center [174, 236] width 8 height 8
type input "1D8BF0"
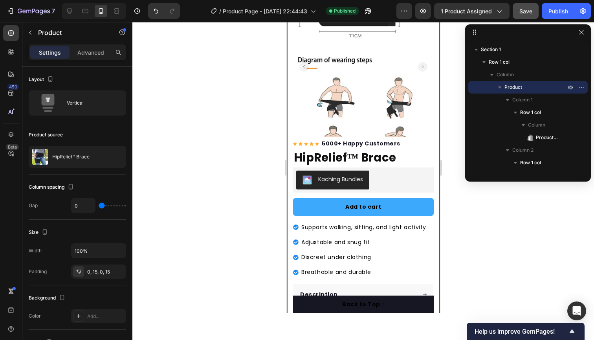
click at [288, 193] on div "Product Images Row Icon Icon Icon Icon Icon Icon List Hoz 5000+ Happy Customers…" at bounding box center [362, 164] width 153 height 337
click at [548, 15] on button "Publish" at bounding box center [557, 11] width 33 height 16
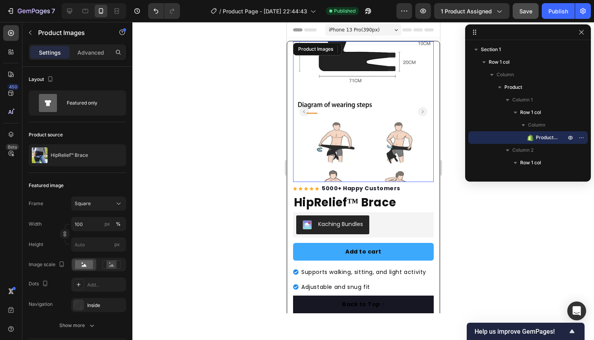
click at [301, 112] on rect "Carousel Back Arrow" at bounding box center [303, 111] width 9 height 9
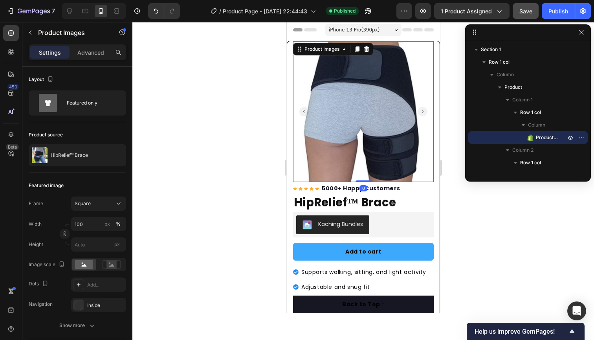
click at [301, 112] on rect "Carousel Back Arrow" at bounding box center [303, 111] width 9 height 9
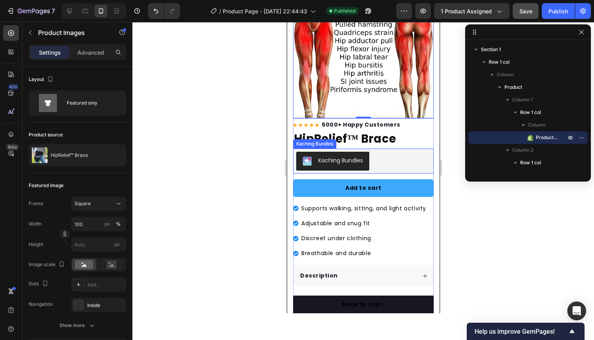
scroll to position [64, 0]
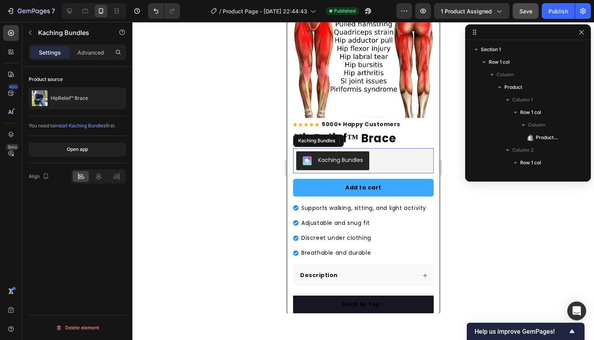
click at [413, 158] on div "Kaching Bundles" at bounding box center [363, 160] width 134 height 19
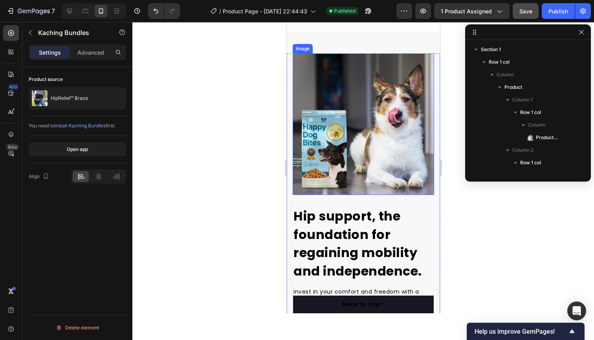
scroll to position [460, 0]
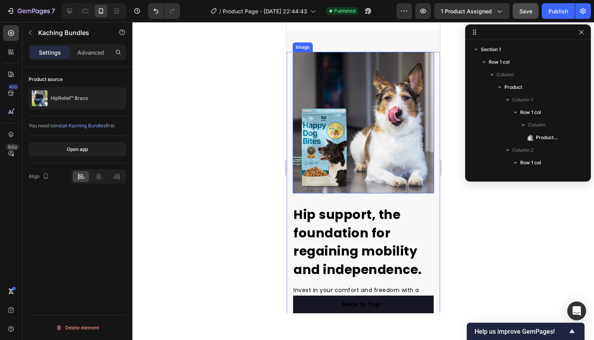
click at [355, 156] on img at bounding box center [362, 122] width 141 height 141
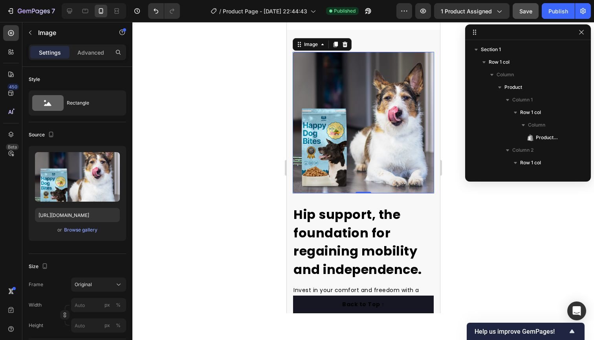
click at [323, 141] on img at bounding box center [362, 122] width 141 height 141
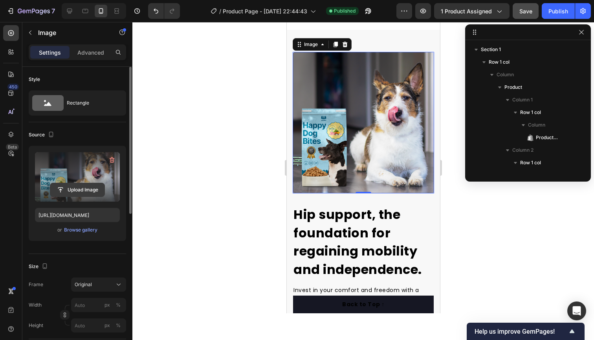
click at [74, 190] on input "file" at bounding box center [77, 189] width 54 height 13
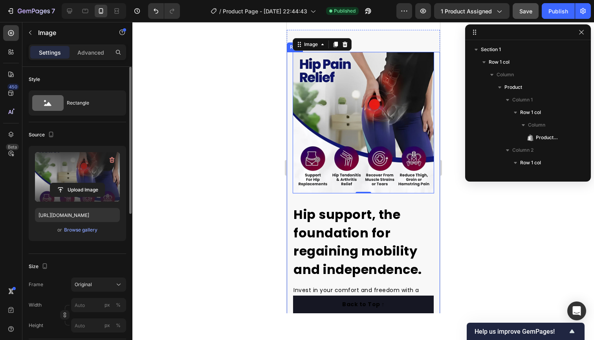
type input "[URL][DOMAIN_NAME]"
click at [437, 204] on div "Hip support, the foundation for regaining mobility and independence. Heading In…" at bounding box center [362, 273] width 153 height 442
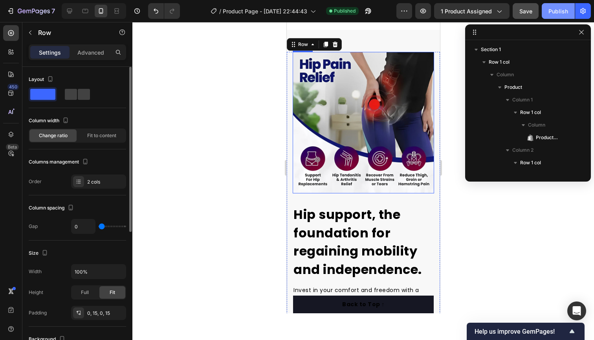
click at [552, 15] on div "Publish" at bounding box center [558, 11] width 20 height 8
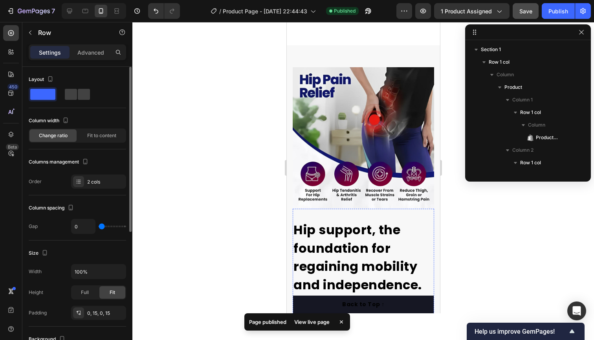
scroll to position [444, 0]
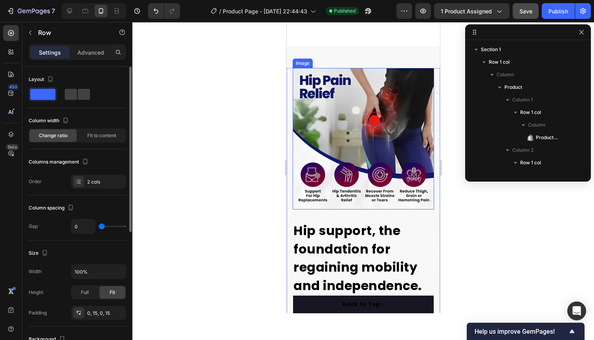
click at [305, 84] on img at bounding box center [362, 138] width 141 height 141
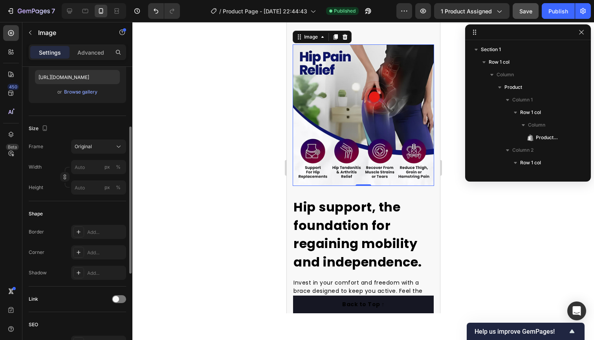
scroll to position [146, 0]
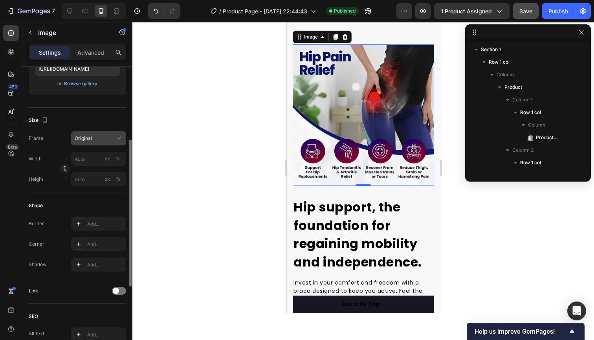
click at [111, 143] on button "Original" at bounding box center [98, 138] width 55 height 14
click at [82, 117] on div "Size" at bounding box center [77, 120] width 97 height 13
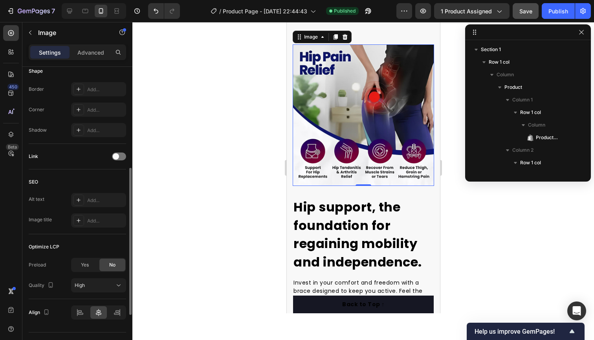
scroll to position [298, 0]
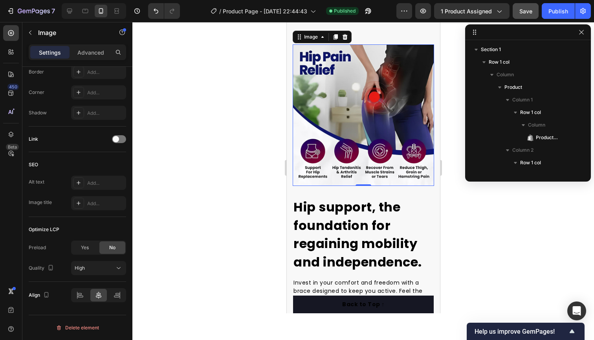
click at [357, 60] on img at bounding box center [362, 114] width 141 height 141
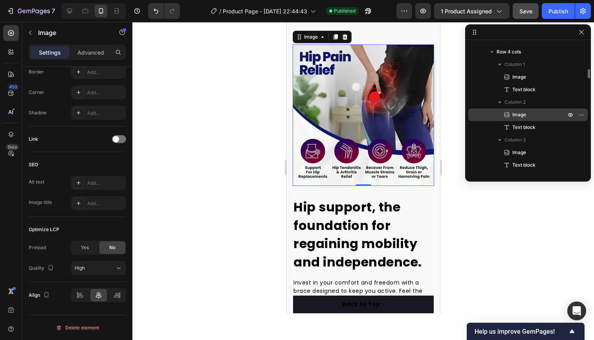
click at [507, 113] on icon at bounding box center [507, 113] width 1 height 1
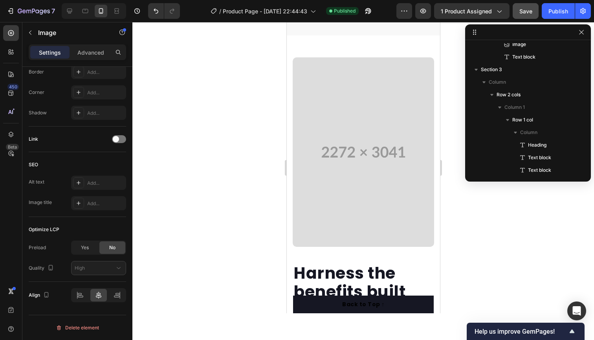
scroll to position [958, 0]
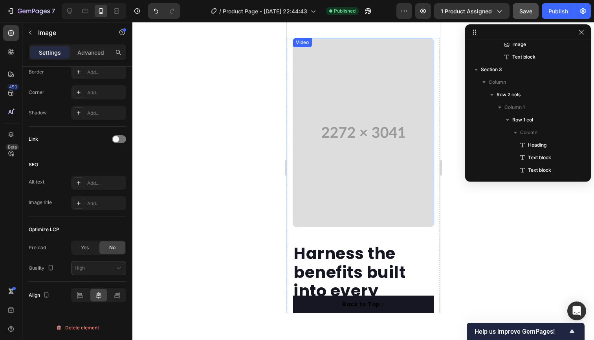
click at [394, 166] on video at bounding box center [362, 132] width 141 height 189
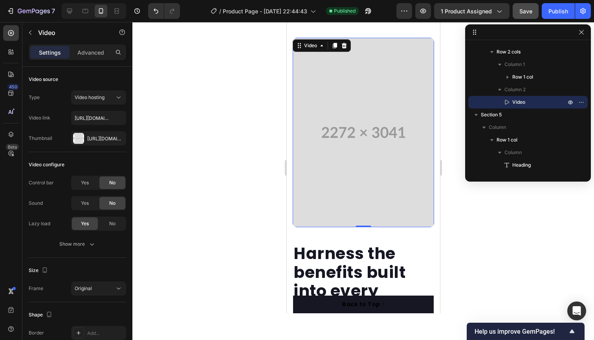
click at [362, 133] on video at bounding box center [362, 132] width 141 height 189
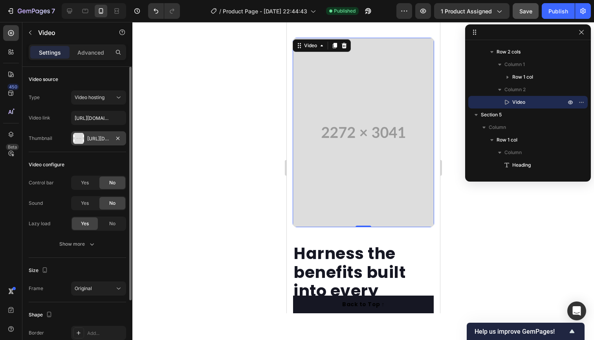
click at [94, 139] on div "[URL][DOMAIN_NAME]" at bounding box center [98, 138] width 23 height 7
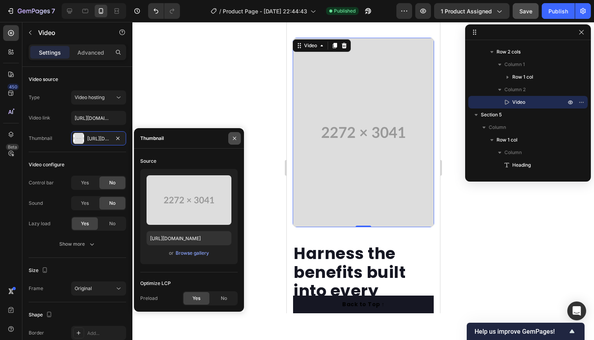
click at [233, 135] on icon "button" at bounding box center [234, 138] width 6 height 6
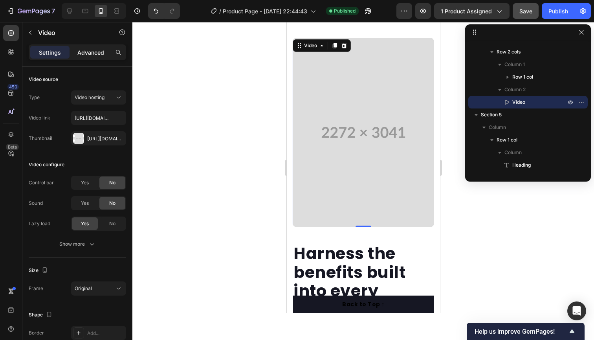
click at [91, 51] on p "Advanced" at bounding box center [90, 52] width 27 height 8
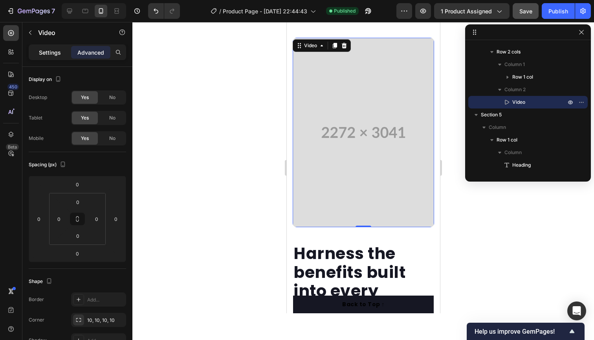
click at [48, 51] on p "Settings" at bounding box center [50, 52] width 22 height 8
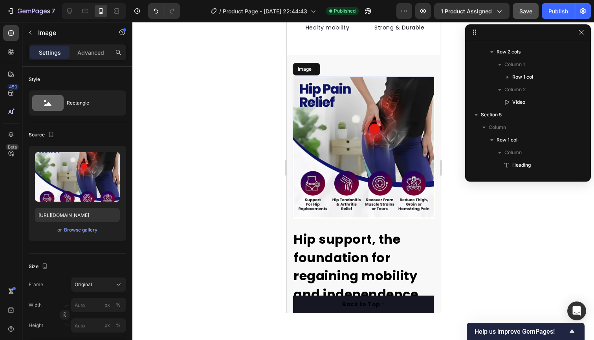
scroll to position [433, 0]
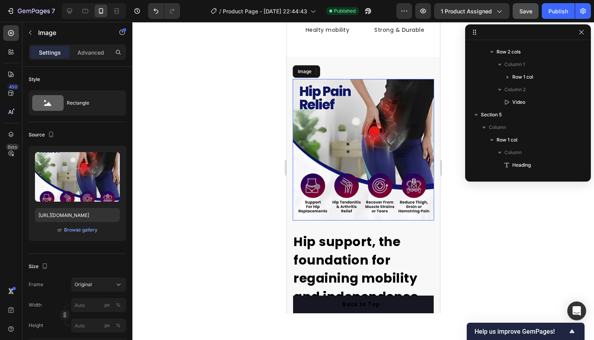
click at [379, 99] on img at bounding box center [362, 149] width 141 height 141
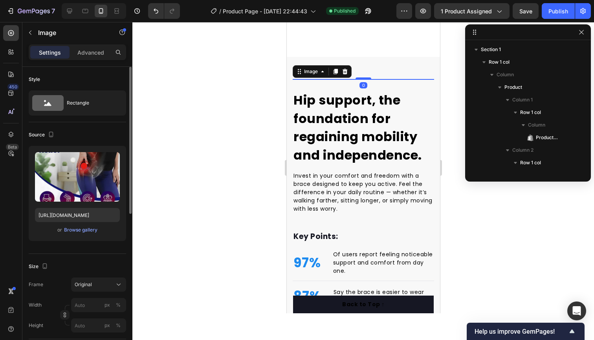
scroll to position [864, 0]
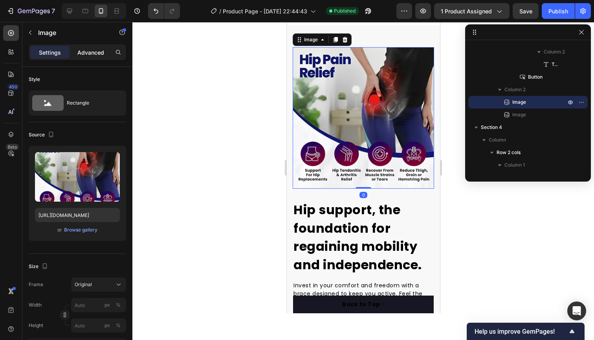
click at [88, 51] on p "Advanced" at bounding box center [90, 52] width 27 height 8
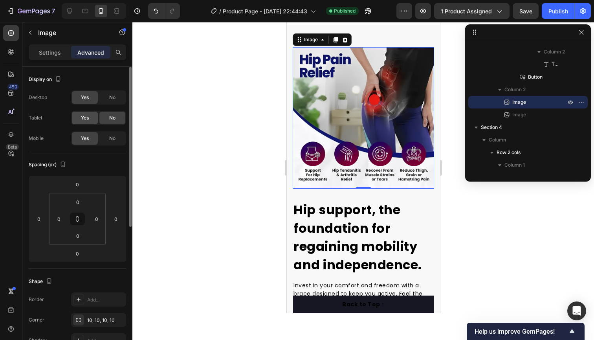
click at [89, 117] on div "Yes" at bounding box center [85, 117] width 26 height 13
click at [52, 53] on p "Settings" at bounding box center [50, 52] width 22 height 8
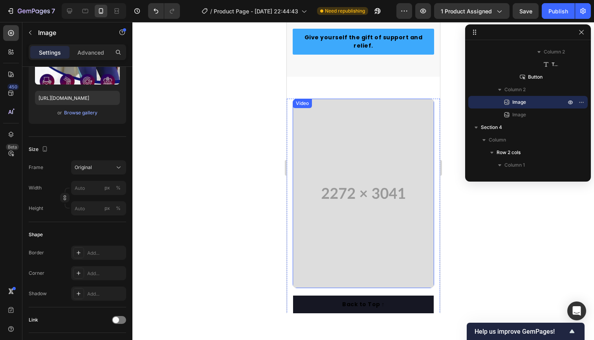
scroll to position [899, 0]
click at [346, 173] on video at bounding box center [362, 192] width 141 height 189
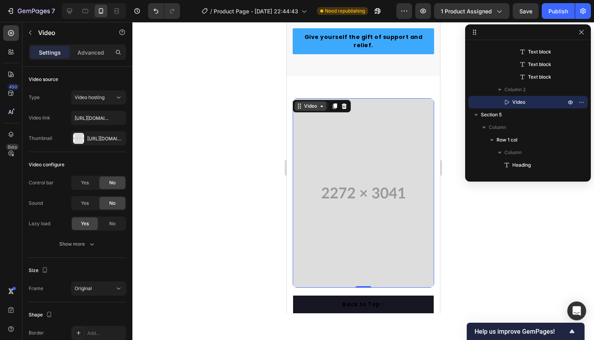
click at [320, 105] on icon at bounding box center [321, 106] width 6 height 6
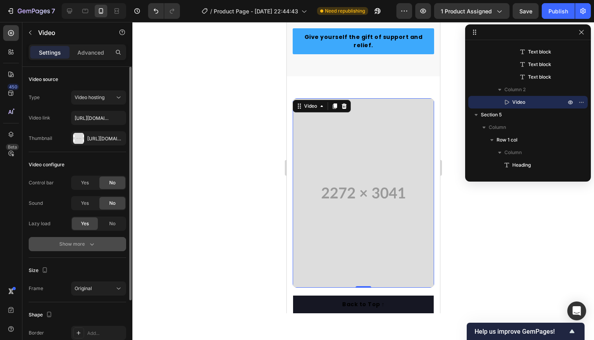
click at [93, 248] on button "Show more" at bounding box center [77, 244] width 97 height 14
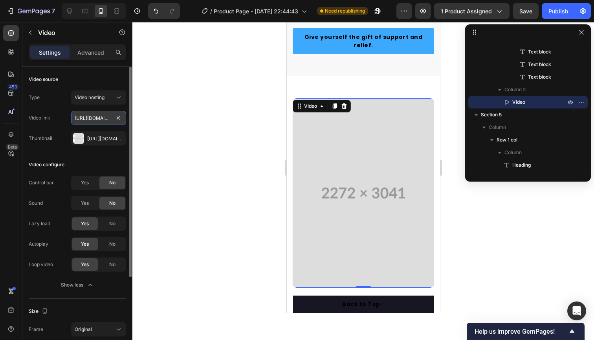
click at [103, 119] on input "[URL][DOMAIN_NAME]" at bounding box center [98, 118] width 55 height 14
click at [108, 119] on input "[URL][DOMAIN_NAME]" at bounding box center [98, 118] width 55 height 14
